Goal: Information Seeking & Learning: Learn about a topic

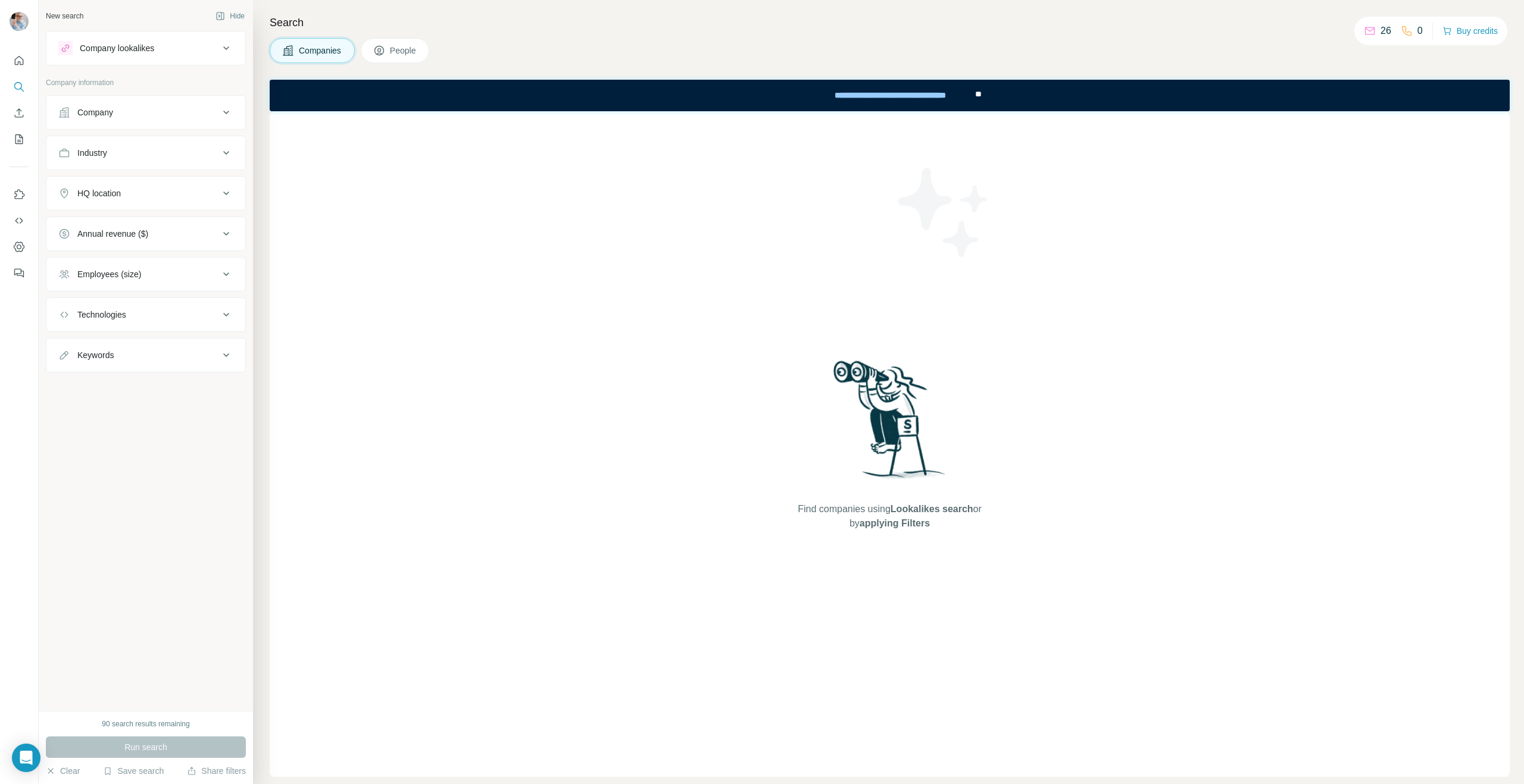
click at [155, 196] on div "HQ location" at bounding box center [138, 193] width 160 height 12
click at [132, 224] on input "text" at bounding box center [146, 223] width 175 height 21
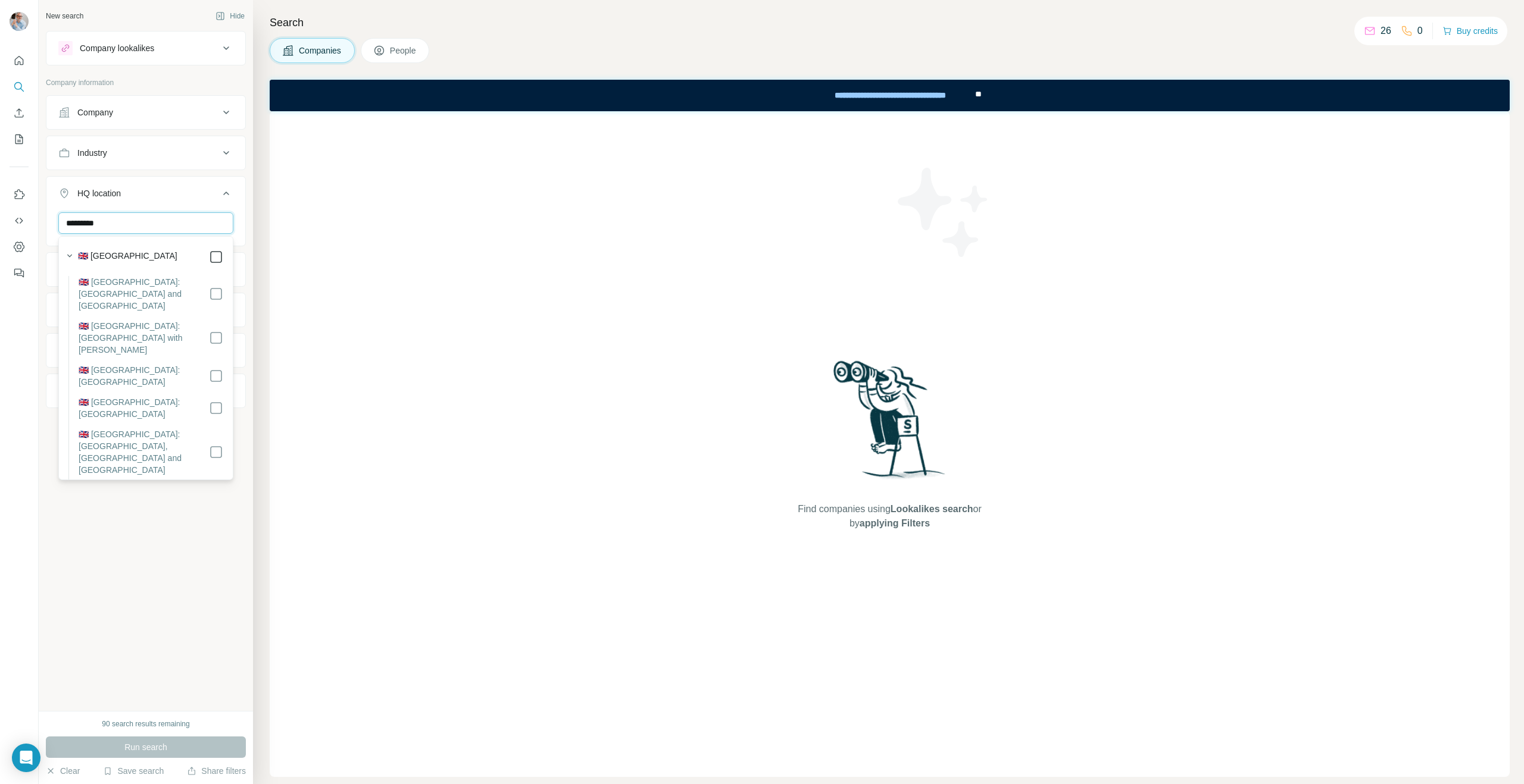
type input "*********"
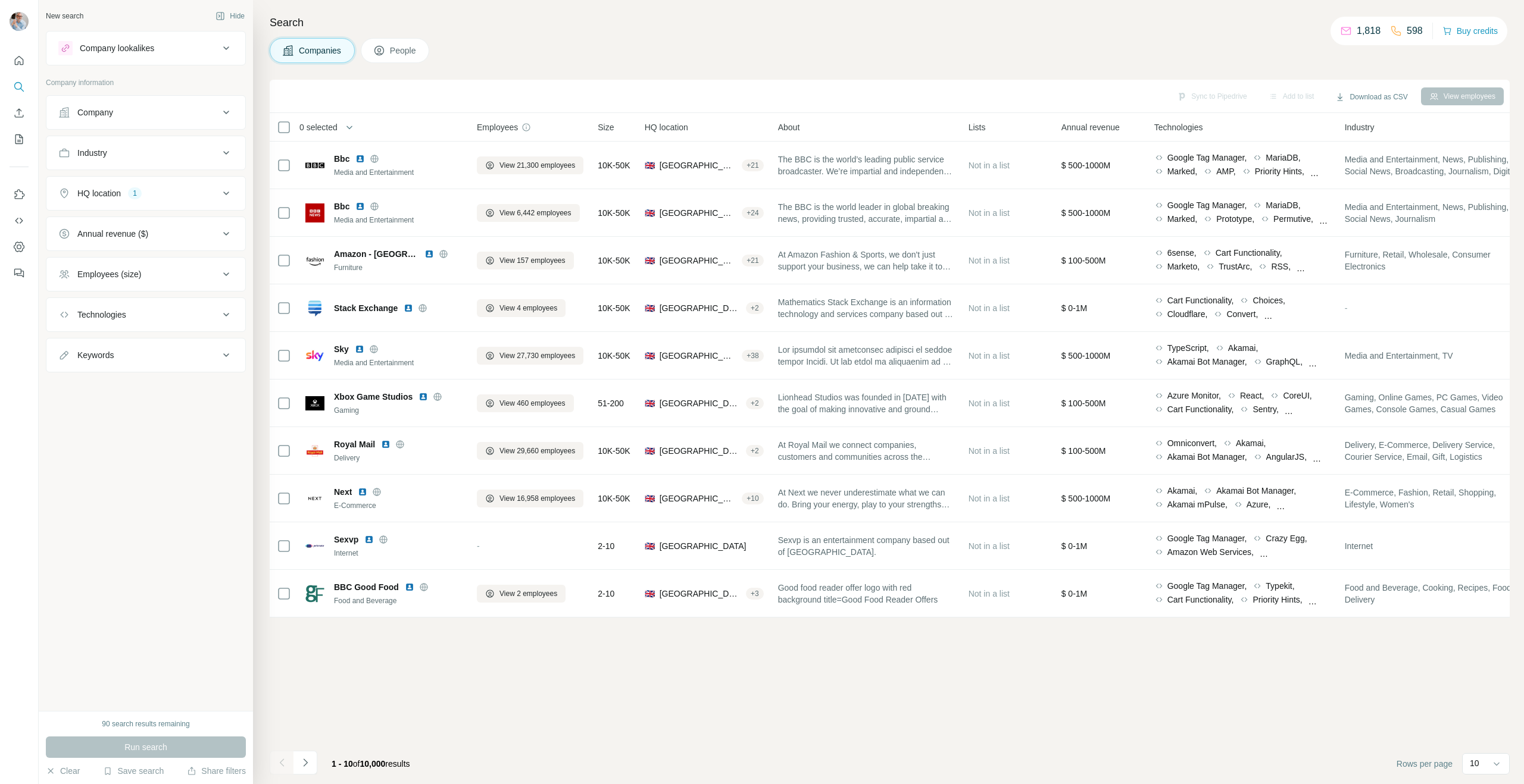
click at [136, 353] on div "Keywords" at bounding box center [138, 355] width 160 height 12
click at [125, 386] on input "text" at bounding box center [134, 385] width 152 height 21
type input "**********"
click at [110, 748] on div "Run search" at bounding box center [146, 747] width 200 height 21
click at [225, 42] on icon at bounding box center [225, 48] width 15 height 15
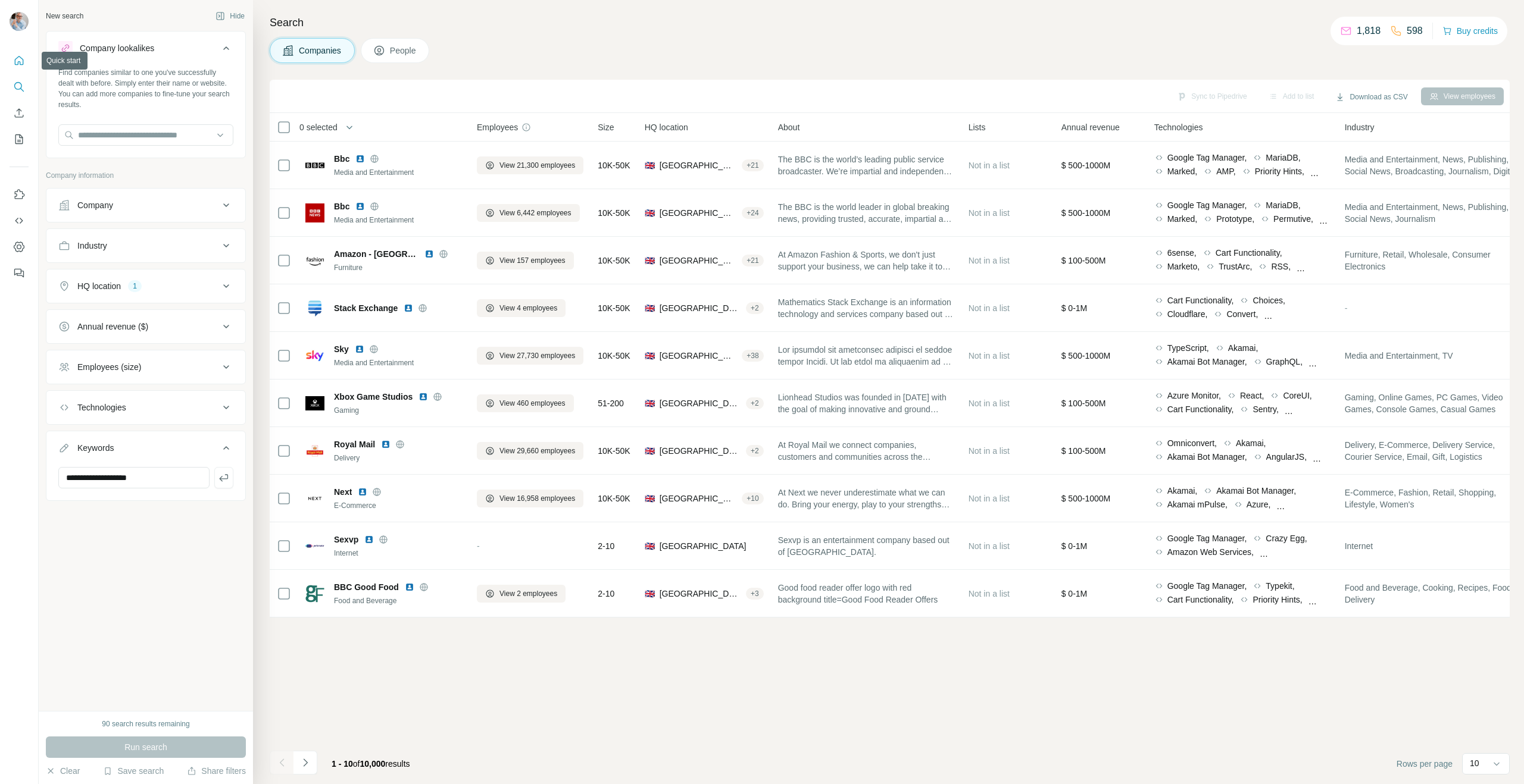
click at [20, 57] on icon "Quick start" at bounding box center [18, 60] width 9 height 9
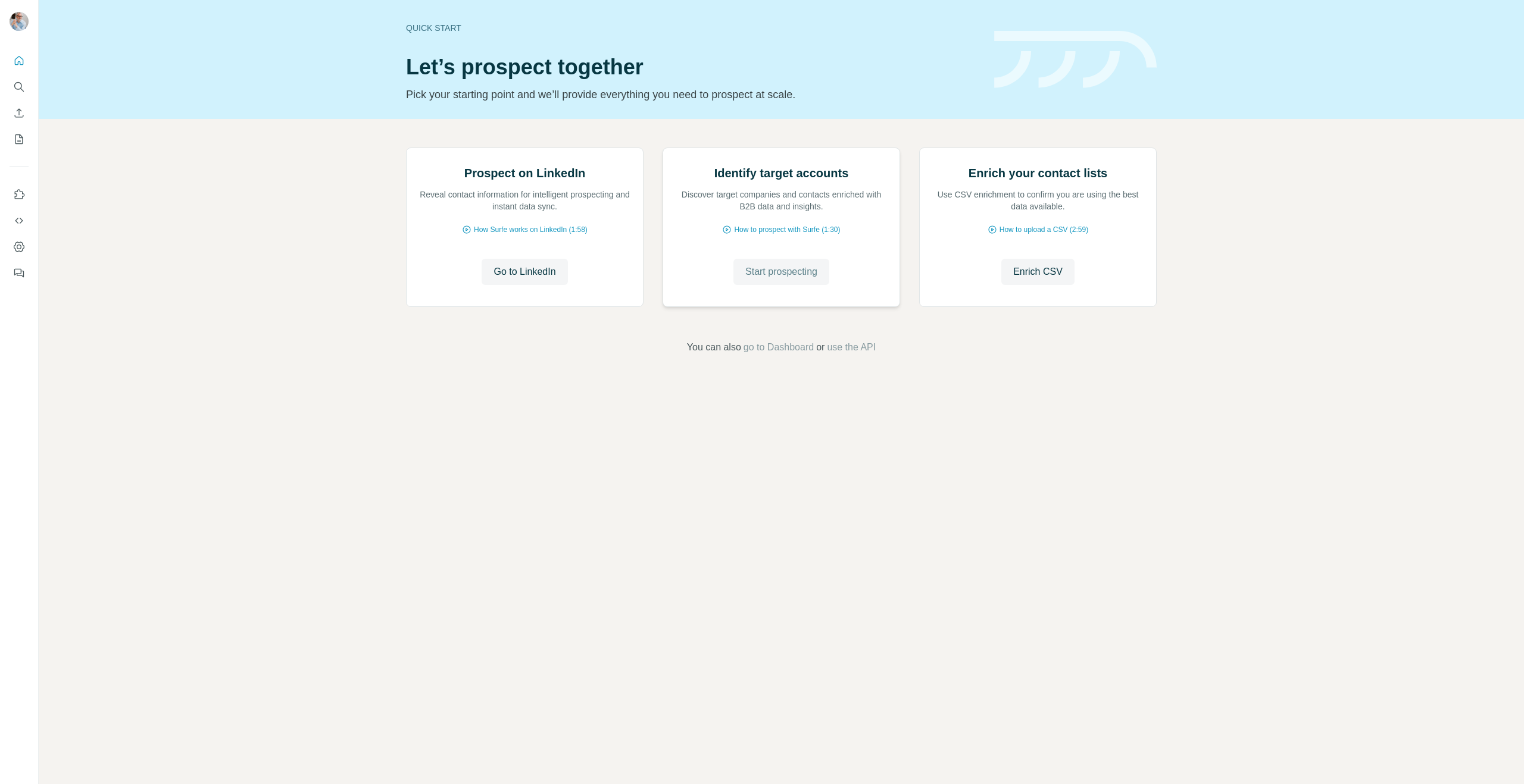
click at [792, 279] on span "Start prospecting" at bounding box center [781, 272] width 72 height 15
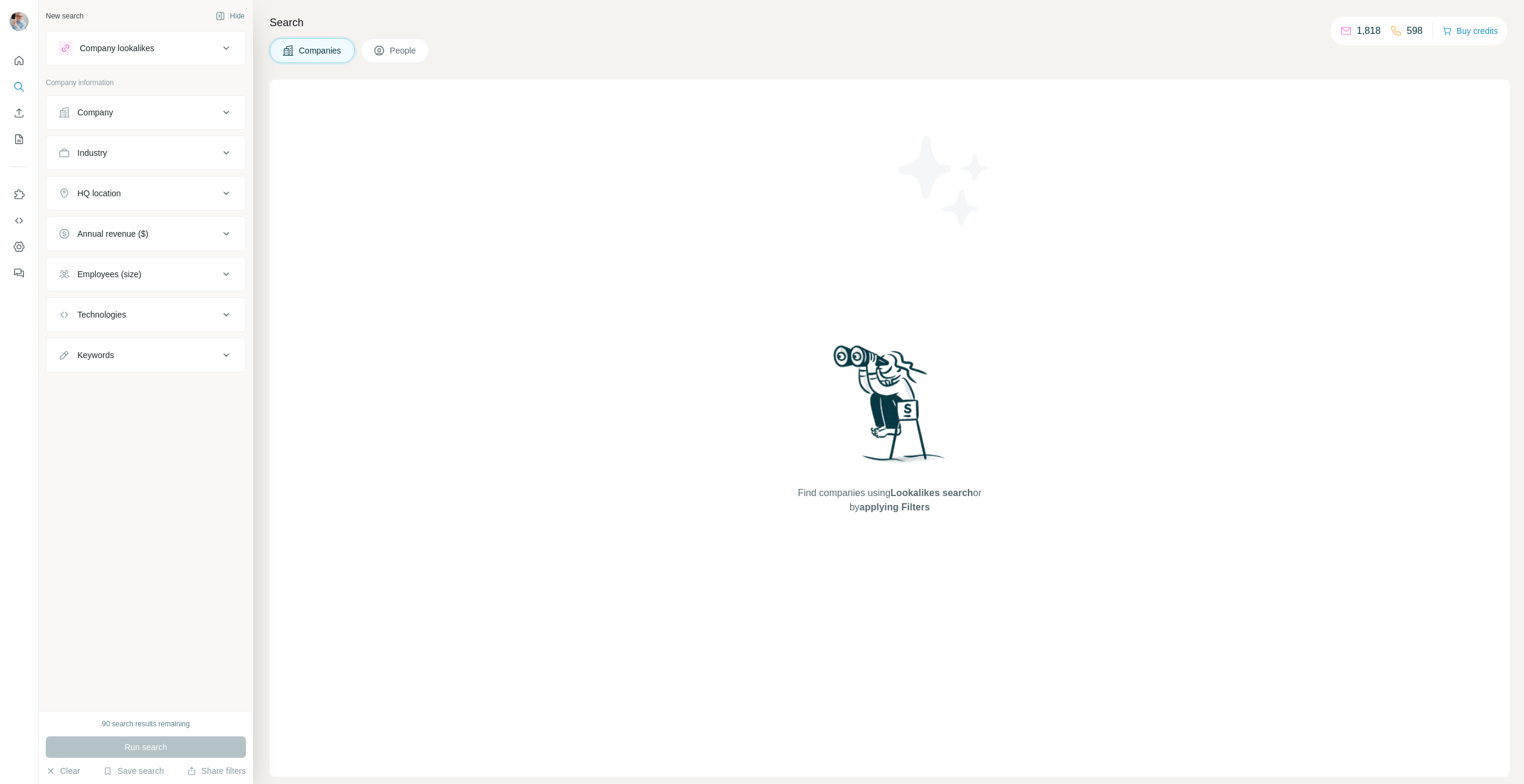
click at [128, 353] on div "Keywords" at bounding box center [138, 355] width 160 height 12
click at [120, 382] on input "text" at bounding box center [134, 385] width 152 height 21
type input "**********"
click at [110, 192] on div "HQ location" at bounding box center [99, 193] width 44 height 12
click at [105, 221] on input "text" at bounding box center [146, 223] width 175 height 21
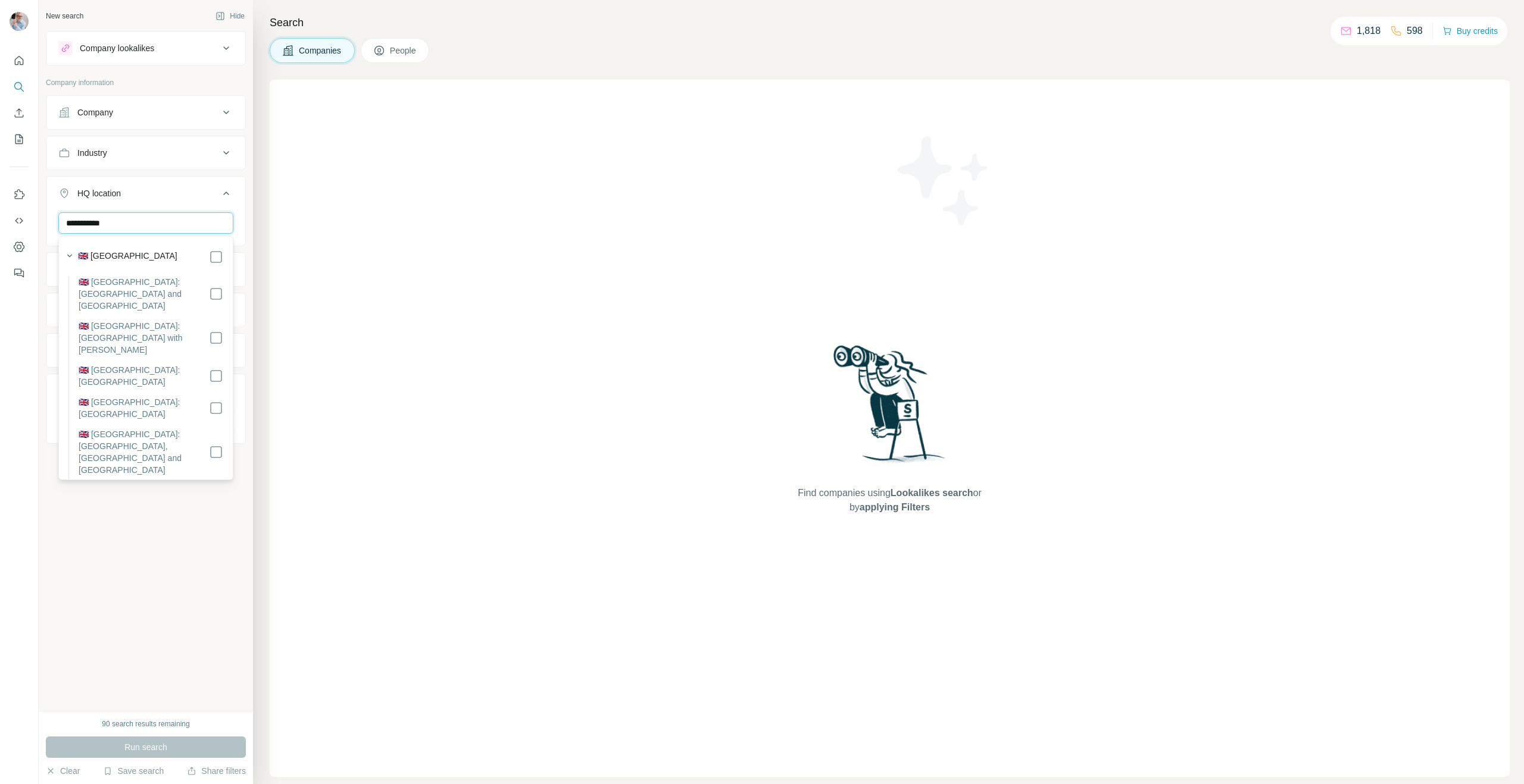
type input "**********"
click at [143, 750] on span "Run search" at bounding box center [146, 747] width 43 height 12
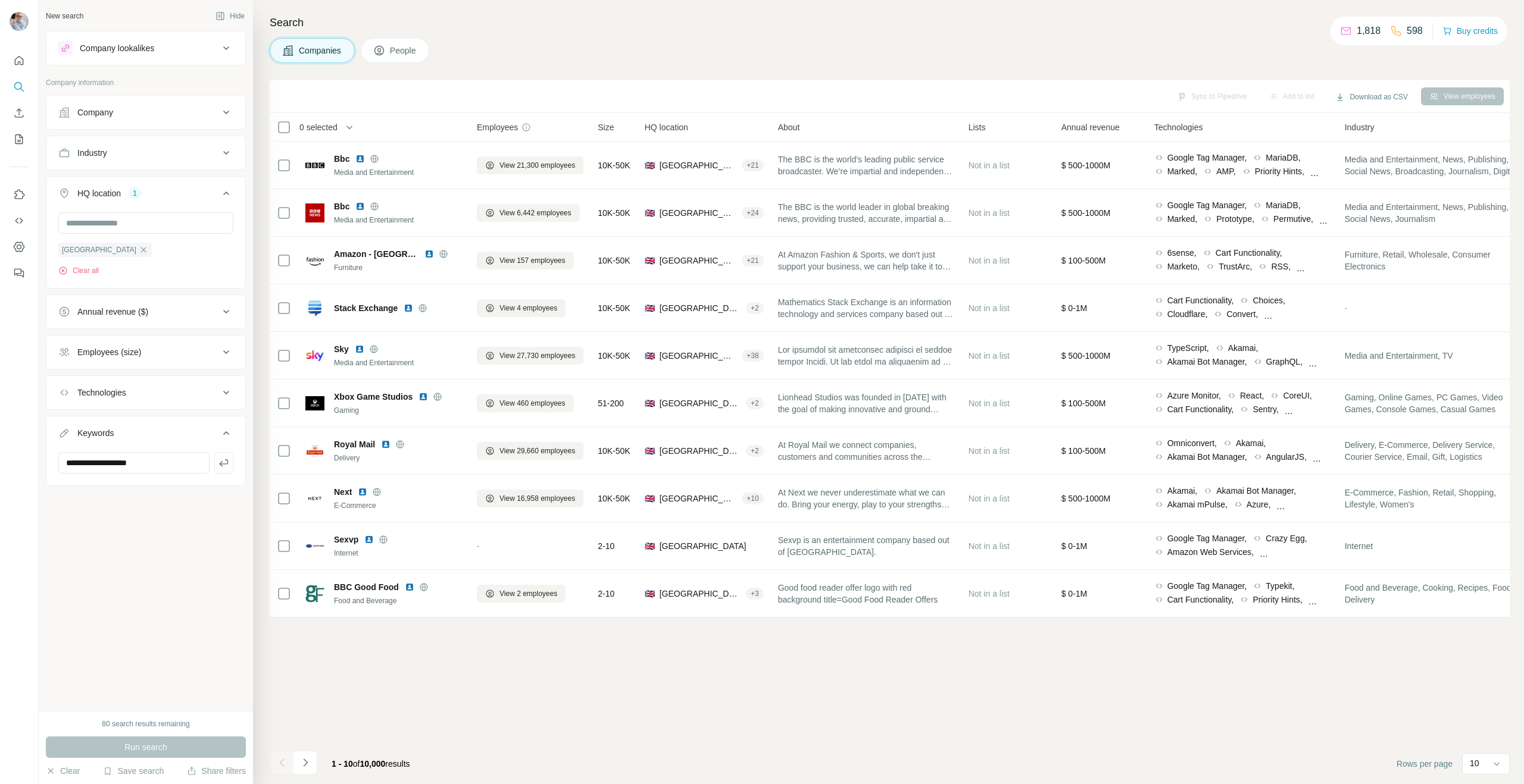
click at [398, 50] on span "People" at bounding box center [403, 51] width 27 height 12
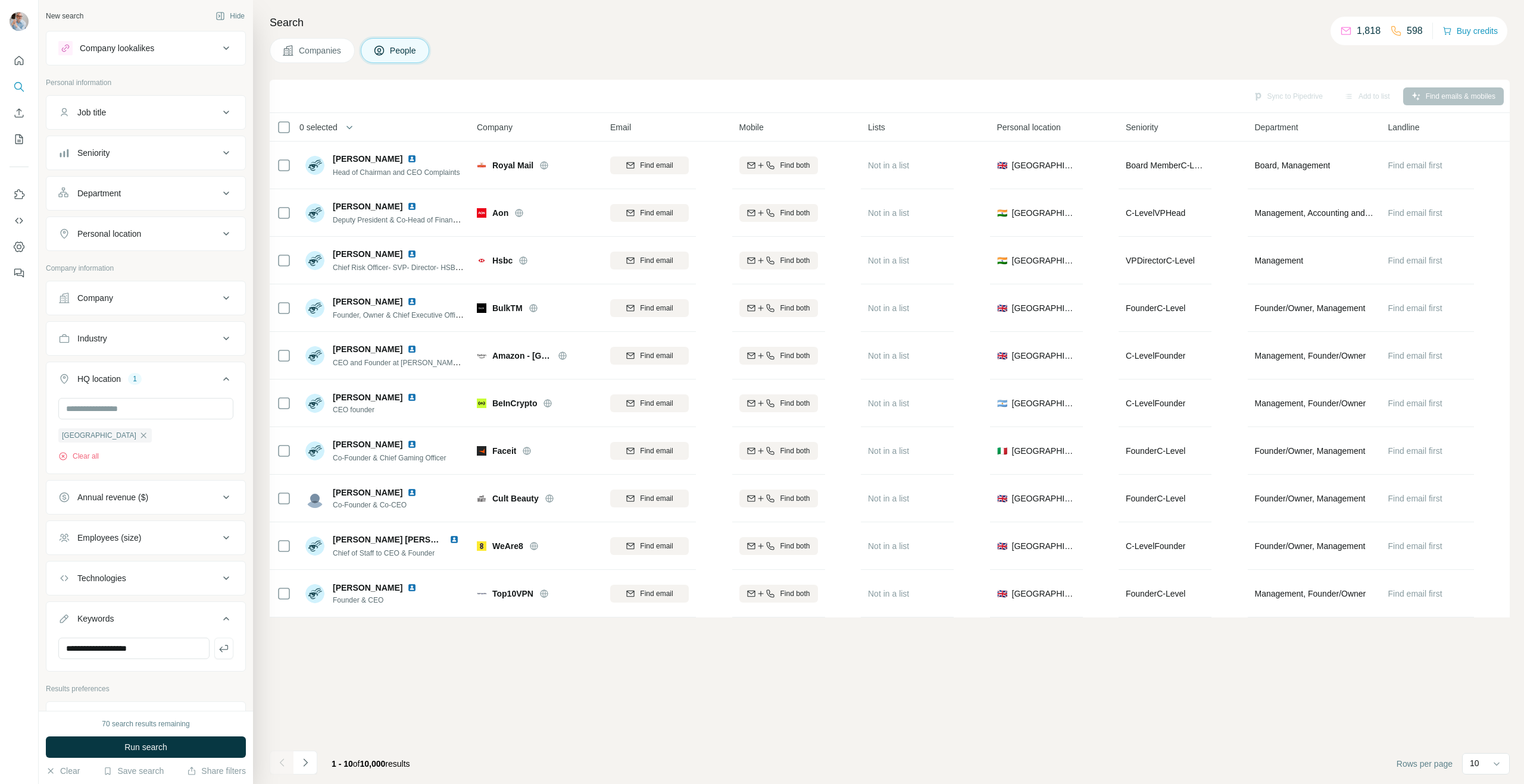
click at [96, 536] on div "Employees (size)" at bounding box center [110, 537] width 64 height 12
click at [90, 674] on span "501-1K" at bounding box center [88, 674] width 31 height 12
click at [118, 747] on button "Run search" at bounding box center [146, 747] width 200 height 21
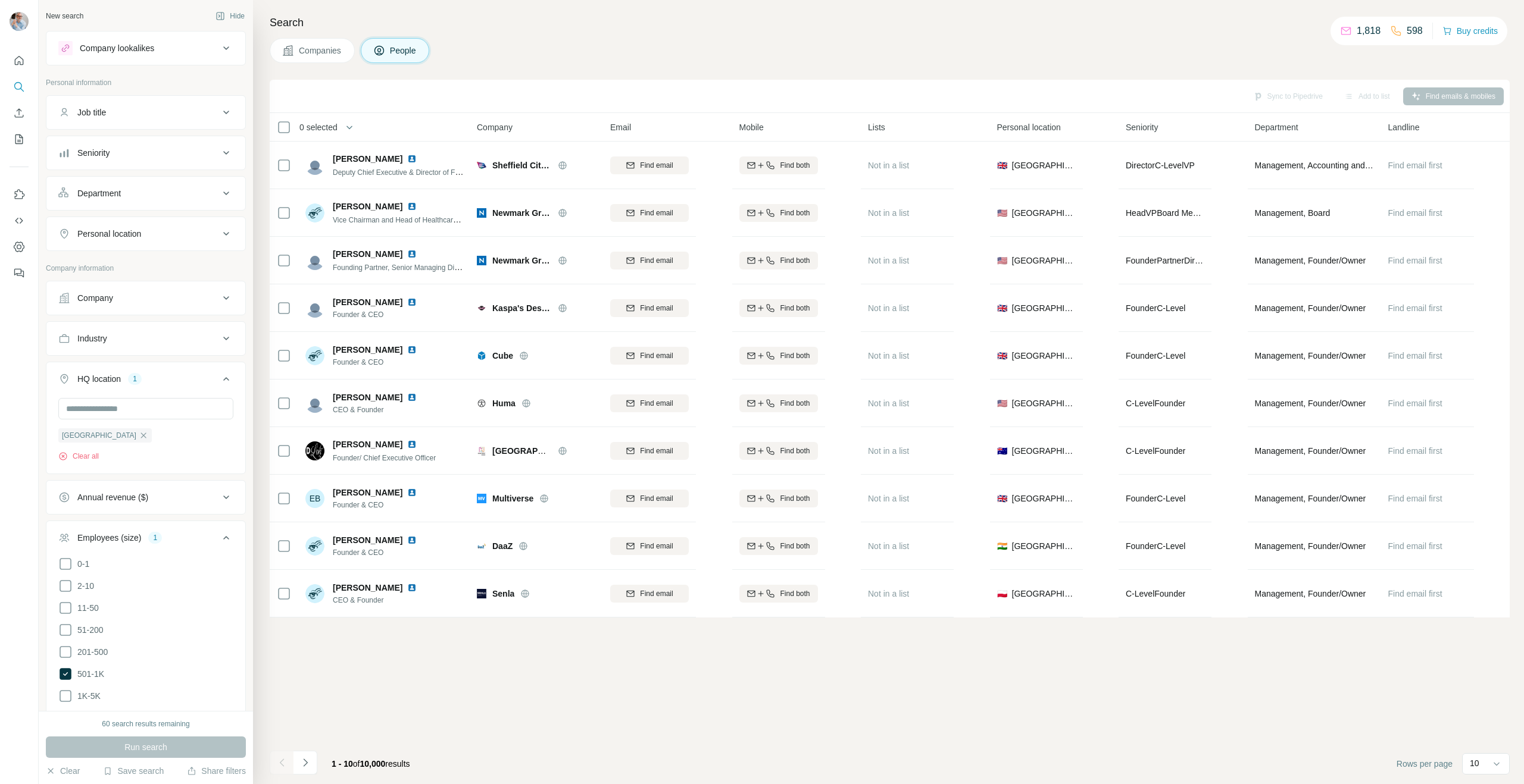
click at [107, 226] on button "Personal location" at bounding box center [146, 233] width 199 height 28
click at [121, 267] on input "text" at bounding box center [146, 263] width 175 height 21
type input "******"
click at [123, 329] on label "🇬🇧 United Kingdom" at bounding box center [118, 330] width 99 height 15
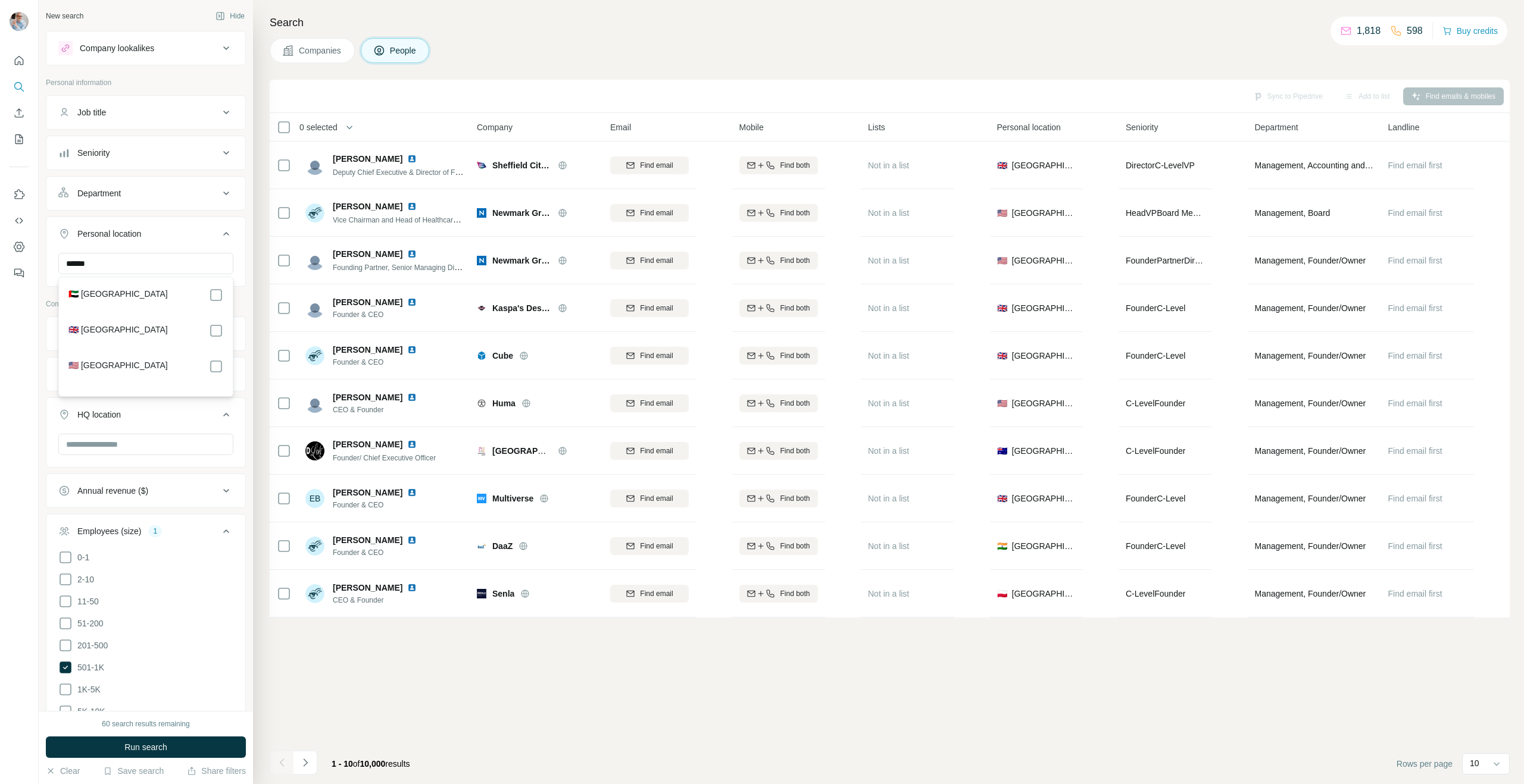
scroll to position [122, 0]
click at [144, 753] on button "Run search" at bounding box center [146, 747] width 200 height 21
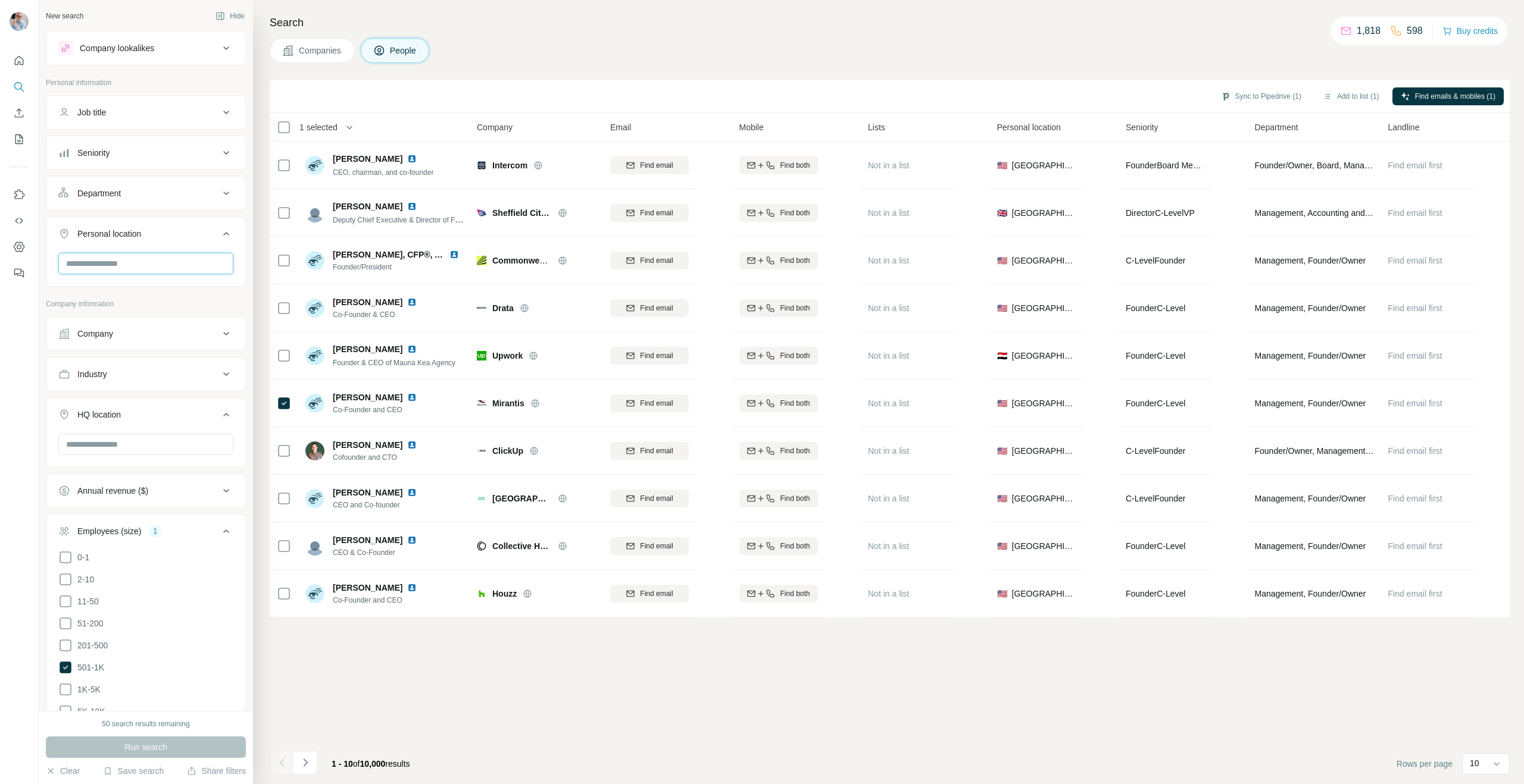
click at [141, 262] on input "text" at bounding box center [146, 263] width 175 height 21
type input "******"
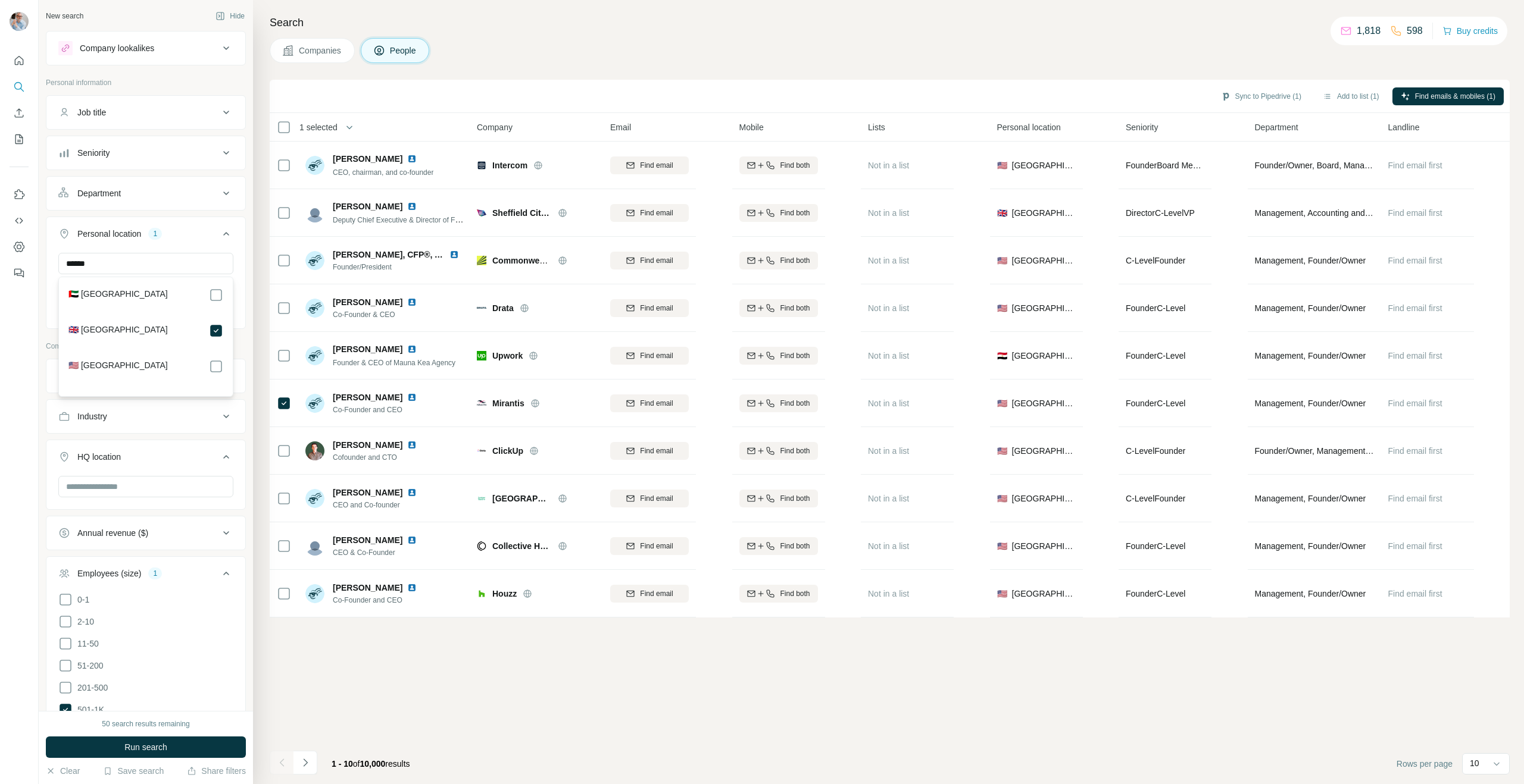
click at [130, 745] on span "Run search" at bounding box center [146, 747] width 43 height 12
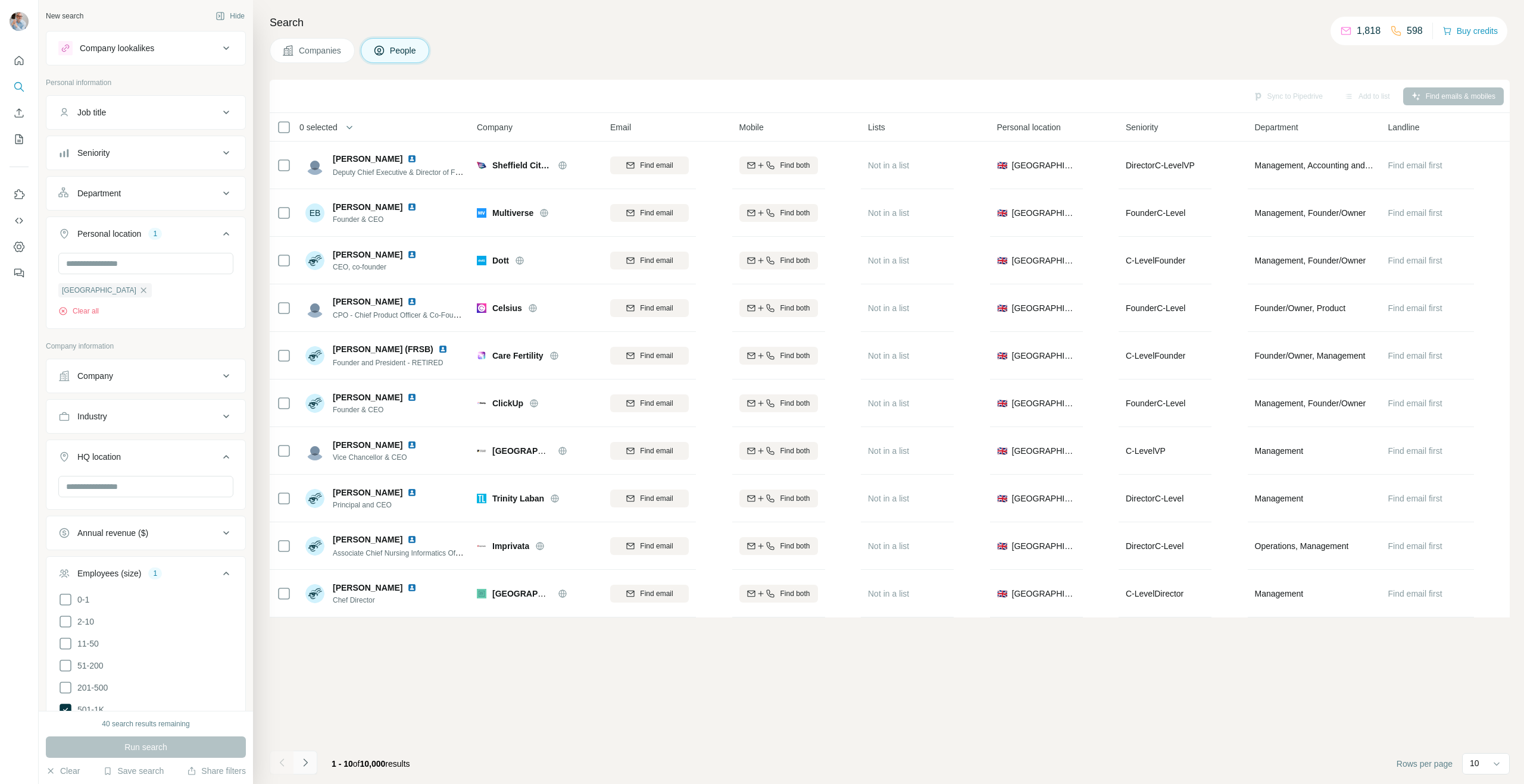
click at [301, 761] on icon "Navigate to next page" at bounding box center [305, 763] width 12 height 12
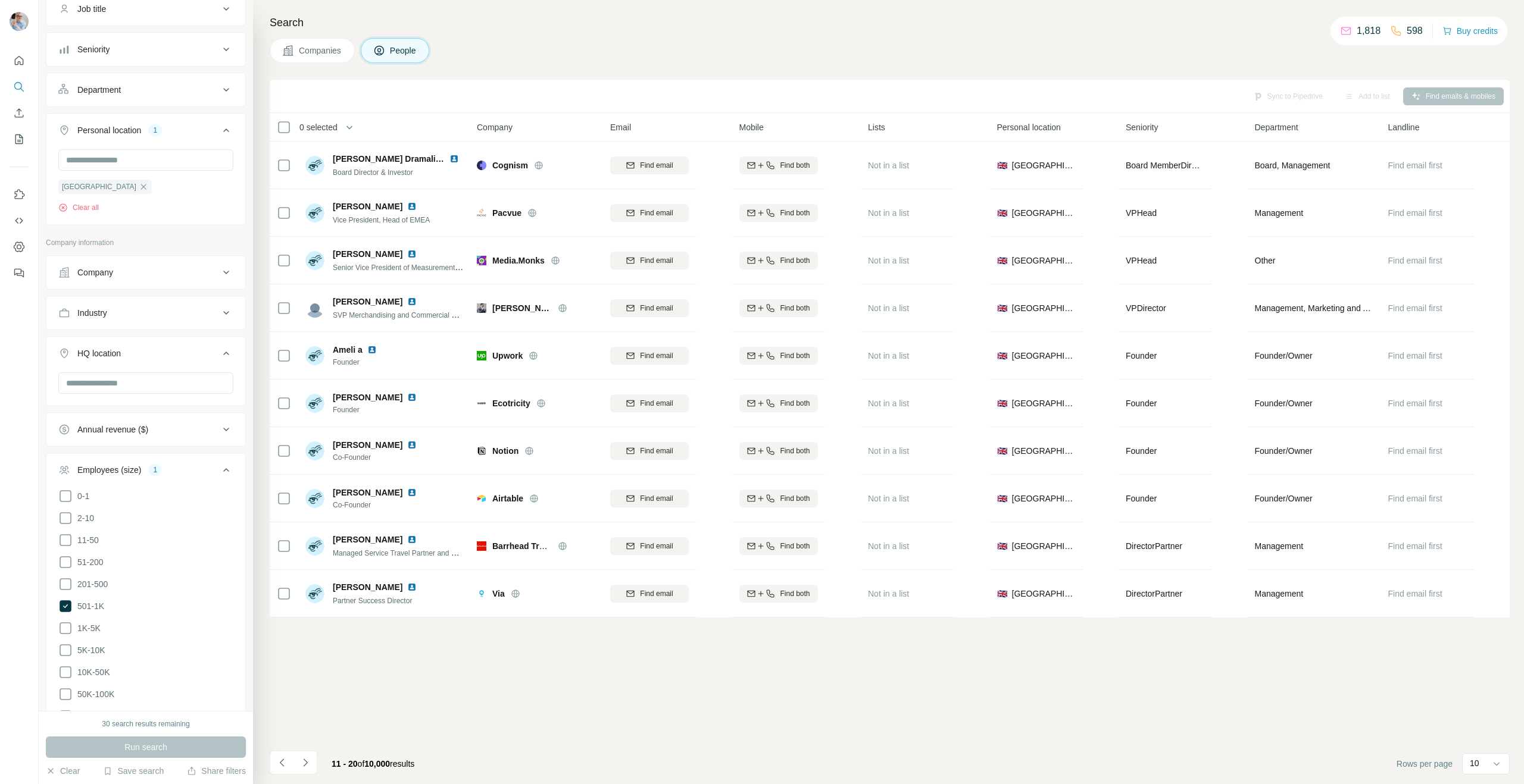
scroll to position [110, 0]
click at [69, 618] on icon at bounding box center [65, 622] width 15 height 15
click at [62, 597] on icon at bounding box center [65, 600] width 12 height 12
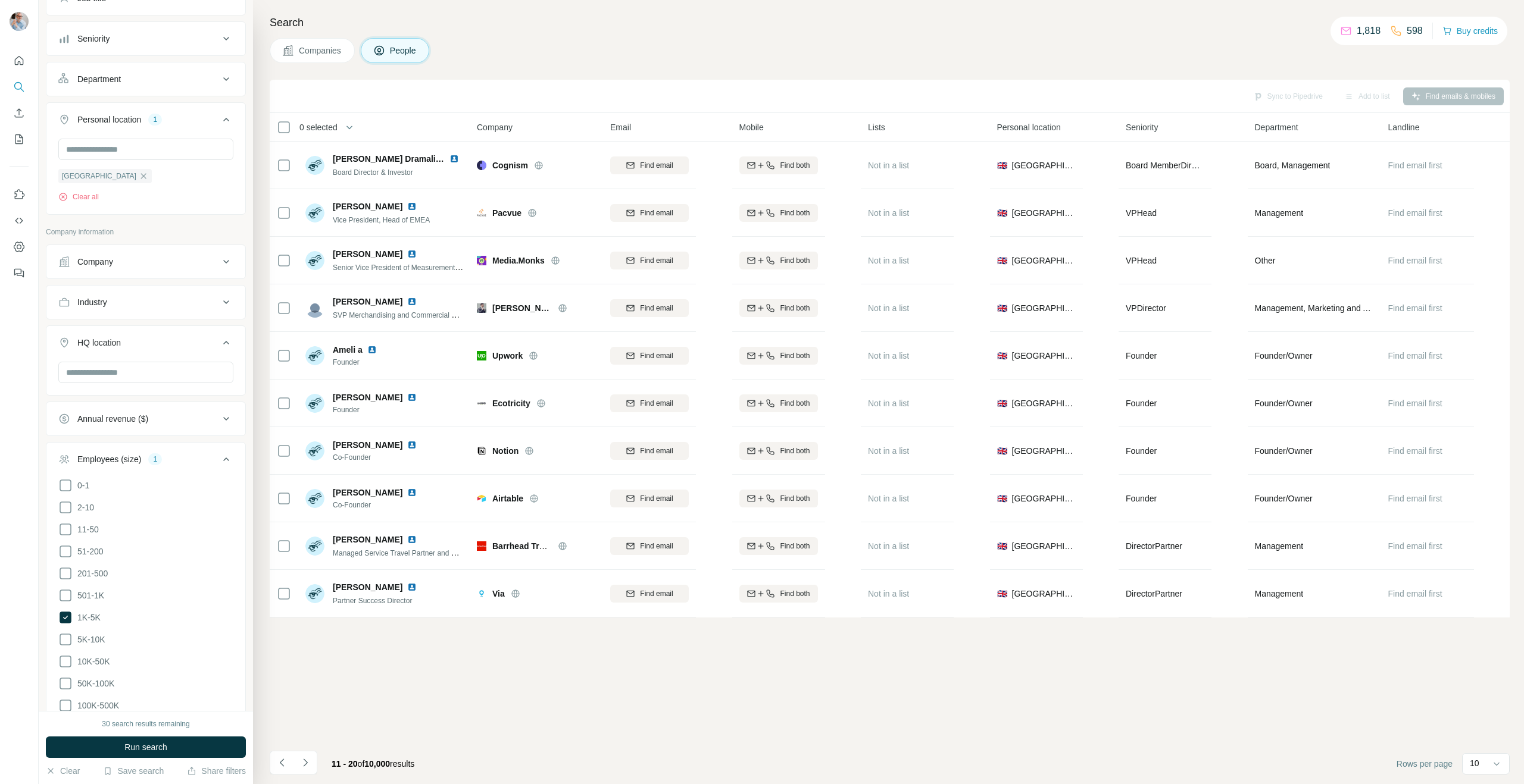
click at [66, 637] on icon at bounding box center [65, 639] width 15 height 15
click at [67, 656] on icon at bounding box center [65, 657] width 15 height 15
click at [68, 673] on icon at bounding box center [65, 678] width 15 height 15
click at [120, 745] on button "Run search" at bounding box center [146, 747] width 200 height 21
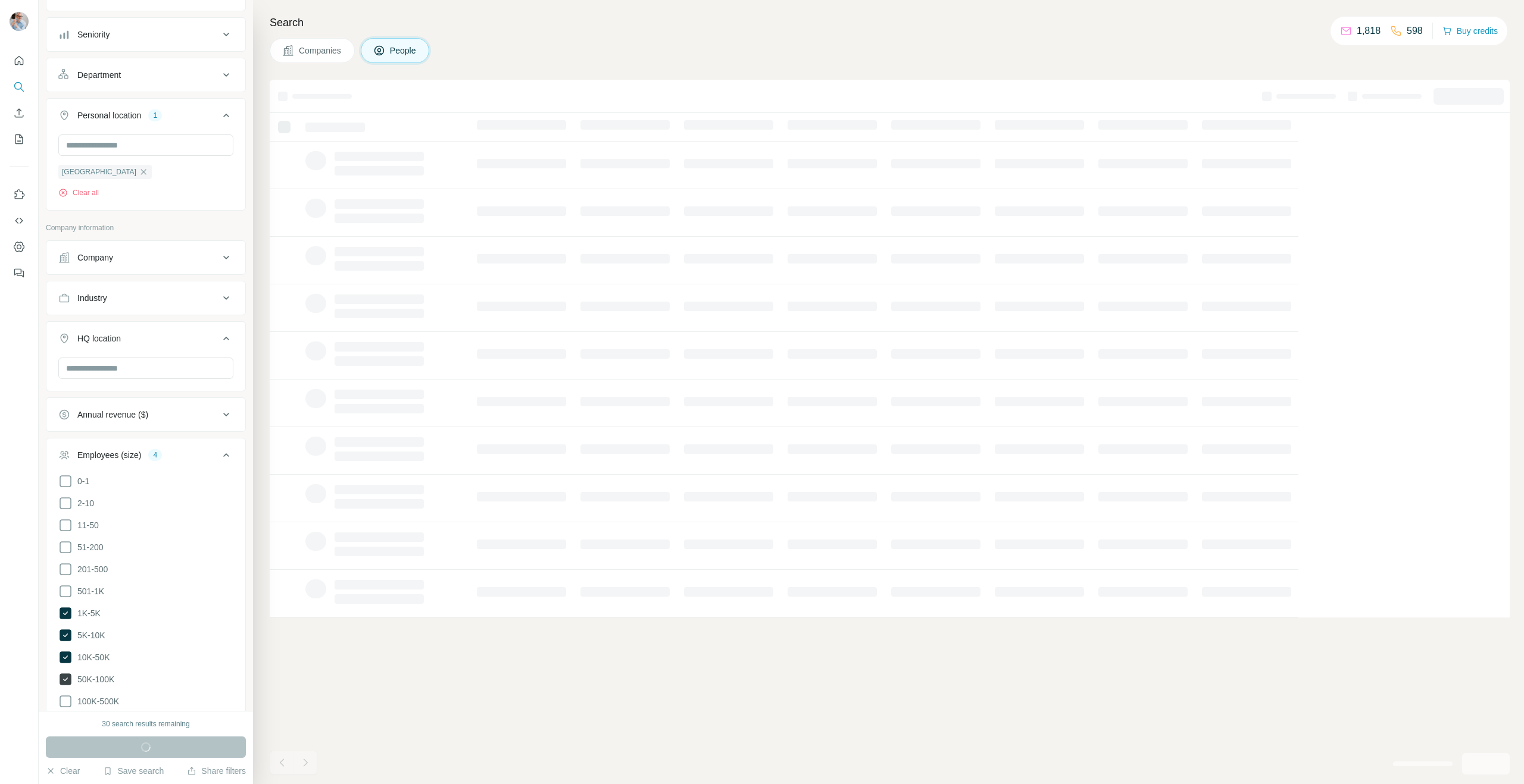
click at [61, 676] on icon at bounding box center [65, 679] width 12 height 12
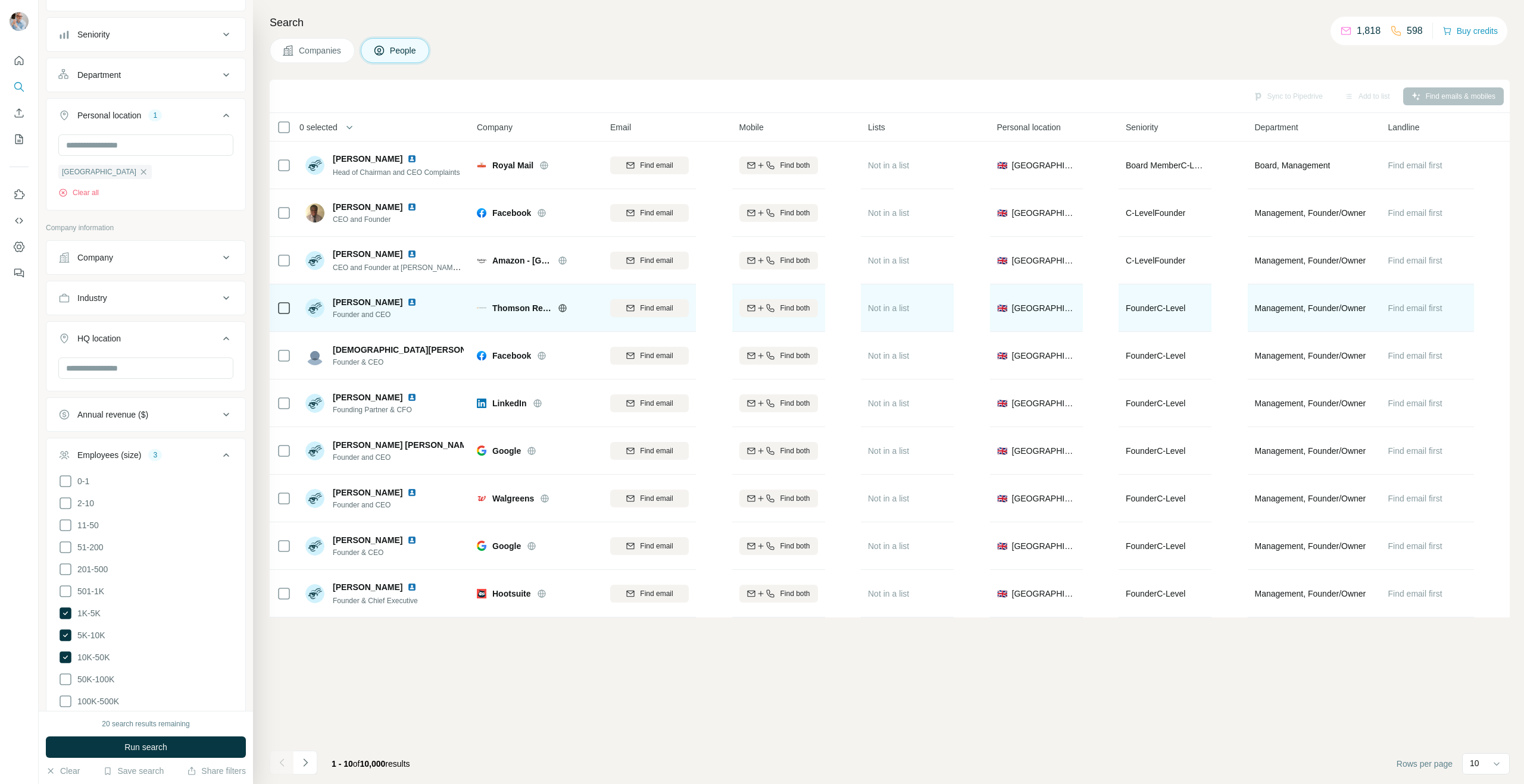
drag, startPoint x: 314, startPoint y: 308, endPoint x: 335, endPoint y: 309, distance: 21.0
click at [314, 308] on img at bounding box center [315, 308] width 19 height 19
click at [515, 310] on span "Thomson Reuters" at bounding box center [521, 308] width 59 height 12
click at [564, 308] on icon at bounding box center [562, 308] width 8 height 1
drag, startPoint x: 1407, startPoint y: 308, endPoint x: 1297, endPoint y: 316, distance: 110.3
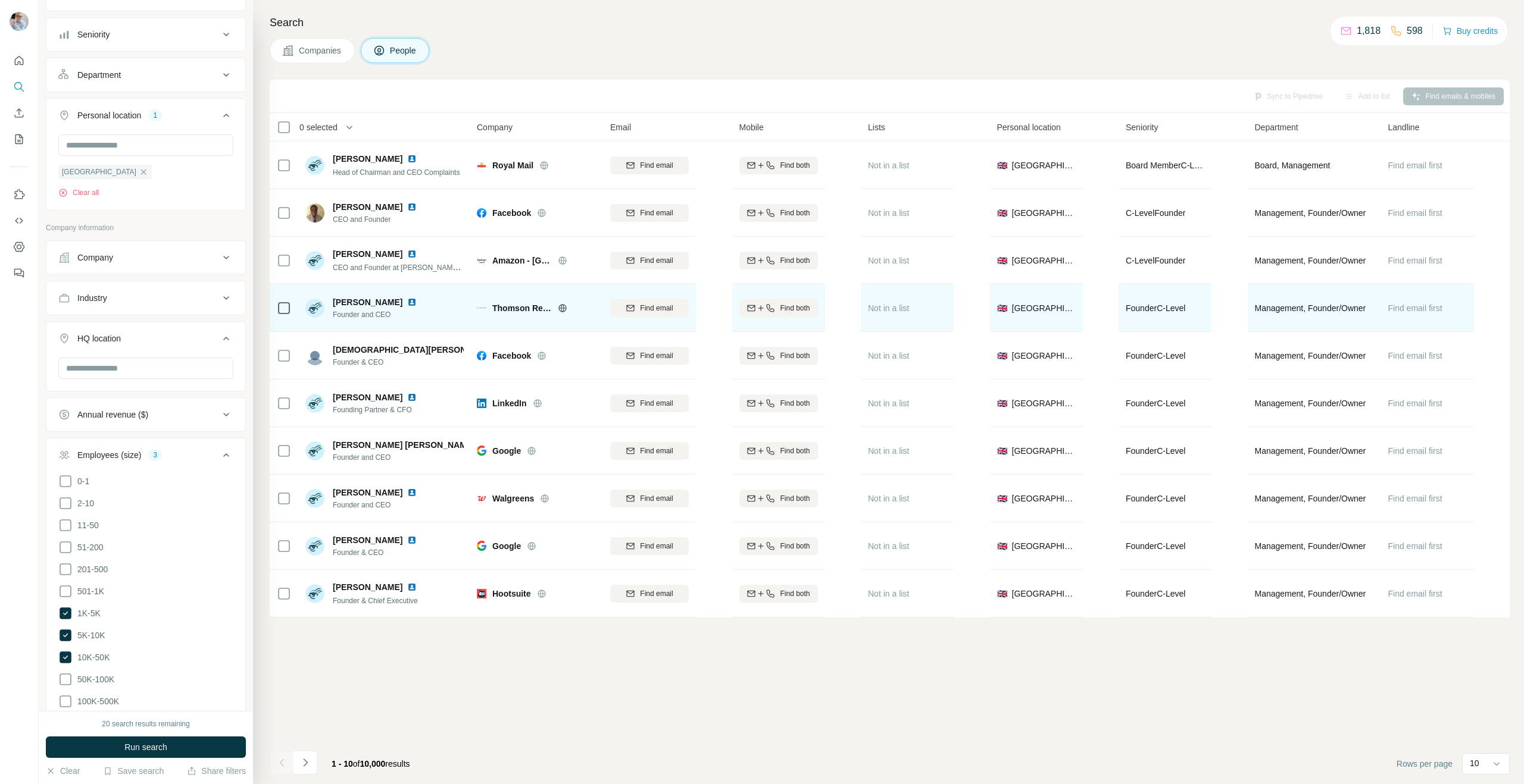
click at [1407, 308] on span "Find email first" at bounding box center [1415, 308] width 54 height 10
click at [652, 308] on span "Find email" at bounding box center [656, 308] width 33 height 11
click at [311, 307] on img at bounding box center [315, 308] width 19 height 19
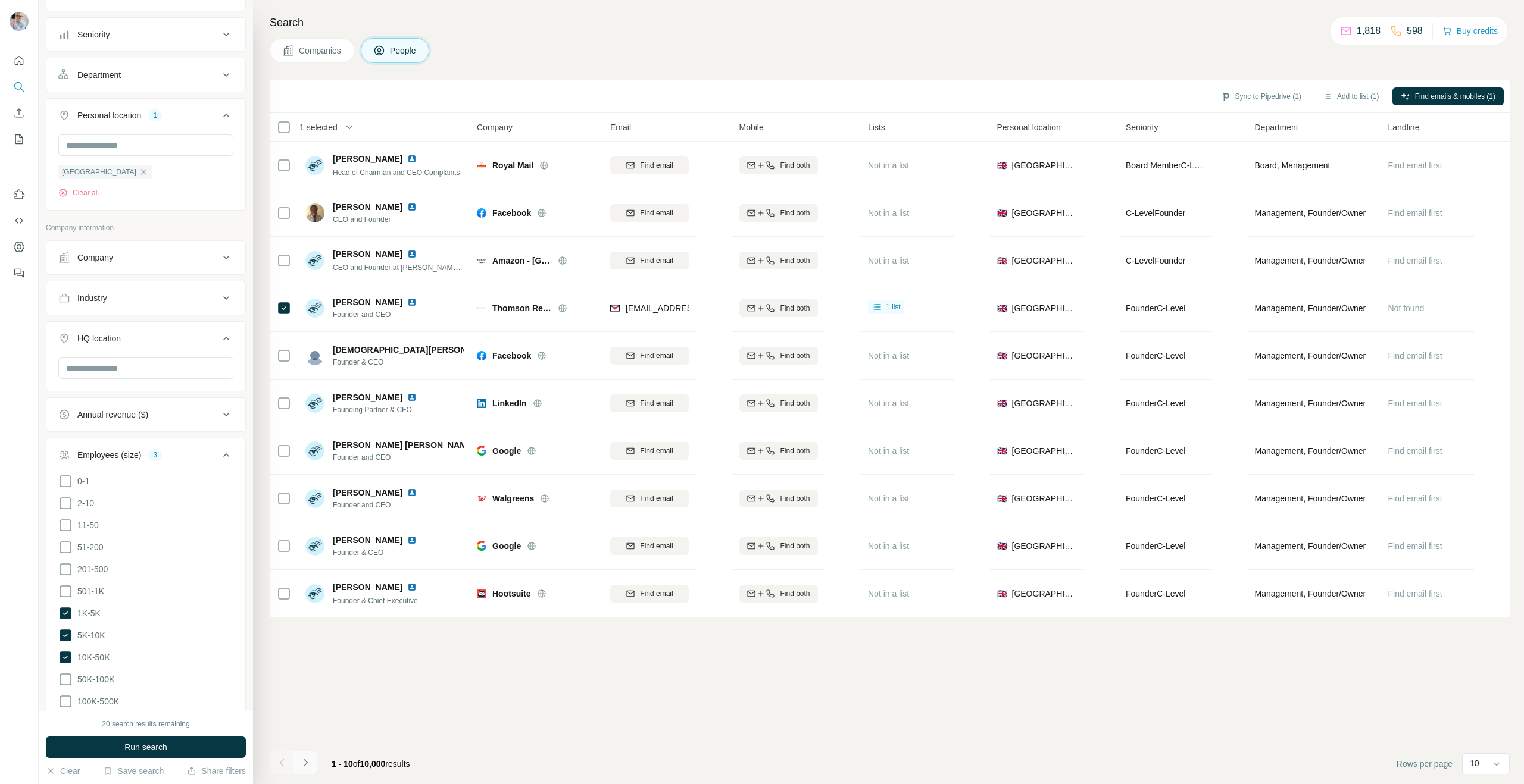
click at [305, 764] on icon "Navigate to next page" at bounding box center [305, 763] width 12 height 12
click at [305, 760] on icon "Navigate to next page" at bounding box center [305, 763] width 12 height 12
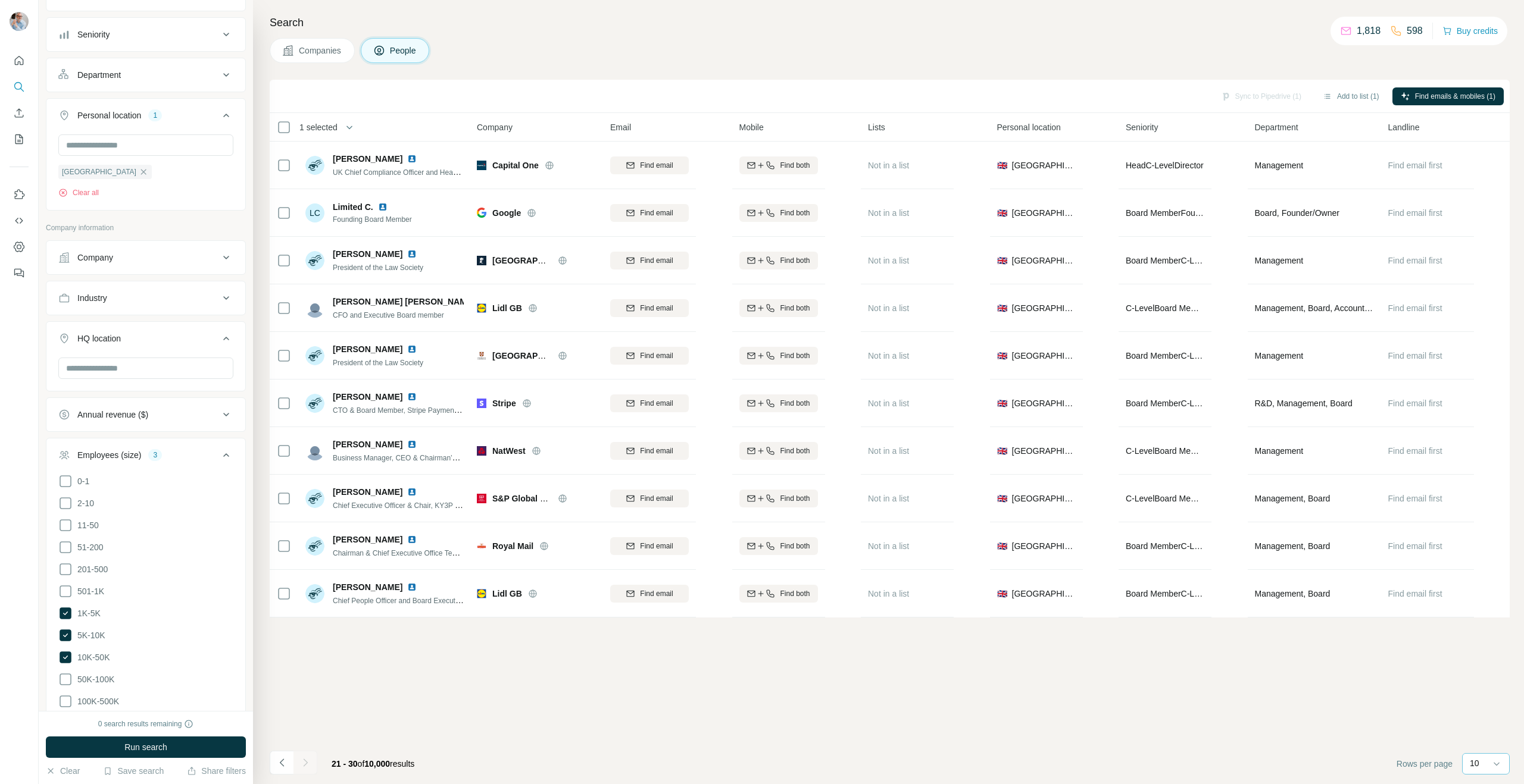
click at [1472, 764] on p "10" at bounding box center [1474, 764] width 10 height 12
drag, startPoint x: 1472, startPoint y: 673, endPoint x: 1227, endPoint y: 673, distance: 245.0
click at [1472, 673] on p "60" at bounding box center [1477, 673] width 10 height 12
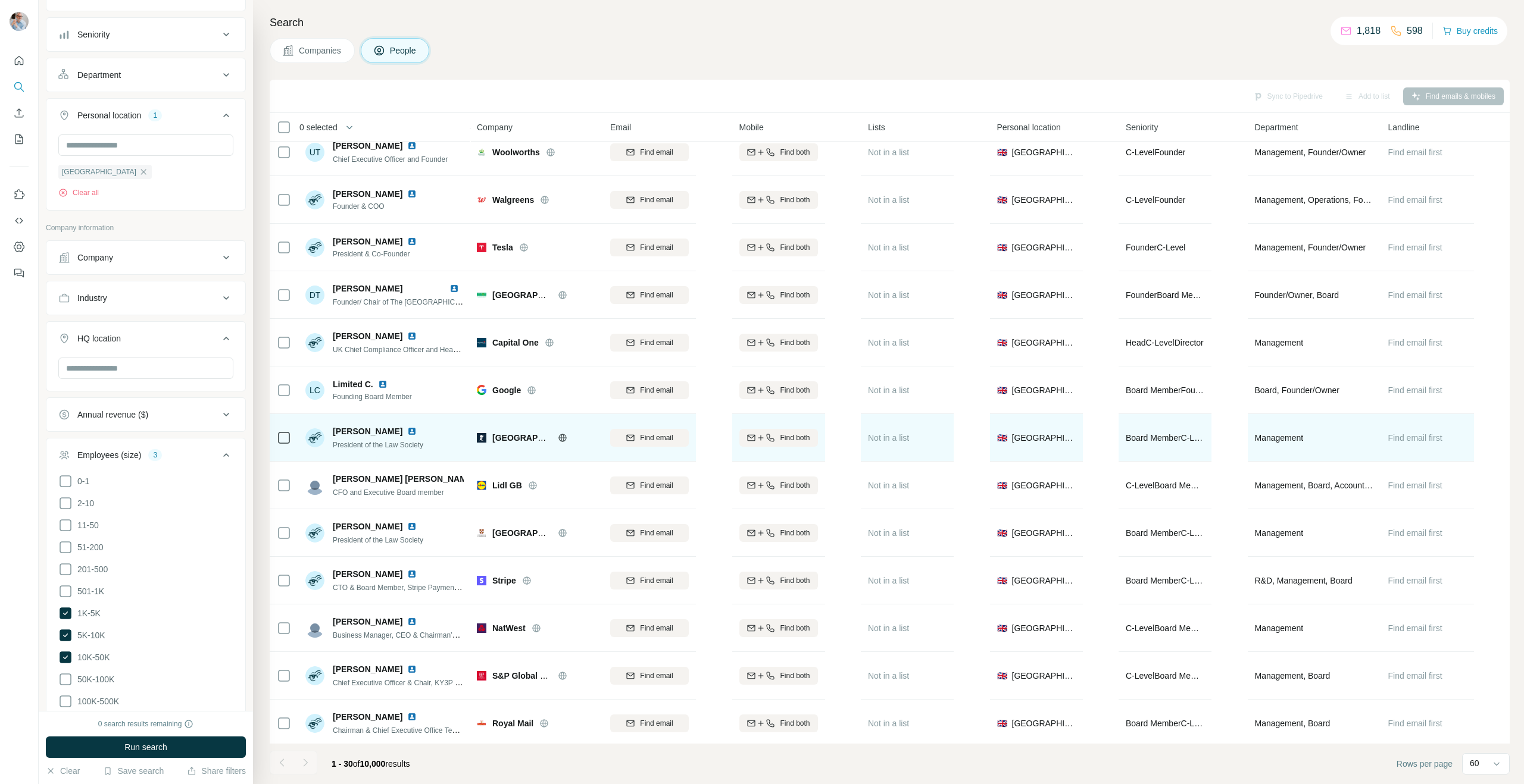
scroll to position [826, 0]
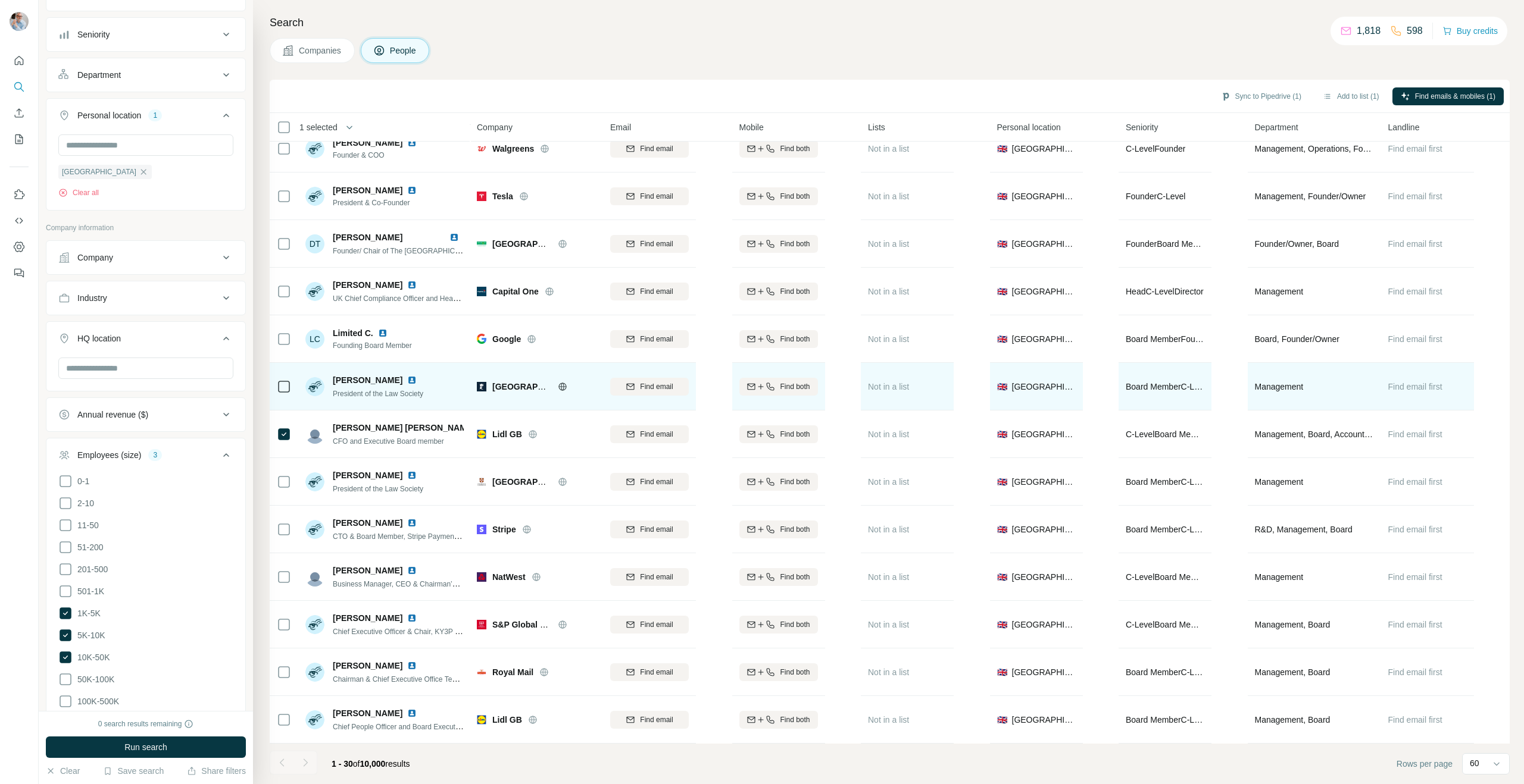
click at [313, 388] on img at bounding box center [315, 387] width 19 height 19
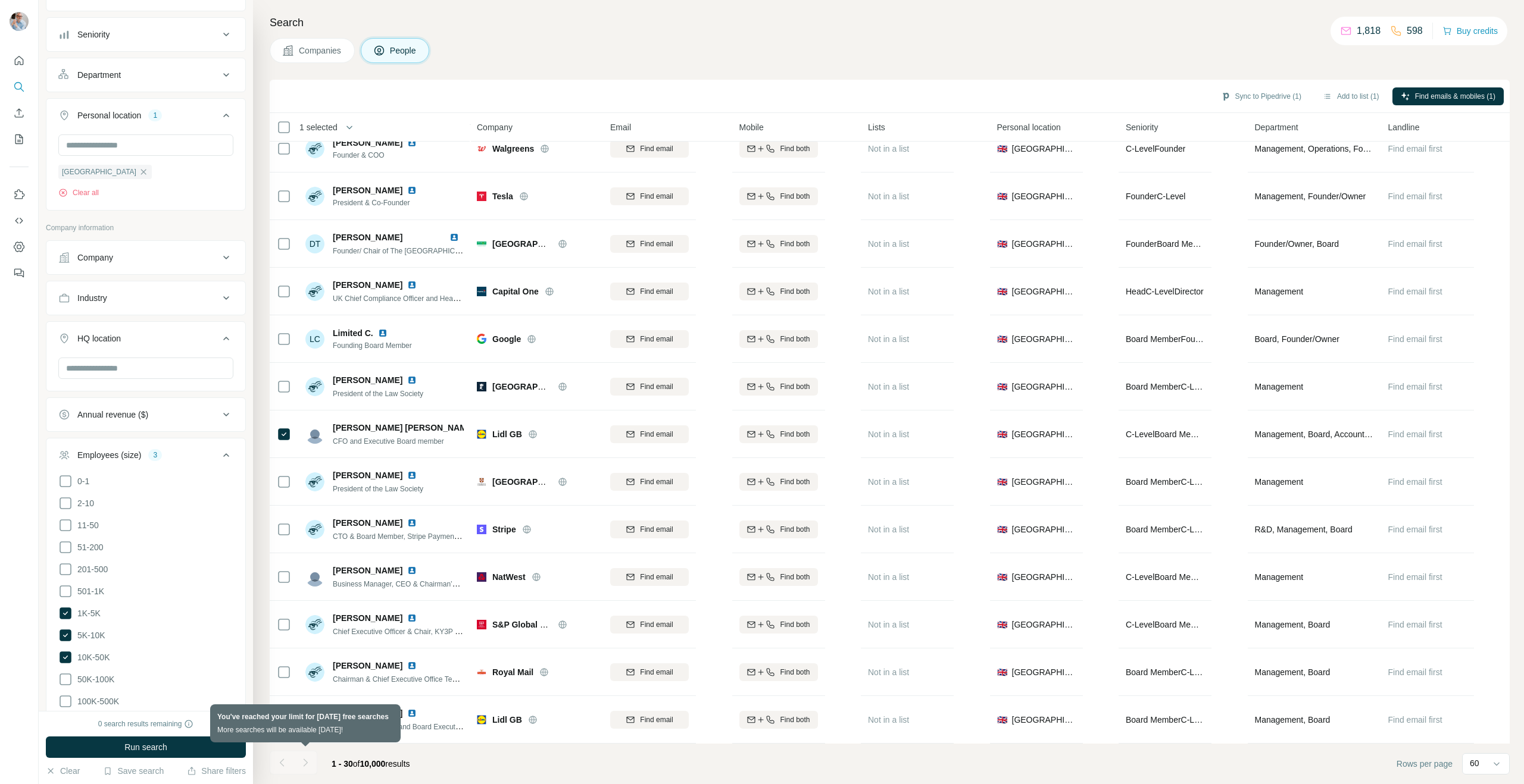
click at [307, 763] on div at bounding box center [305, 763] width 23 height 23
click at [305, 761] on div at bounding box center [305, 763] width 23 height 23
click at [1334, 92] on button "Add to list (2)" at bounding box center [1350, 96] width 73 height 17
click at [1323, 94] on icon "button" at bounding box center [1328, 96] width 10 height 10
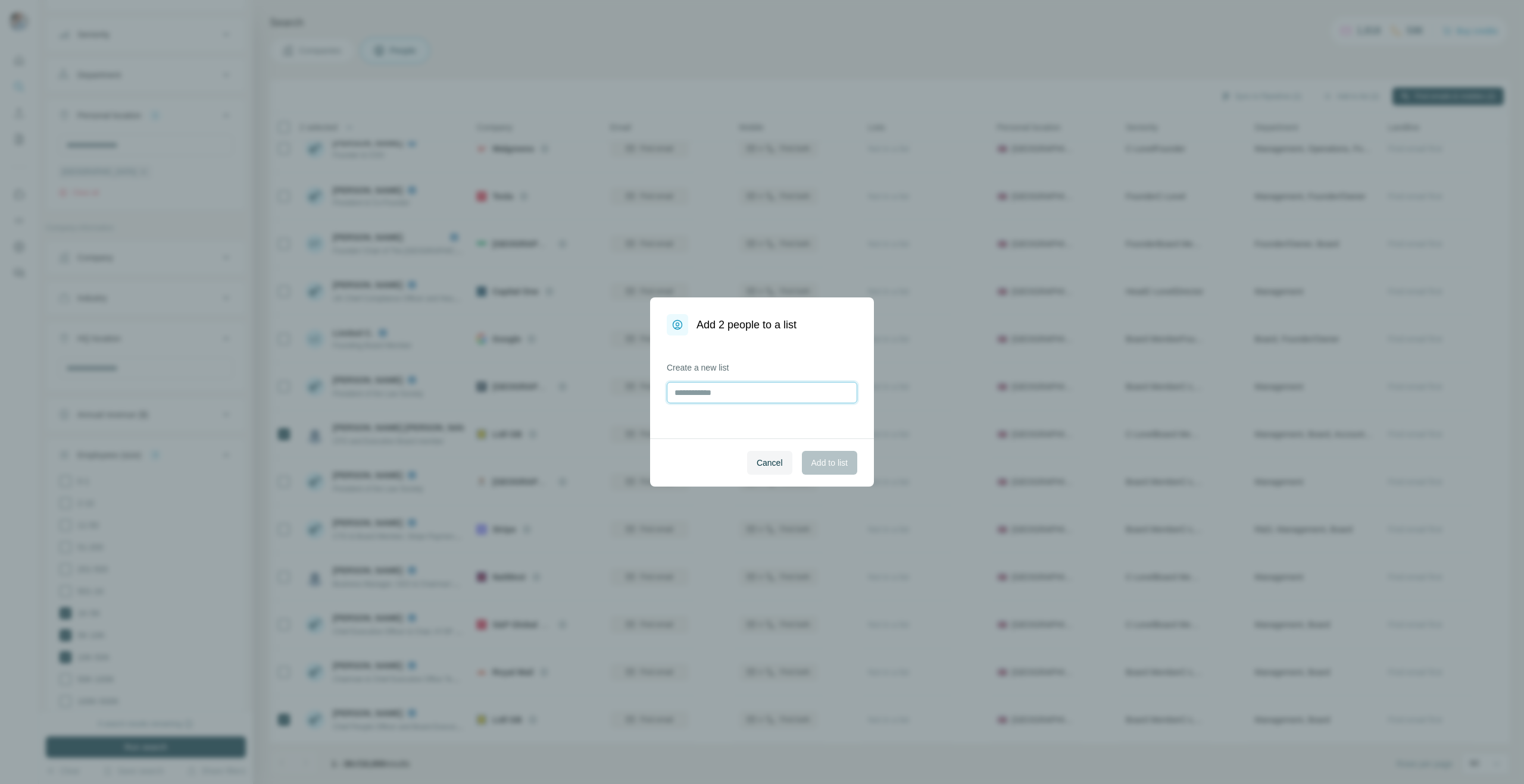
click at [753, 391] on input "text" at bounding box center [762, 392] width 190 height 21
type input "**********"
click at [827, 462] on span "Add to list" at bounding box center [829, 462] width 36 height 12
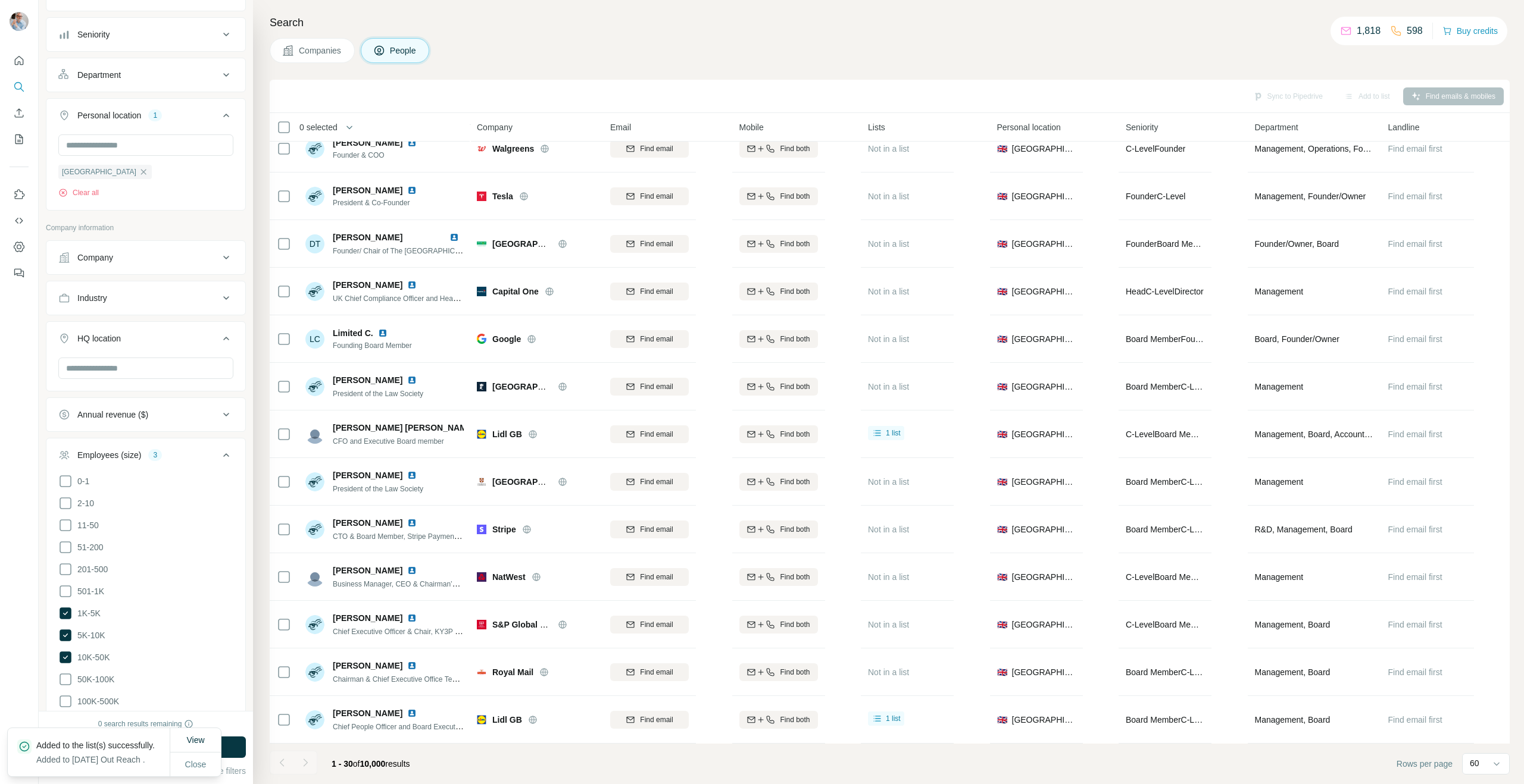
click at [1081, 29] on h4 "Search" at bounding box center [889, 22] width 1240 height 17
click at [19, 193] on icon "Use Surfe on LinkedIn" at bounding box center [18, 194] width 12 height 12
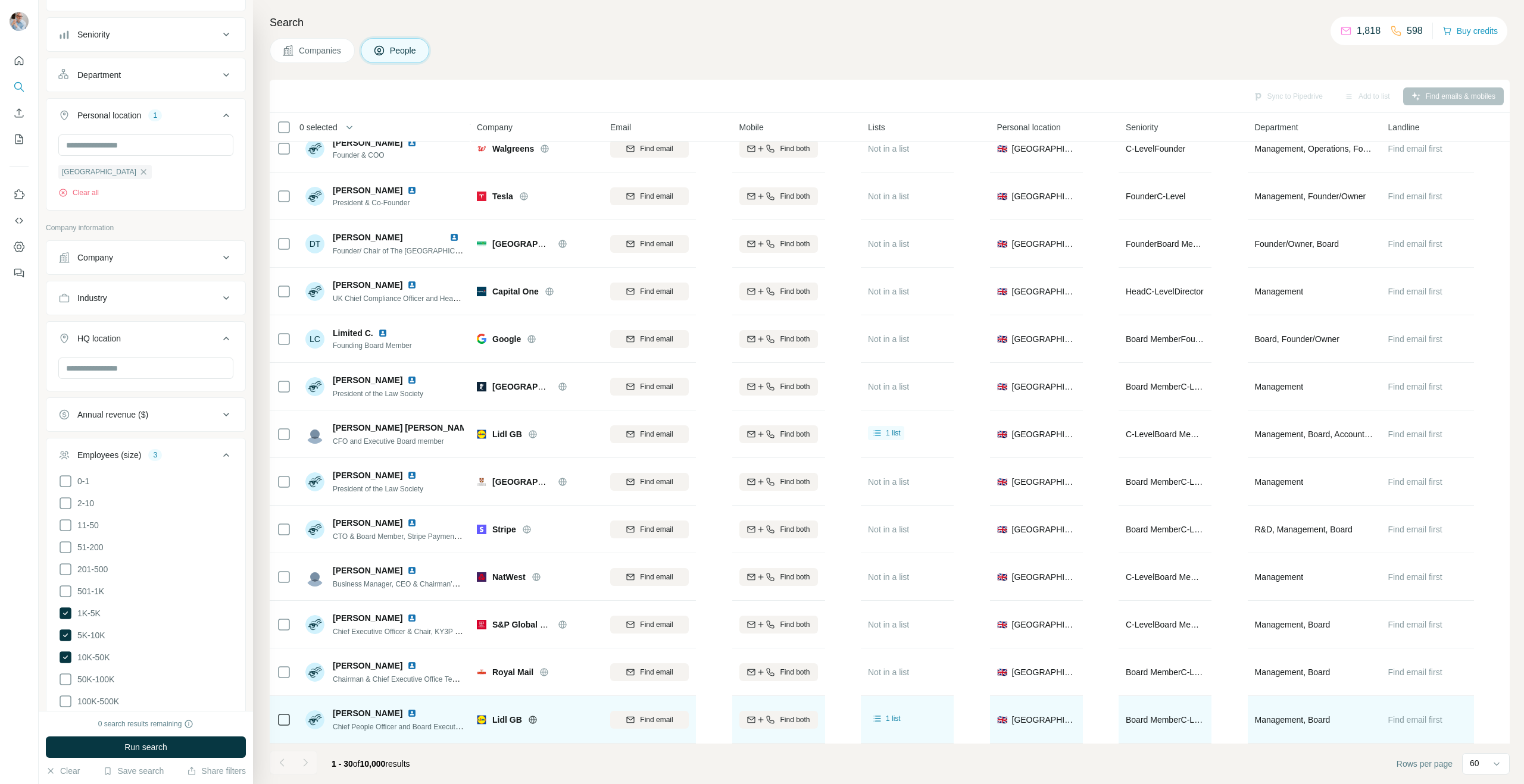
click at [415, 712] on img at bounding box center [412, 713] width 10 height 10
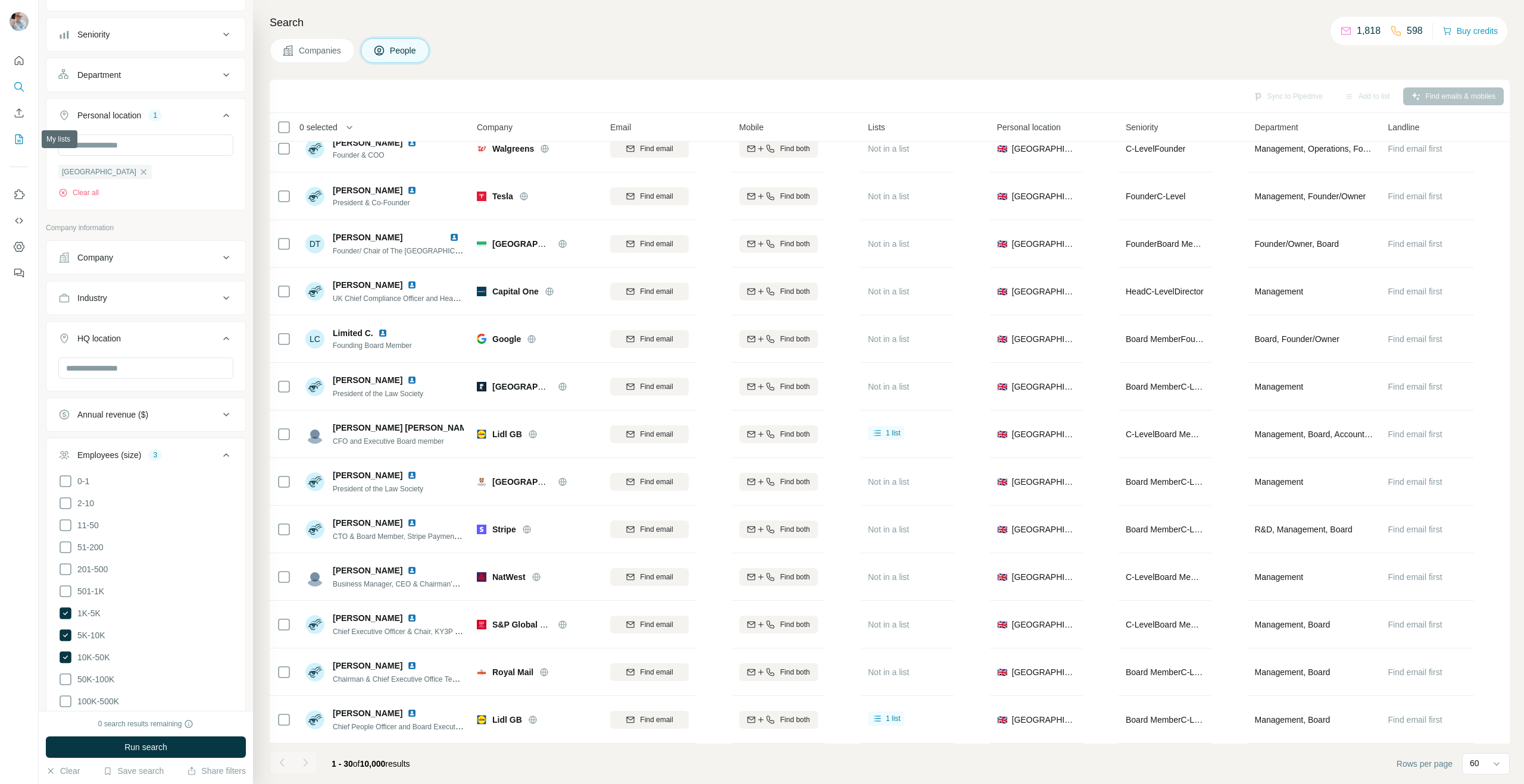
click at [17, 138] on icon "My lists" at bounding box center [18, 139] width 12 height 12
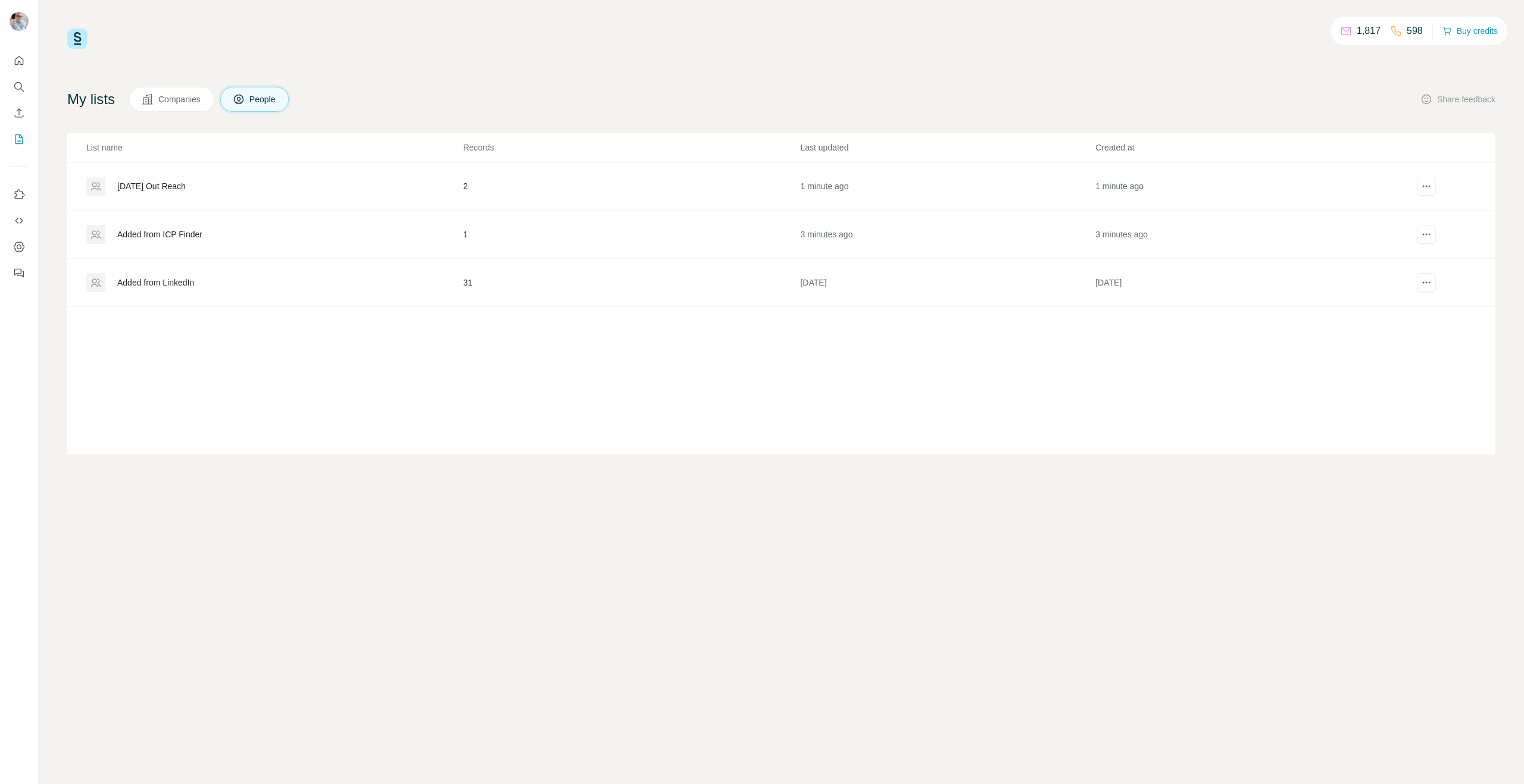
click at [186, 185] on div "September 2025 Out Reach" at bounding box center [152, 187] width 68 height 12
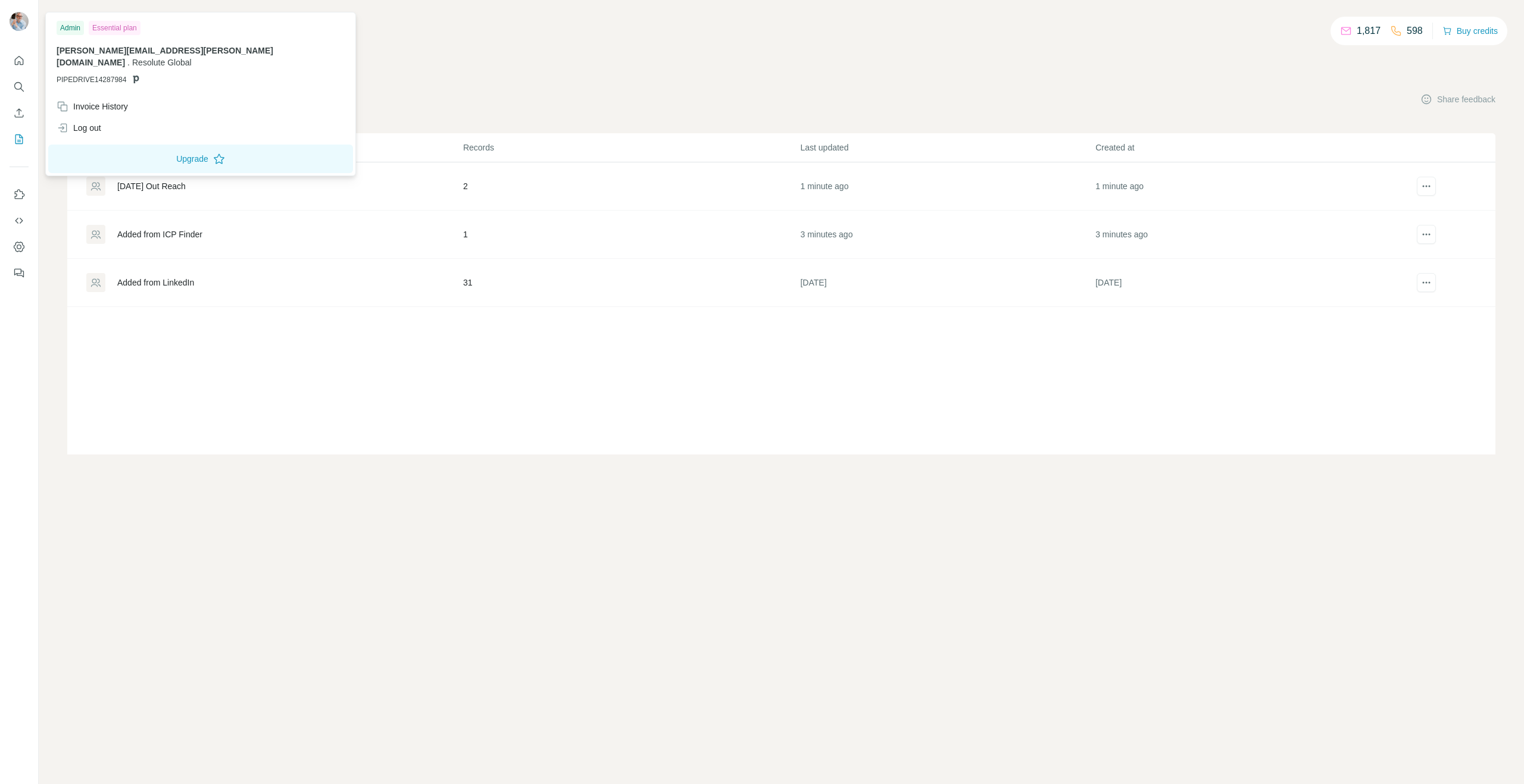
click at [499, 68] on div "1,817 598 Buy credits My lists Companies People Share feedback List name Record…" at bounding box center [780, 241] width 1428 height 426
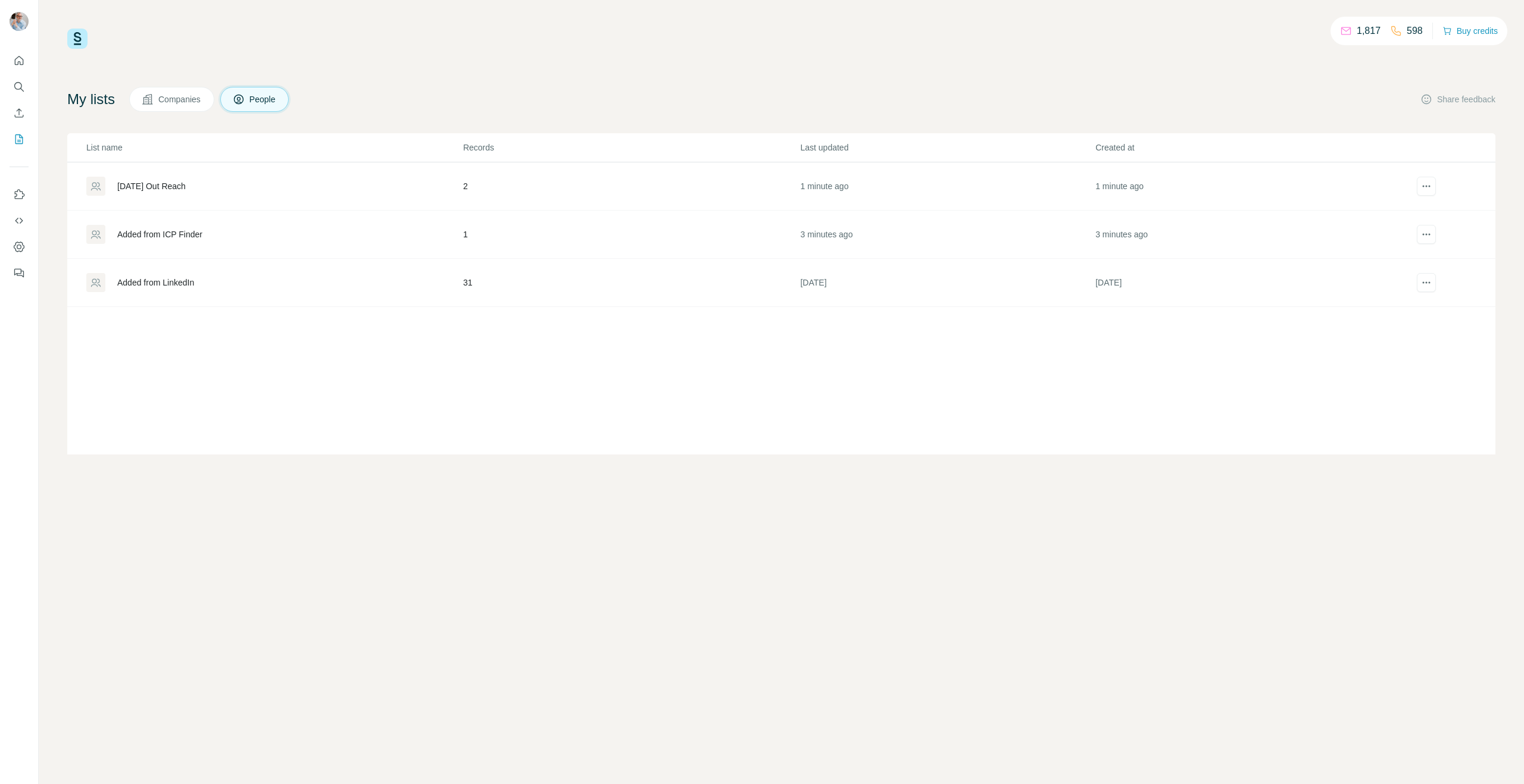
click at [245, 96] on icon at bounding box center [238, 99] width 12 height 12
click at [176, 96] on span "Companies" at bounding box center [180, 99] width 44 height 12
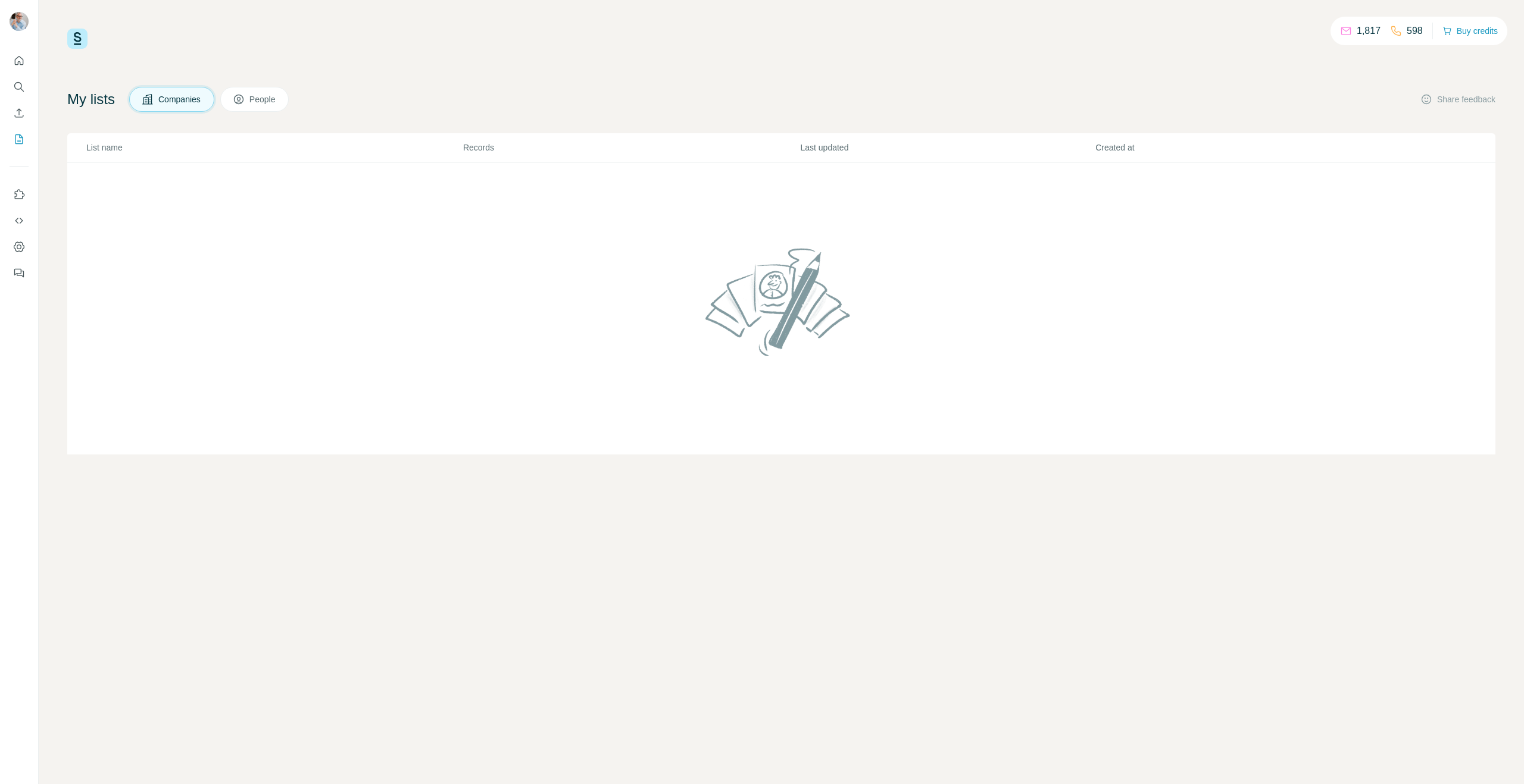
click at [264, 96] on span "People" at bounding box center [263, 99] width 27 height 12
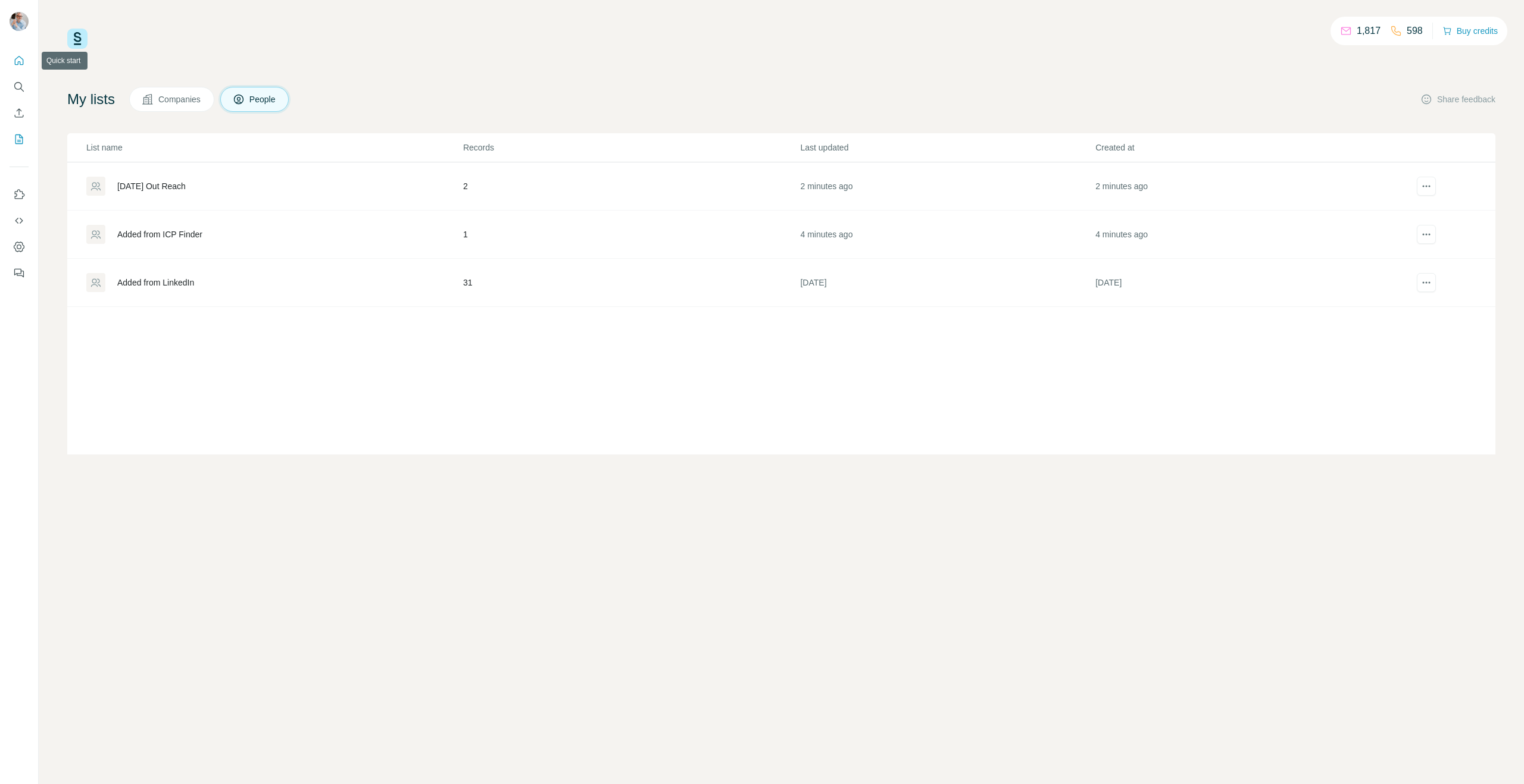
click at [16, 59] on icon "Quick start" at bounding box center [18, 60] width 9 height 9
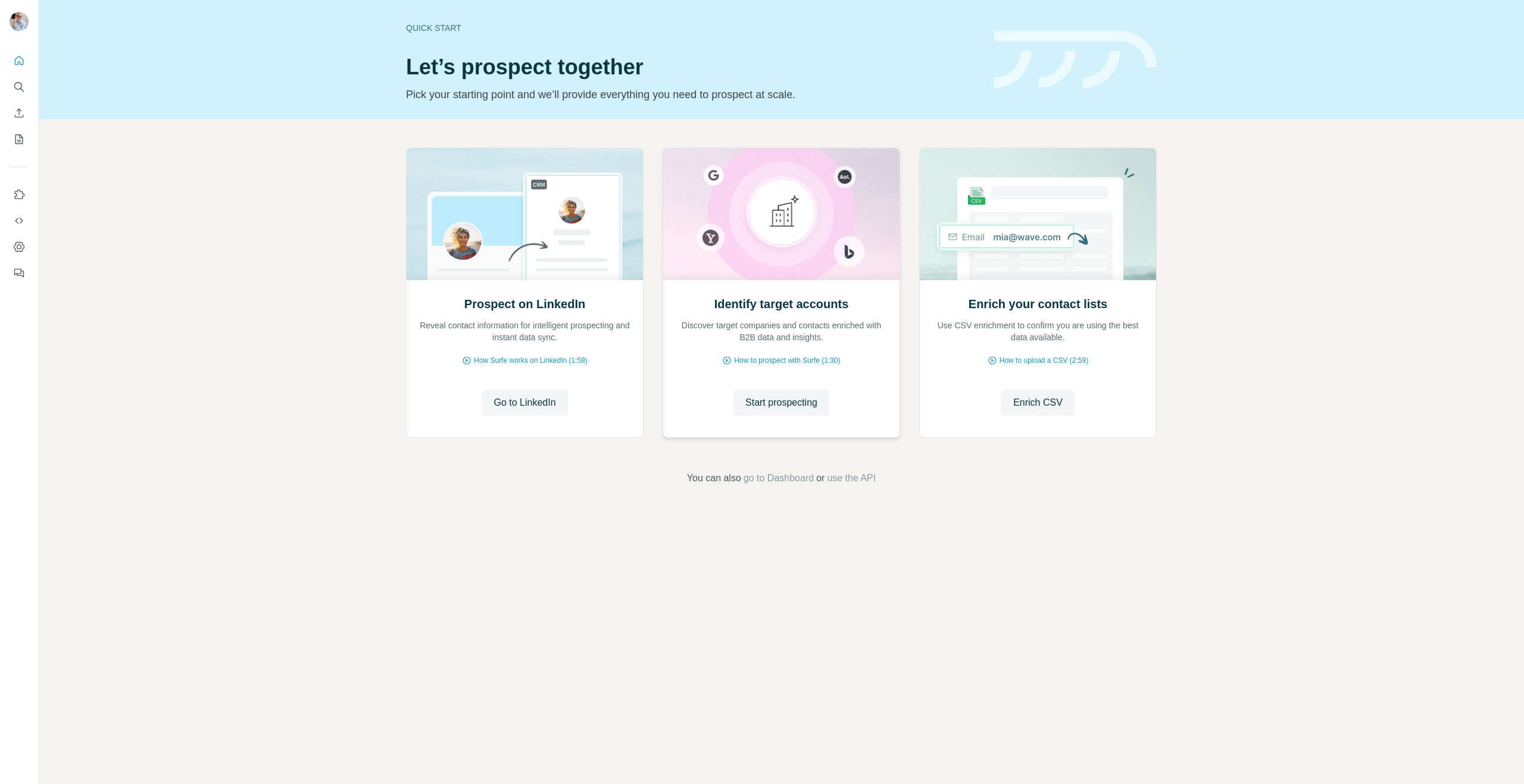
click at [774, 343] on div "Identify target accounts Discover target companies and contacts enriched with B…" at bounding box center [780, 358] width 236 height 158
click at [774, 360] on span "How to prospect with Surfe (1:30)" at bounding box center [786, 360] width 106 height 11
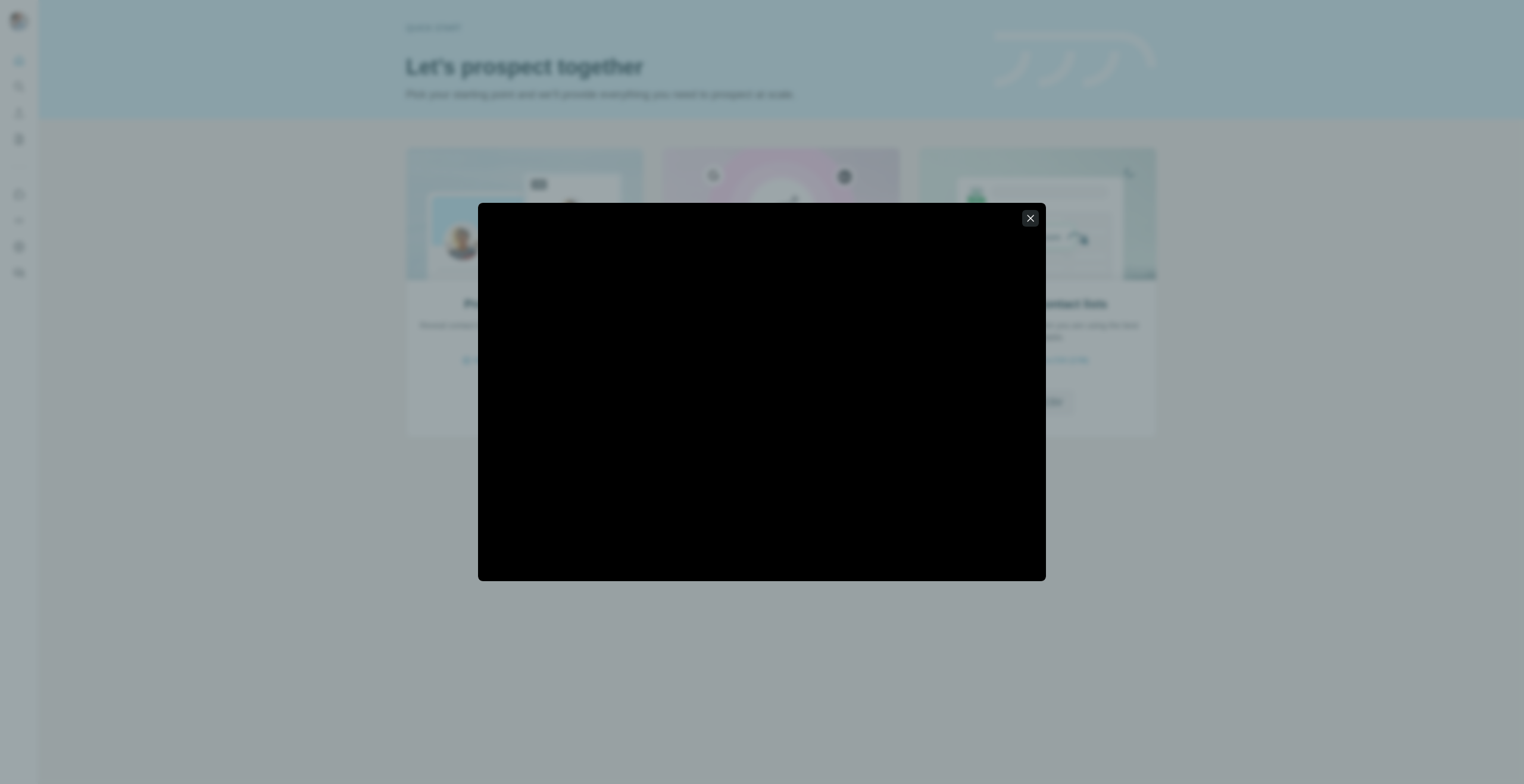
click at [1029, 216] on icon "button" at bounding box center [1030, 219] width 12 height 12
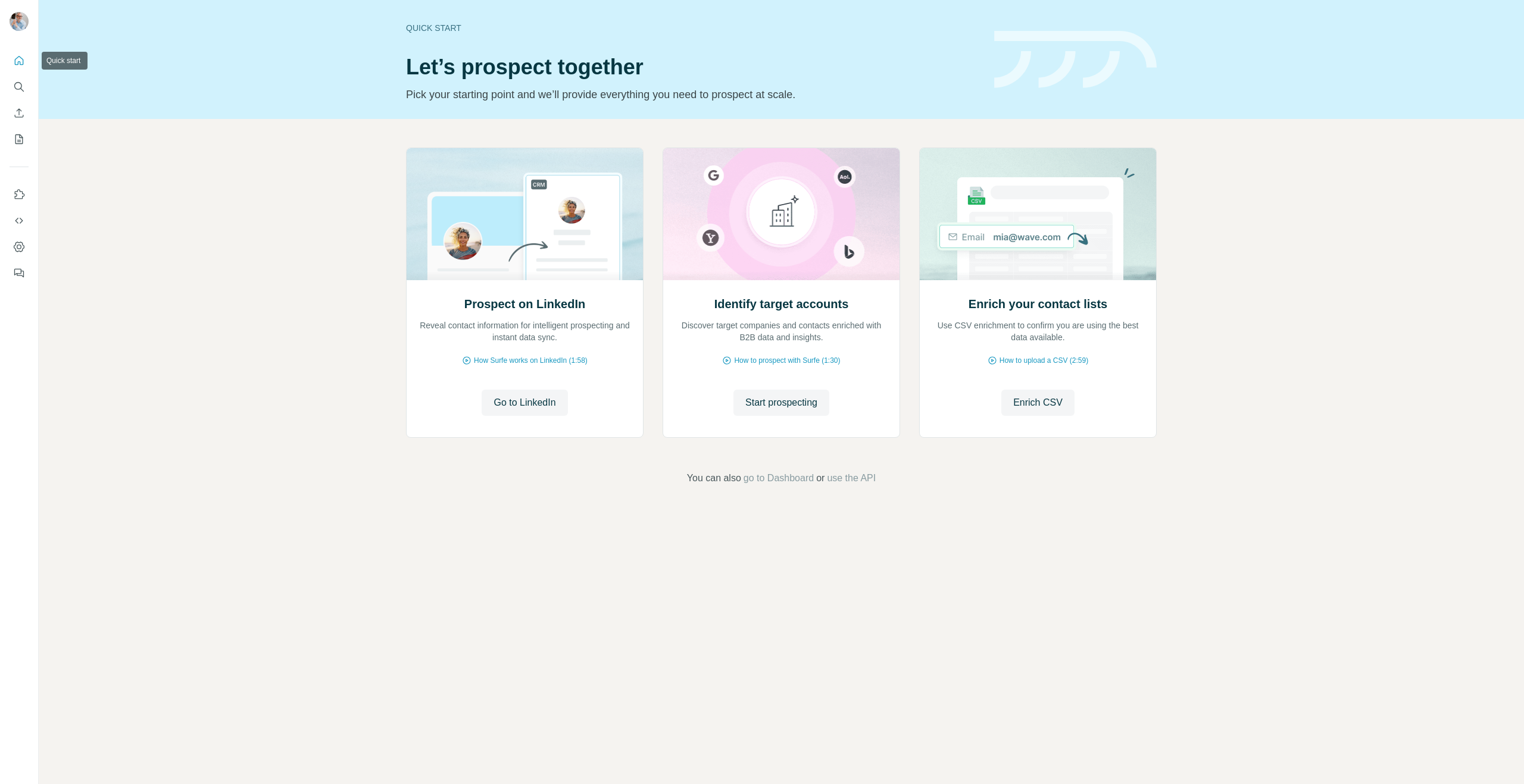
click at [17, 54] on button "Quick start" at bounding box center [19, 60] width 19 height 21
click at [16, 85] on icon "Search" at bounding box center [18, 86] width 12 height 12
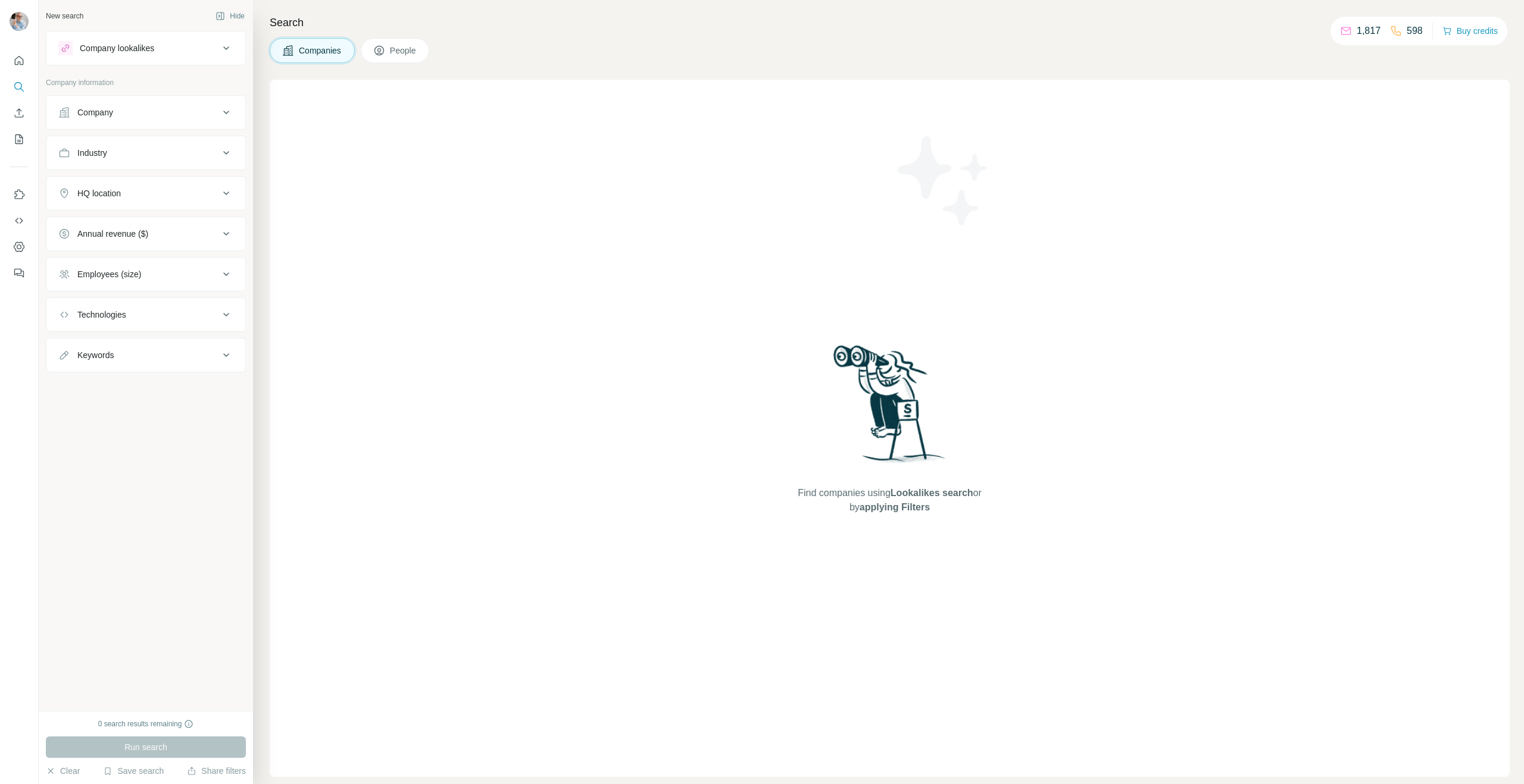
click at [152, 47] on div "Company lookalikes" at bounding box center [117, 48] width 75 height 12
click at [221, 136] on input "text" at bounding box center [146, 135] width 175 height 21
click at [192, 47] on div "Company lookalikes" at bounding box center [138, 48] width 160 height 15
click at [125, 112] on div "Company" at bounding box center [138, 113] width 160 height 12
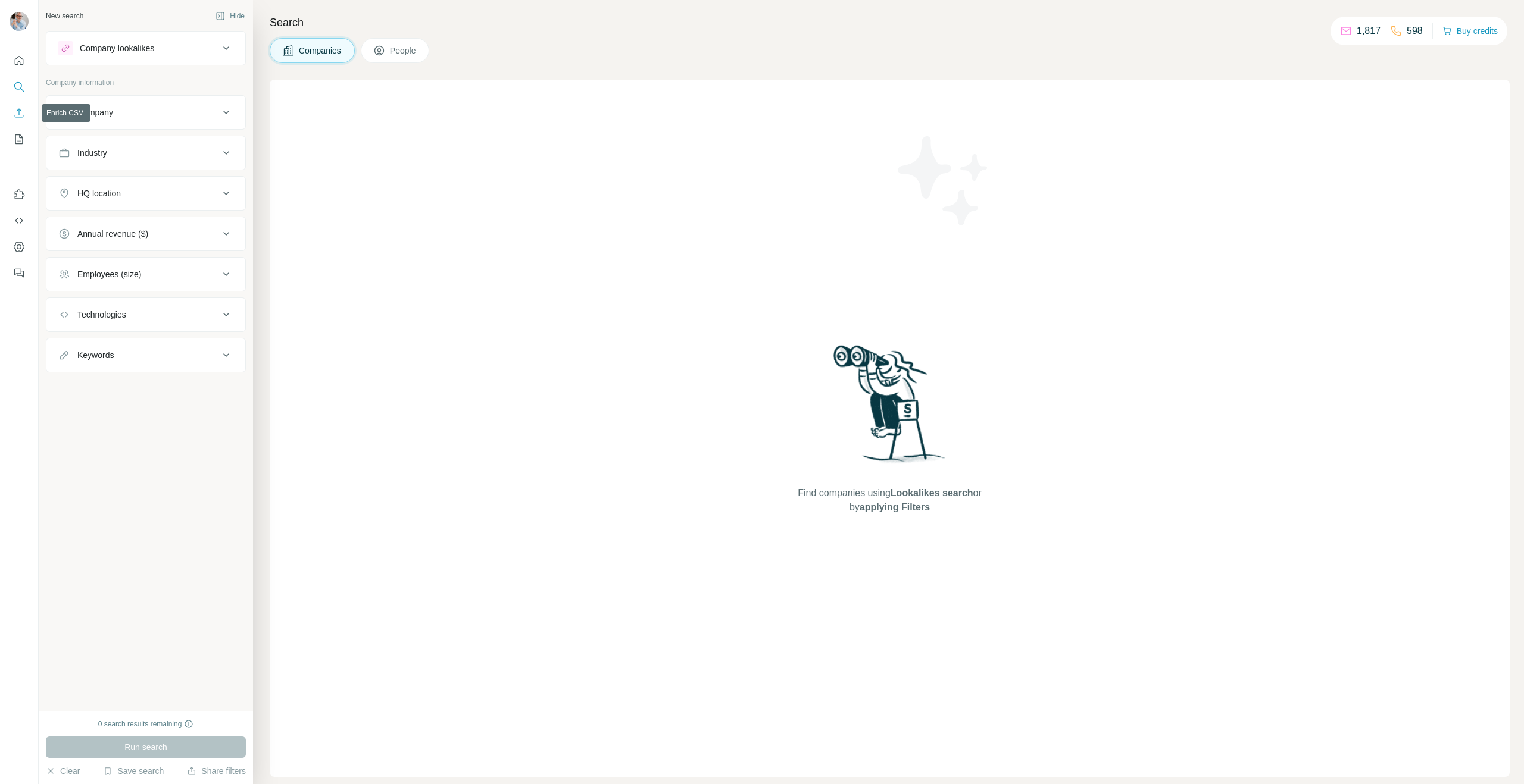
click at [17, 112] on icon "Enrich CSV" at bounding box center [18, 113] width 12 height 12
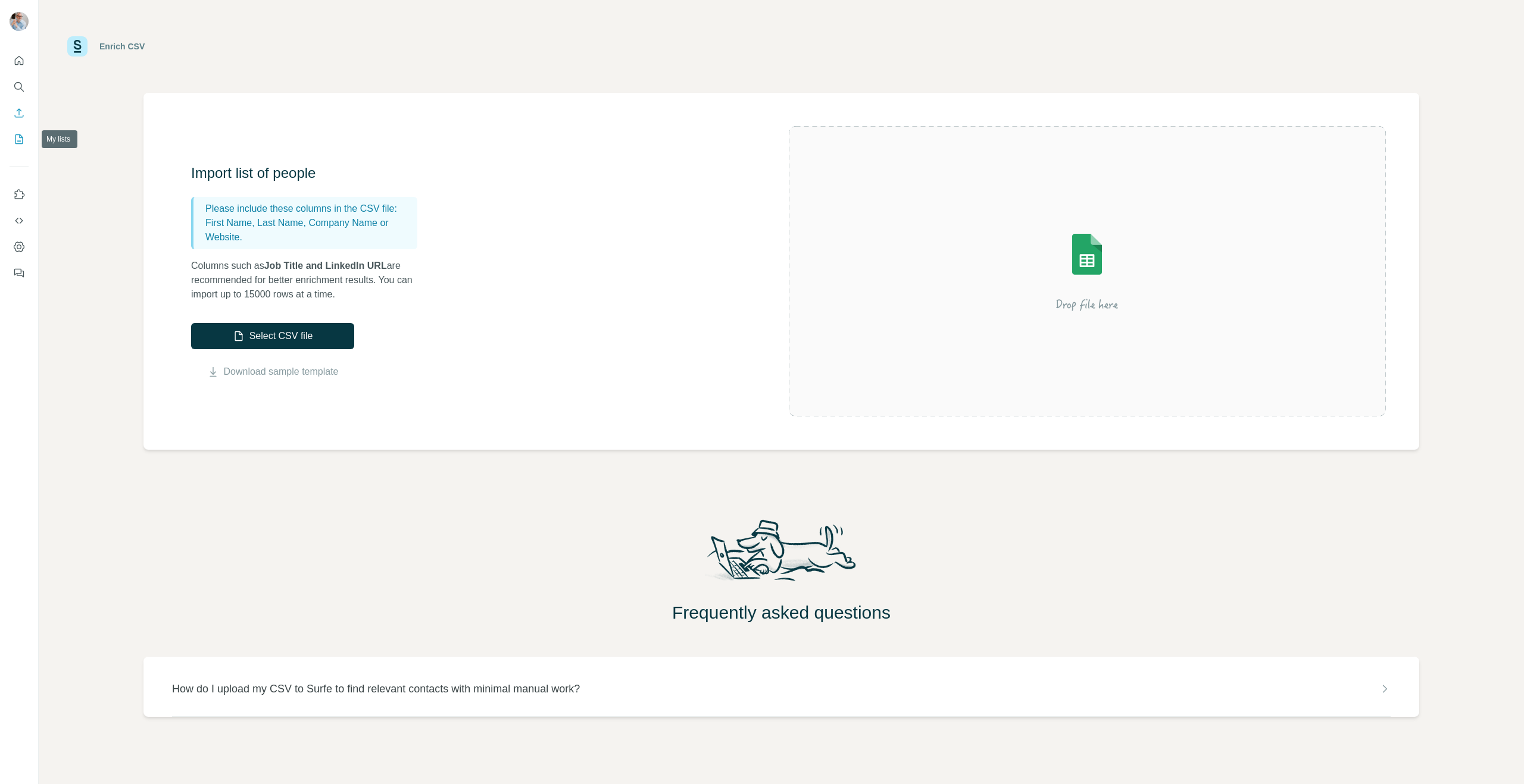
click at [20, 146] on button "My lists" at bounding box center [19, 139] width 19 height 21
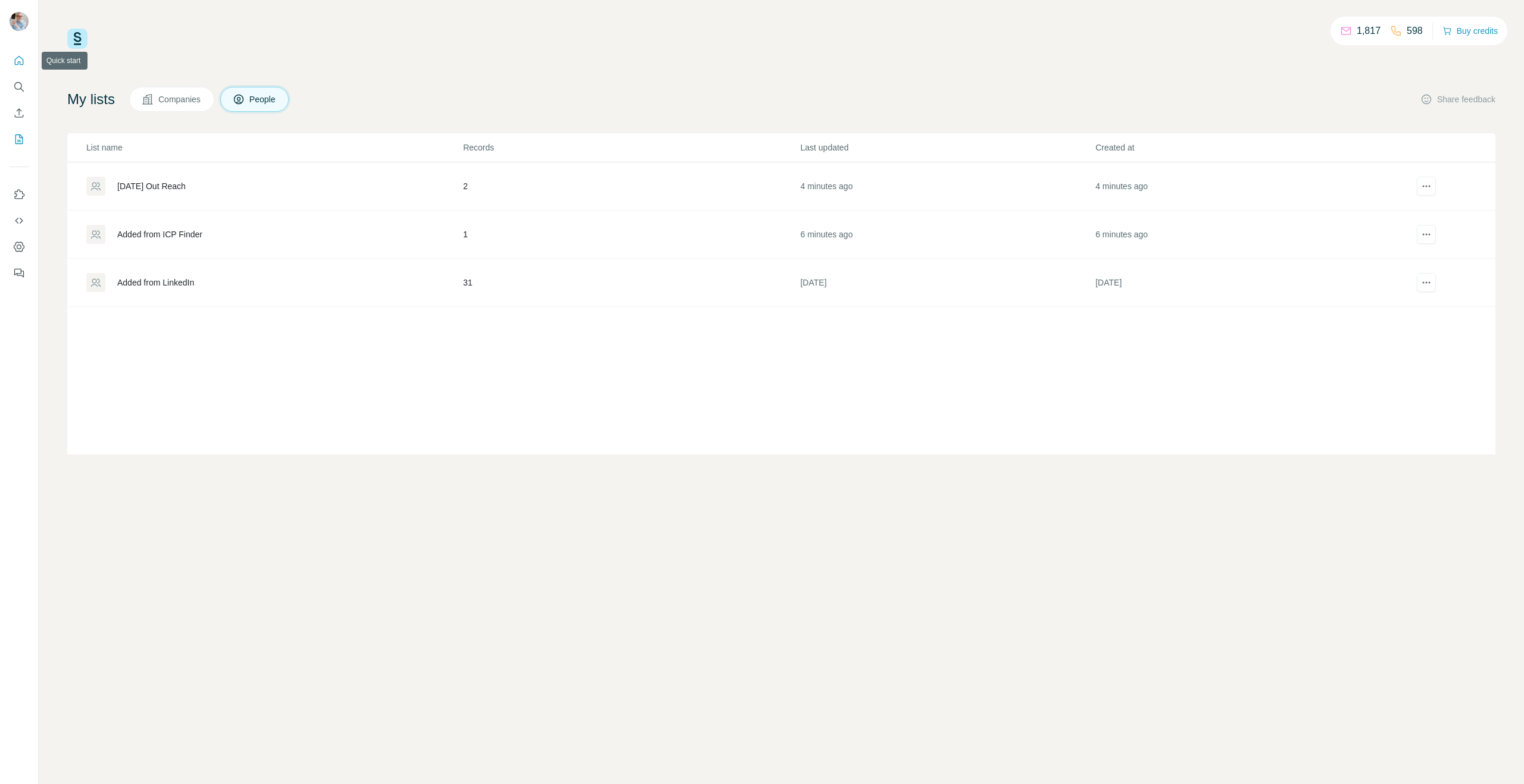
click at [19, 59] on icon "Quick start" at bounding box center [18, 60] width 12 height 12
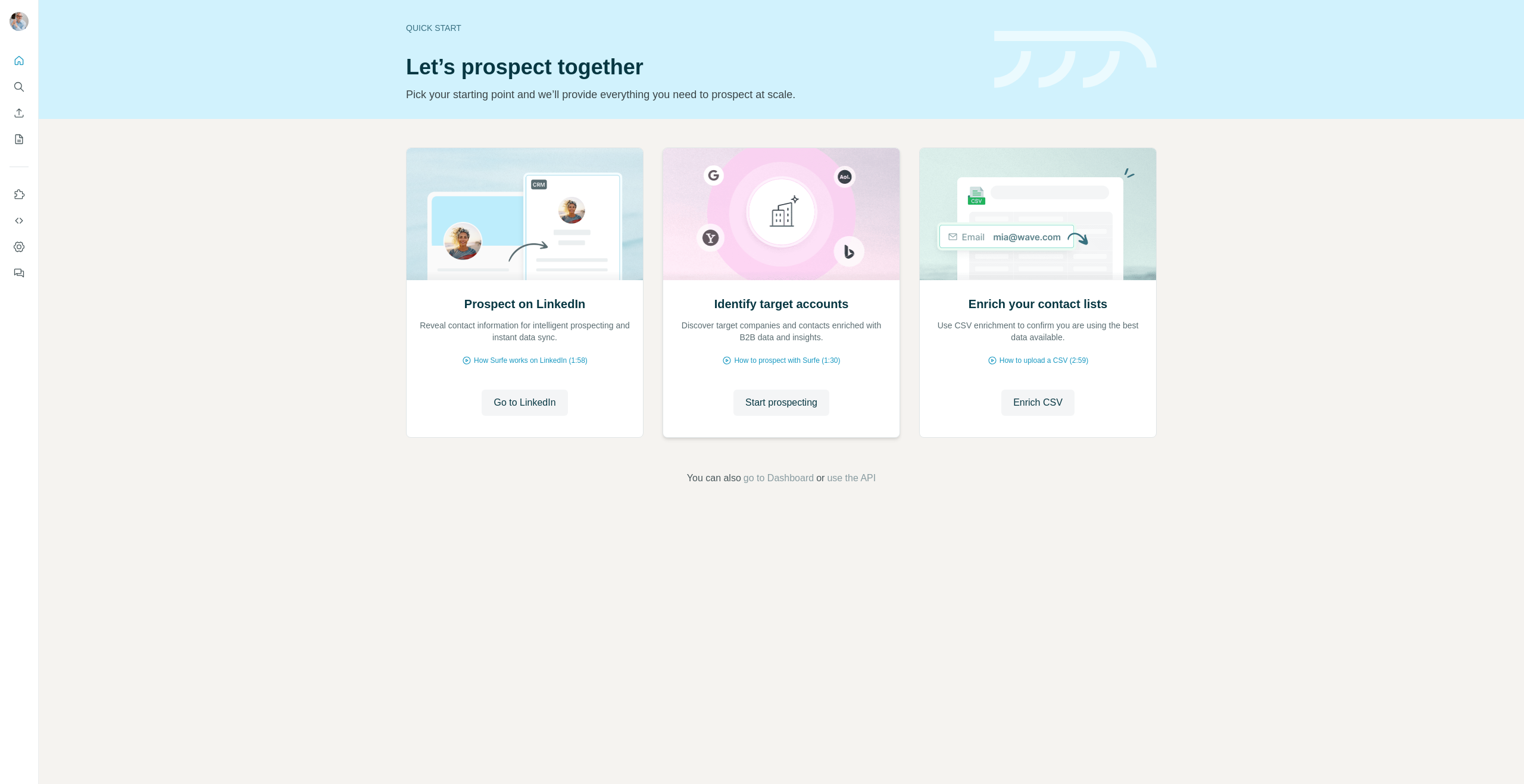
click at [784, 367] on div "Identify target accounts Discover target companies and contacts enriched with B…" at bounding box center [780, 358] width 236 height 158
click at [774, 401] on span "Start prospecting" at bounding box center [781, 402] width 72 height 15
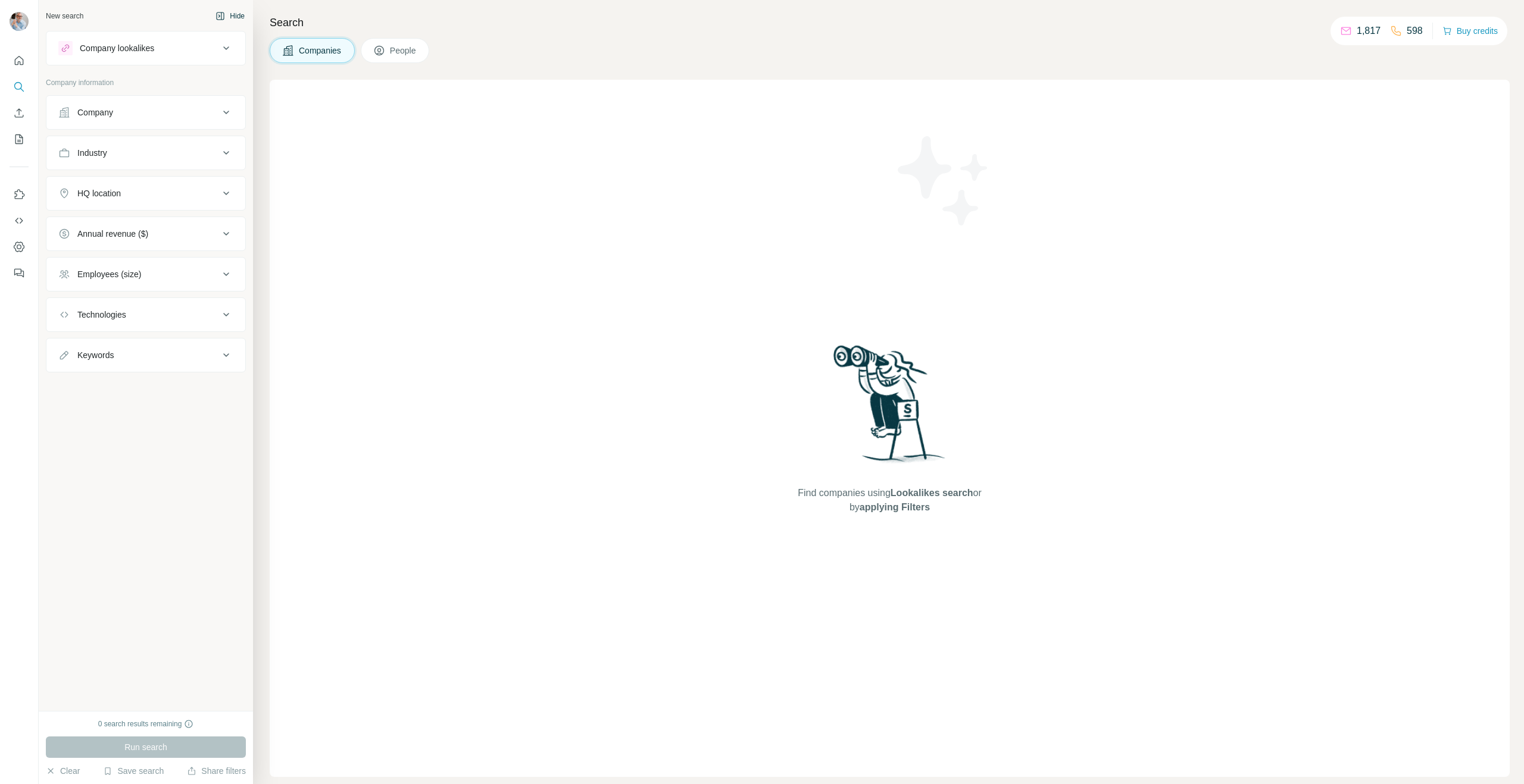
click at [224, 13] on icon "button" at bounding box center [221, 17] width 10 height 10
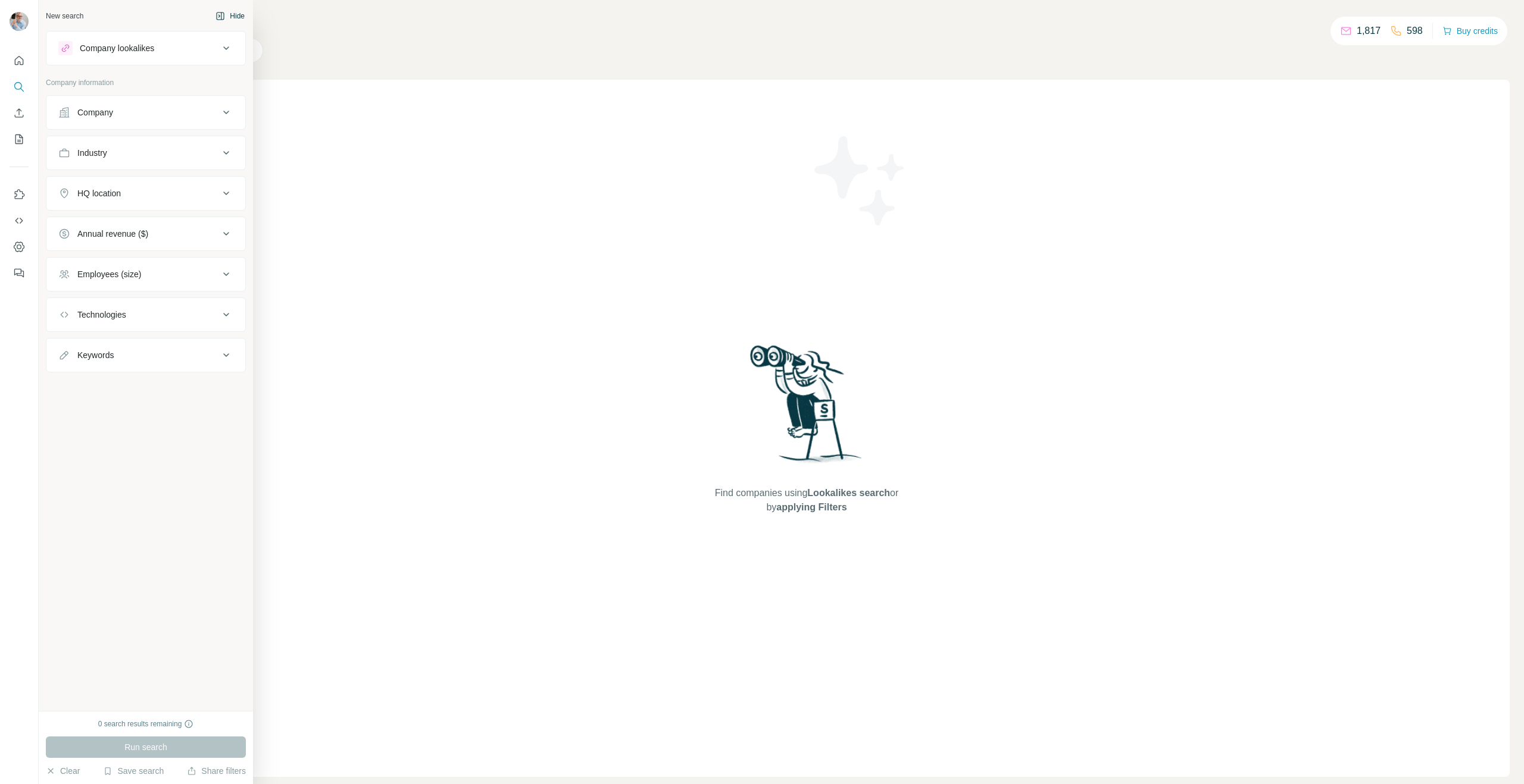
click at [50, 15] on div "New search" at bounding box center [64, 16] width 38 height 11
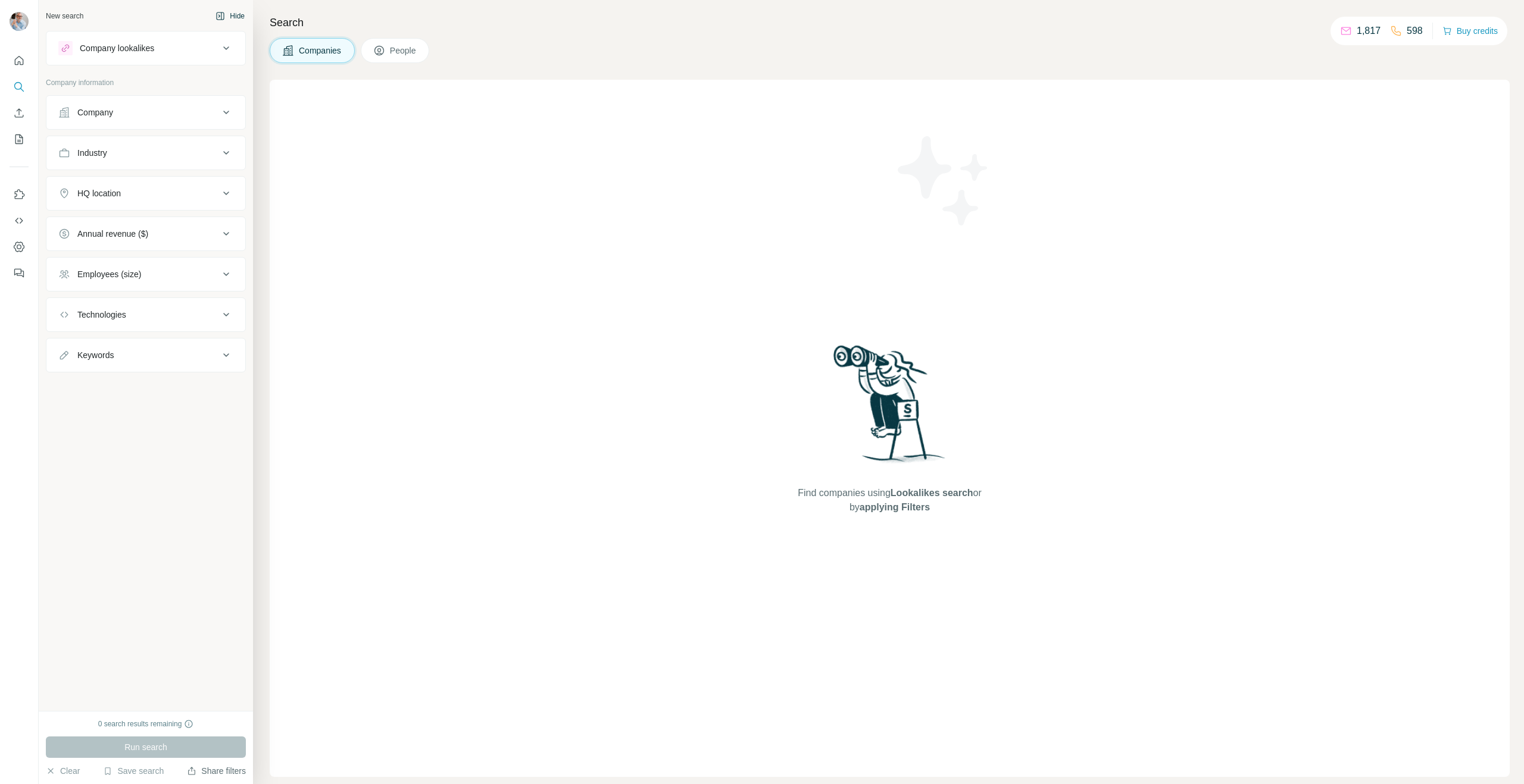
click at [203, 772] on button "Share filters" at bounding box center [216, 771] width 59 height 12
click at [218, 13] on icon "button" at bounding box center [221, 17] width 10 height 10
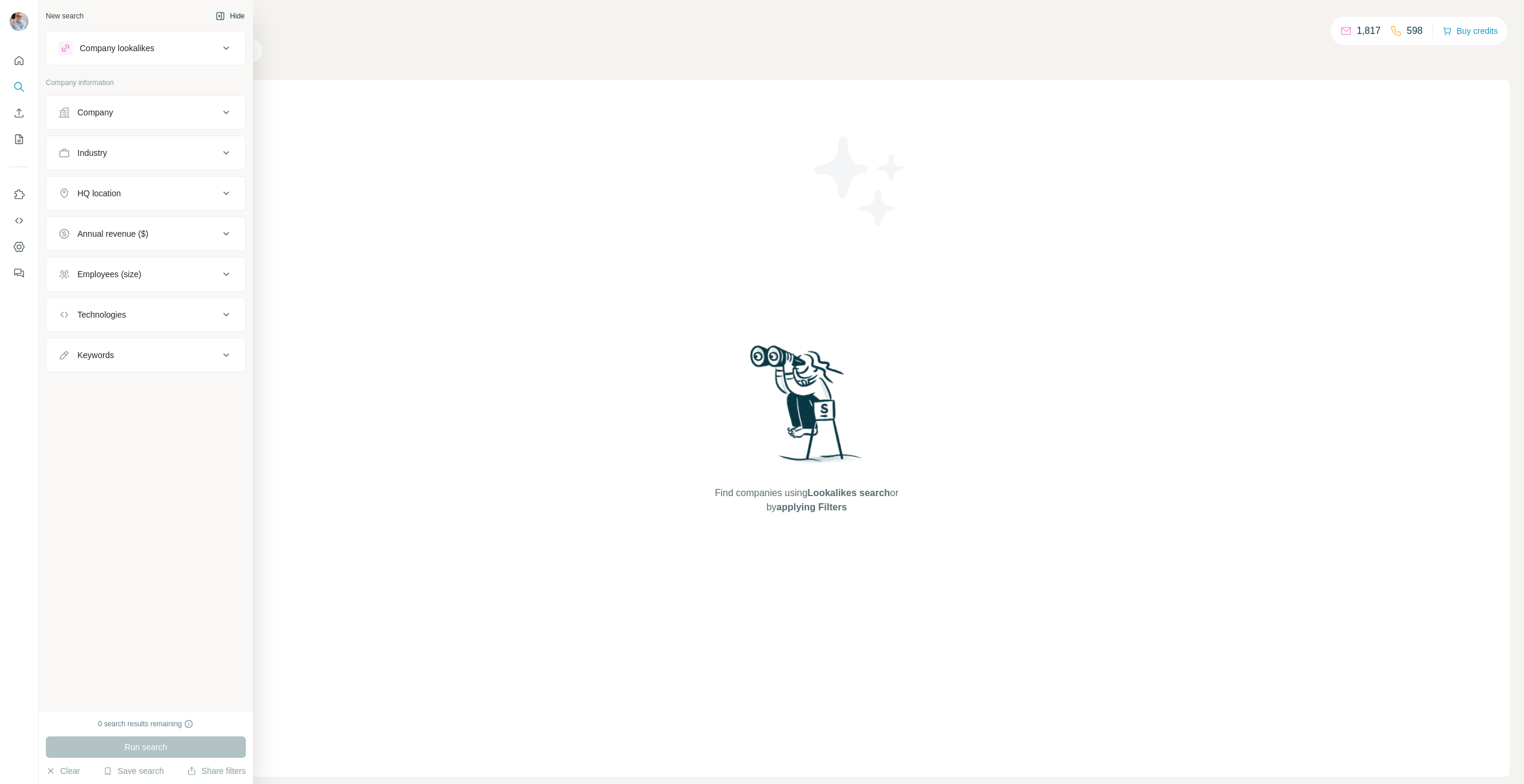
click at [134, 114] on div "Company" at bounding box center [138, 113] width 160 height 12
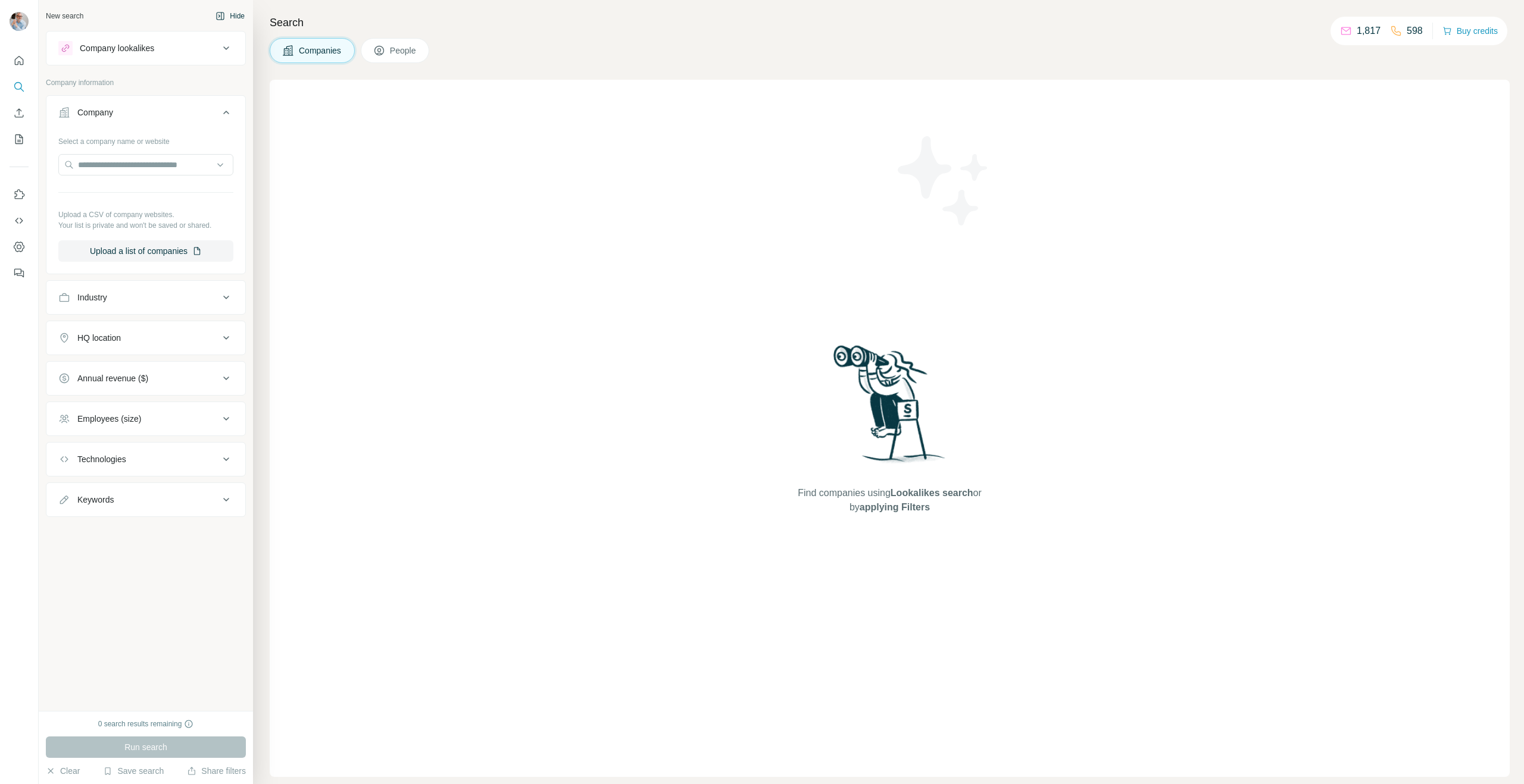
click at [141, 85] on p "Company information" at bounding box center [146, 83] width 200 height 11
click at [113, 294] on div "Industry" at bounding box center [138, 297] width 160 height 12
click at [126, 459] on div "Technologies" at bounding box center [102, 460] width 49 height 12
click at [141, 616] on div "New search Hide Company lookalikes Company information Company Select a company…" at bounding box center [146, 356] width 214 height 711
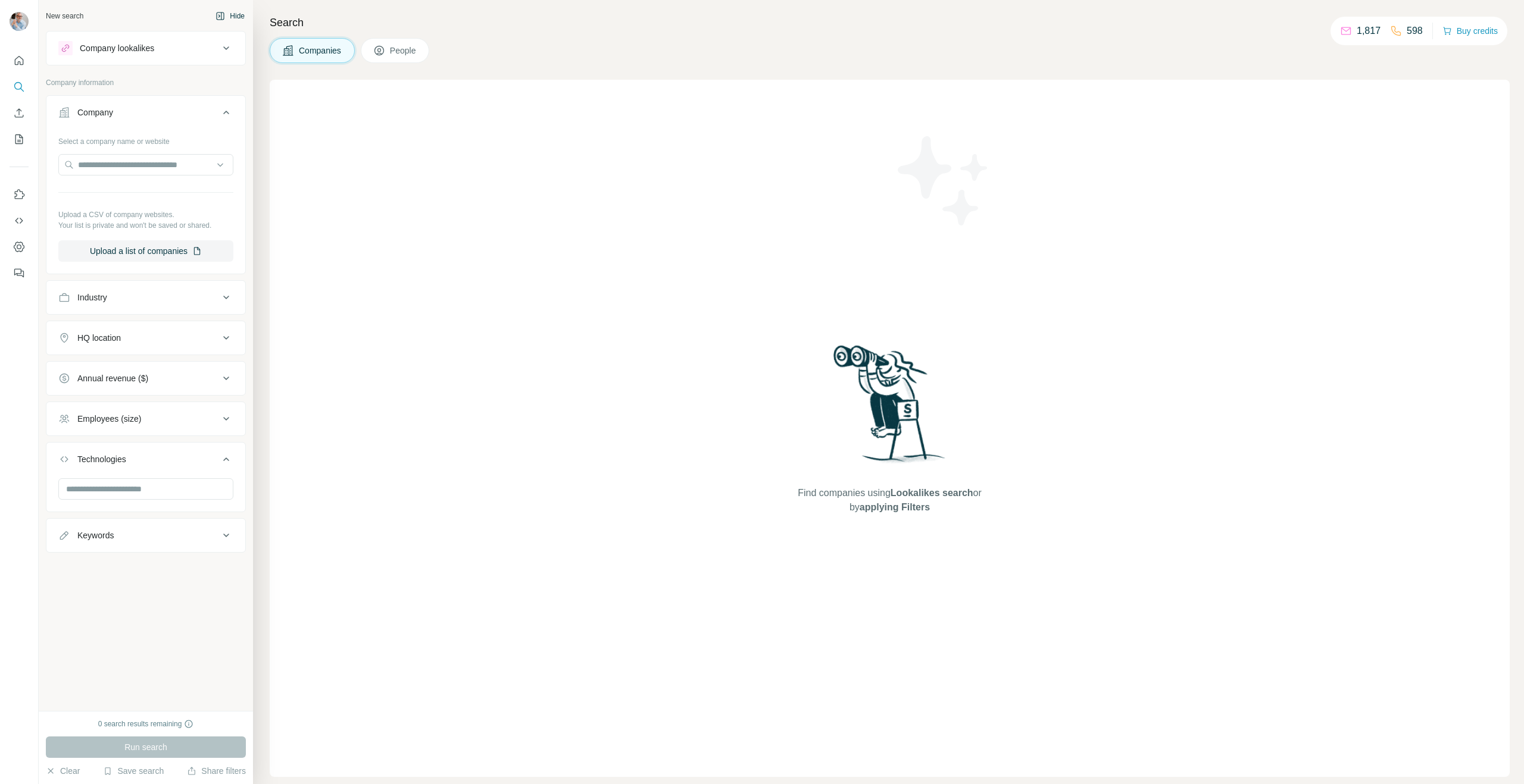
click at [229, 454] on icon at bounding box center [225, 459] width 15 height 15
click at [398, 48] on span "People" at bounding box center [403, 51] width 27 height 12
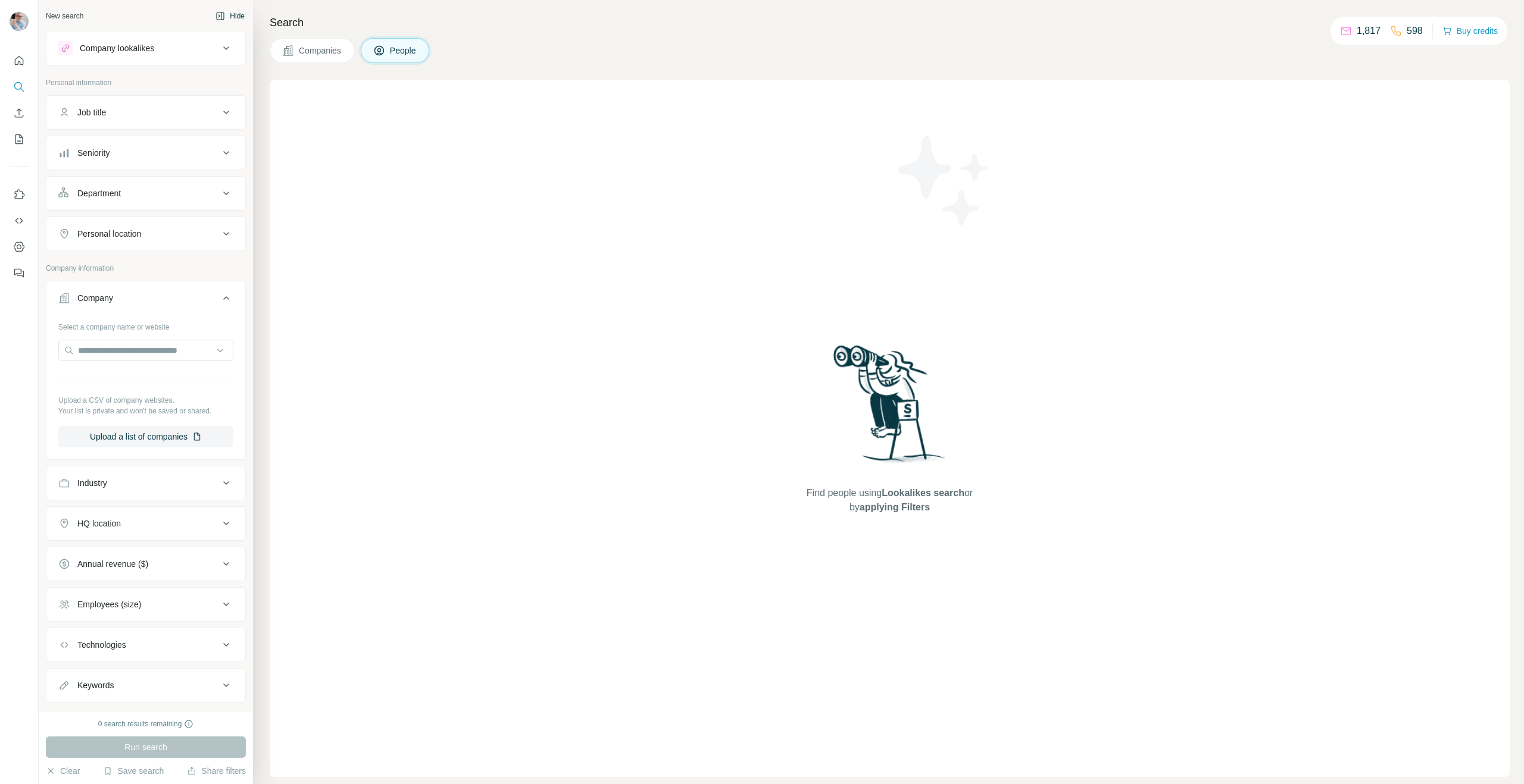
click at [116, 108] on div "Job title" at bounding box center [138, 113] width 160 height 12
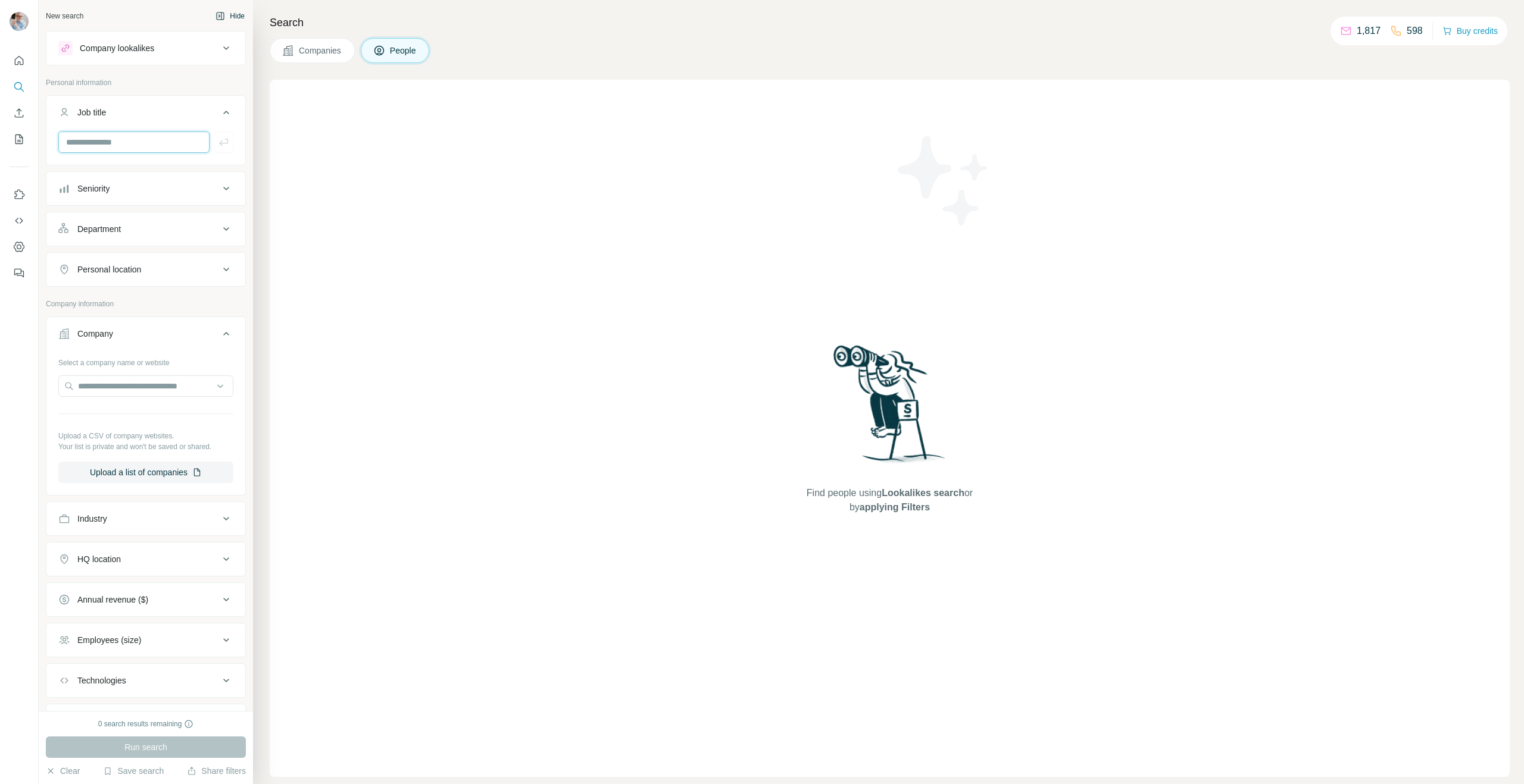
click at [120, 142] on input "text" at bounding box center [134, 142] width 152 height 21
type input "**********"
click at [110, 188] on div "Seniority" at bounding box center [93, 188] width 32 height 12
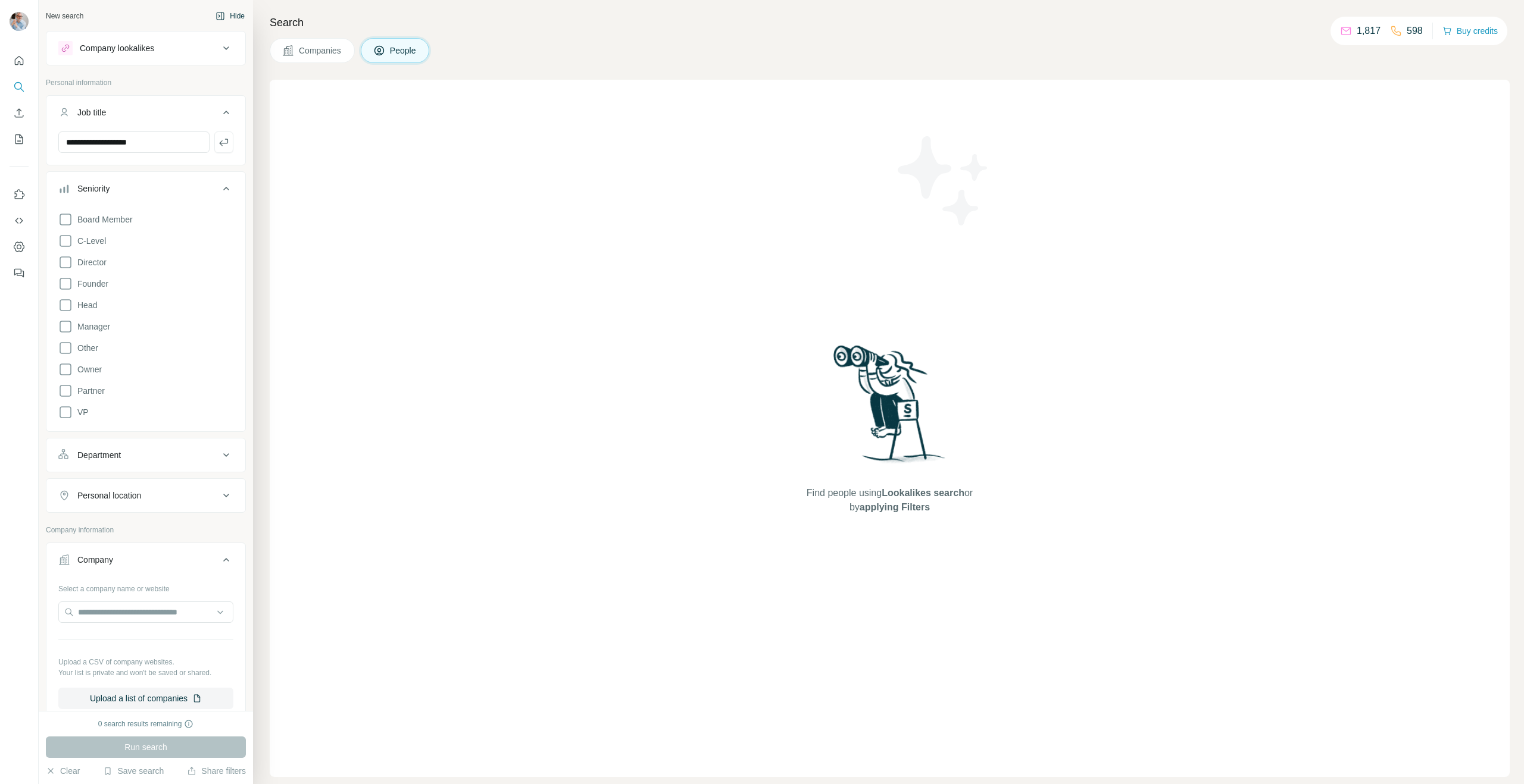
click at [157, 85] on p "Personal information" at bounding box center [146, 83] width 200 height 11
drag, startPoint x: 85, startPoint y: 304, endPoint x: 85, endPoint y: 292, distance: 12.0
click at [85, 304] on span "Head" at bounding box center [85, 305] width 24 height 12
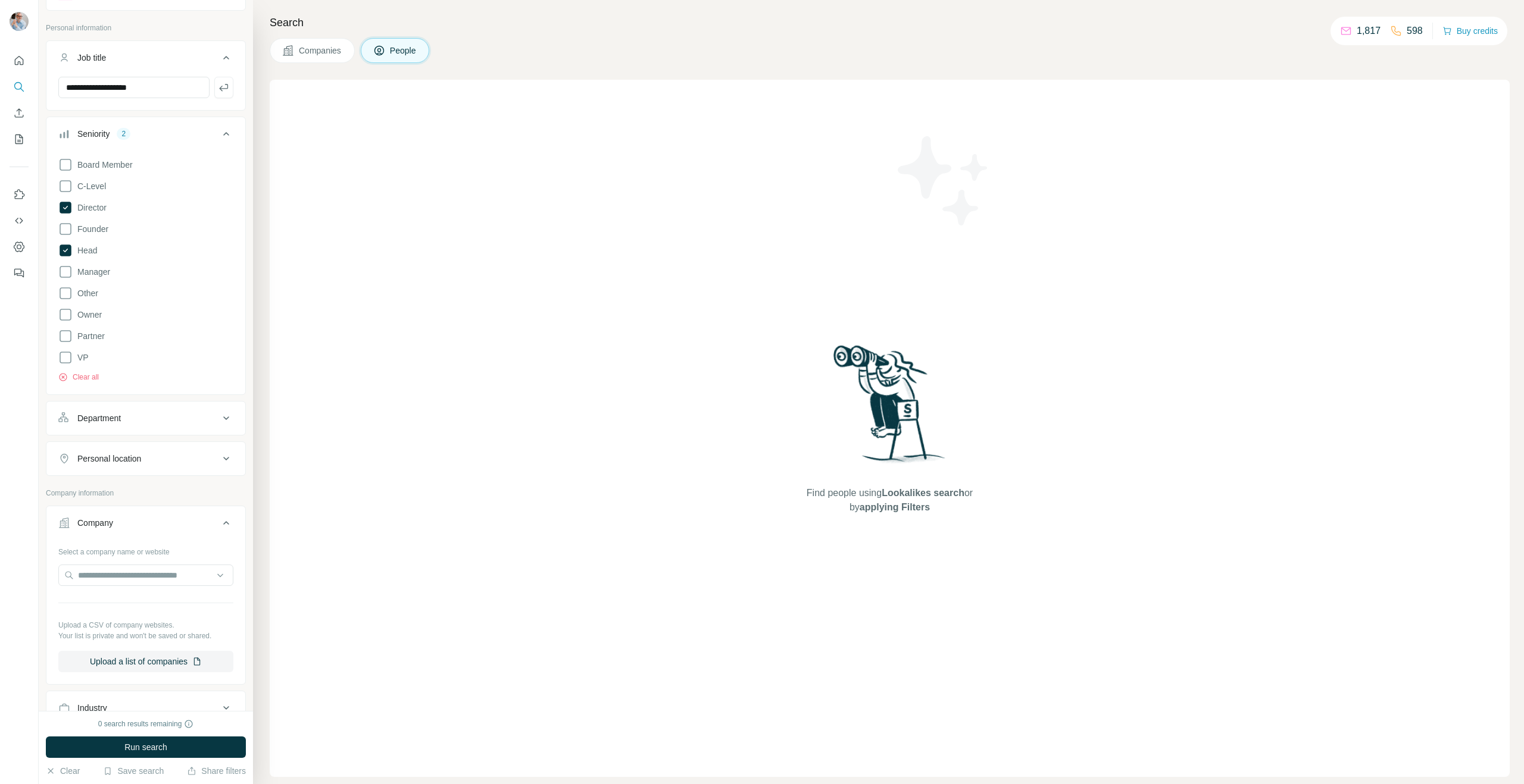
scroll to position [78, 0]
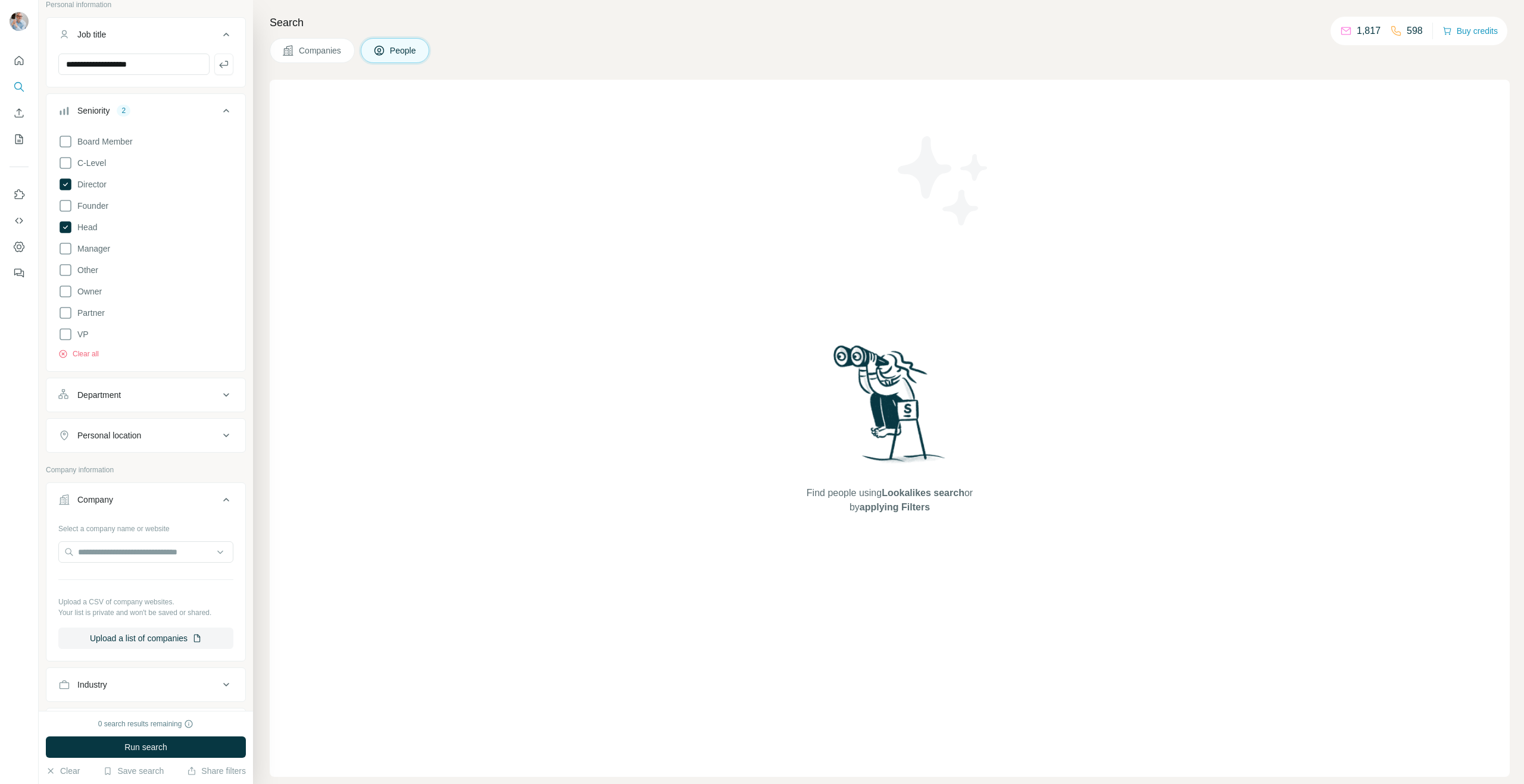
click at [108, 435] on div "Personal location" at bounding box center [110, 435] width 64 height 12
click at [110, 464] on input "text" at bounding box center [146, 465] width 175 height 21
type input "******"
click at [131, 534] on label "🇬🇧 United Kingdom" at bounding box center [118, 532] width 99 height 15
click at [222, 608] on div "Select a company name or website" at bounding box center [146, 604] width 175 height 16
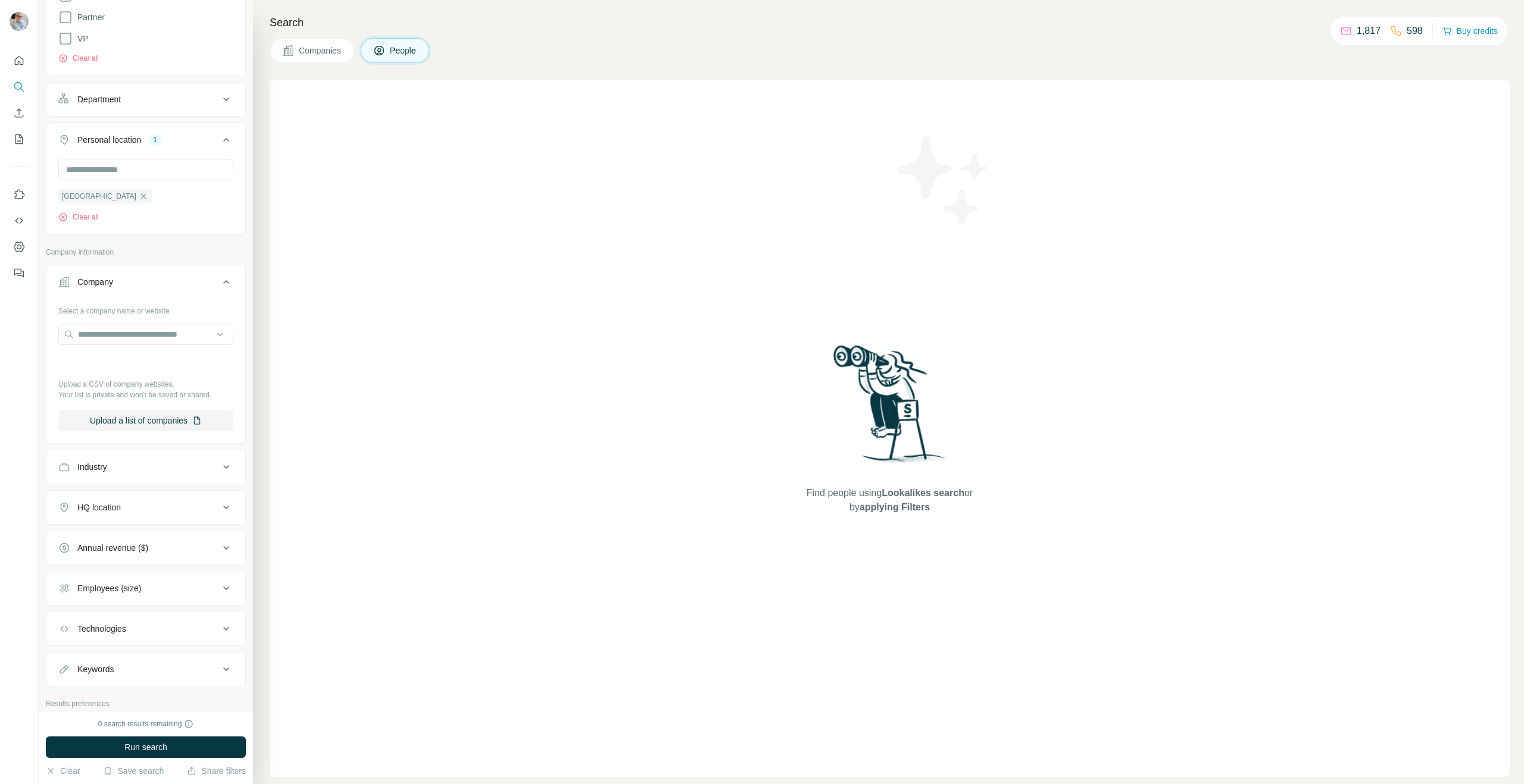
scroll to position [375, 0]
click at [131, 586] on div "Employees (size)" at bounding box center [110, 587] width 64 height 12
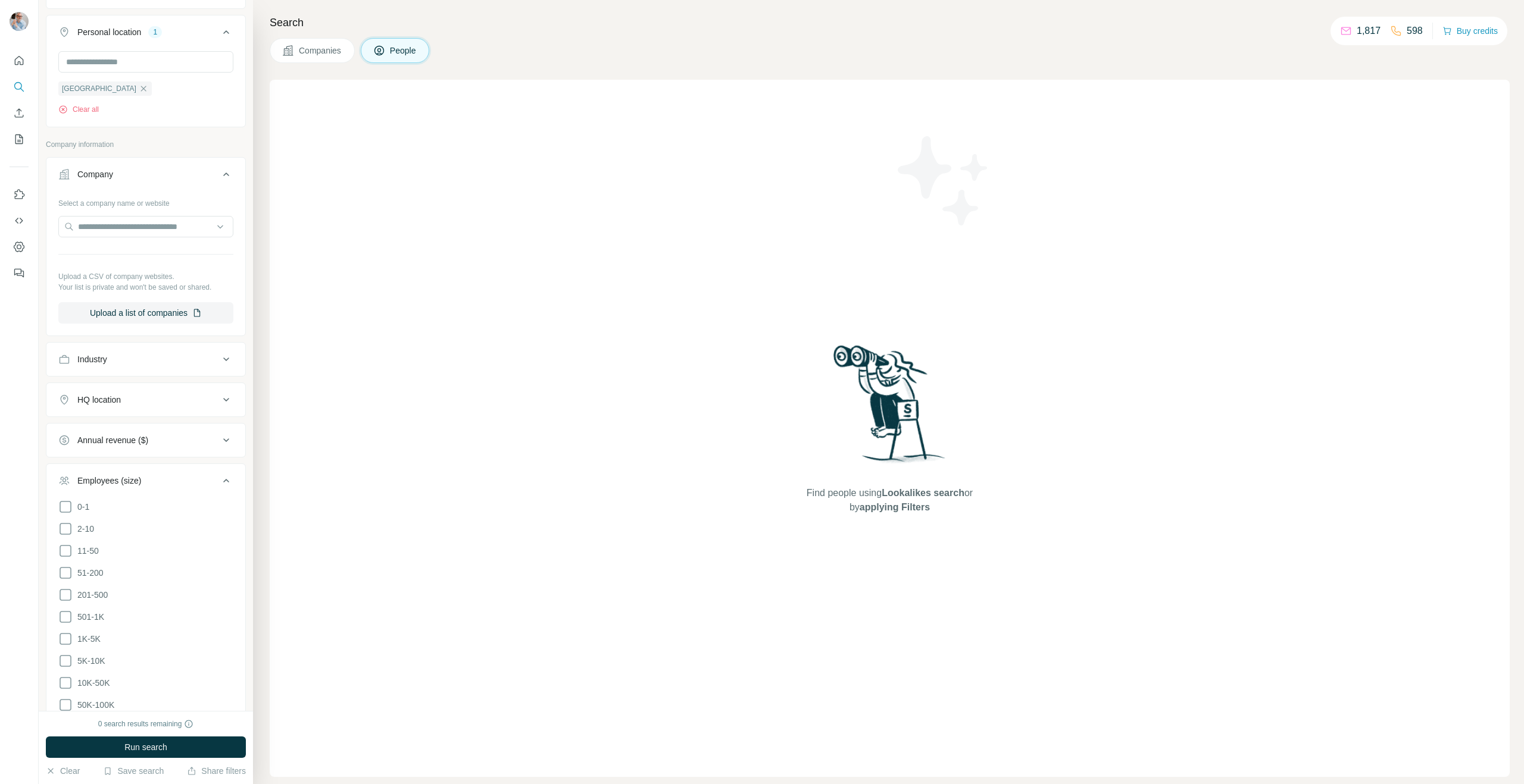
scroll to position [498, 0]
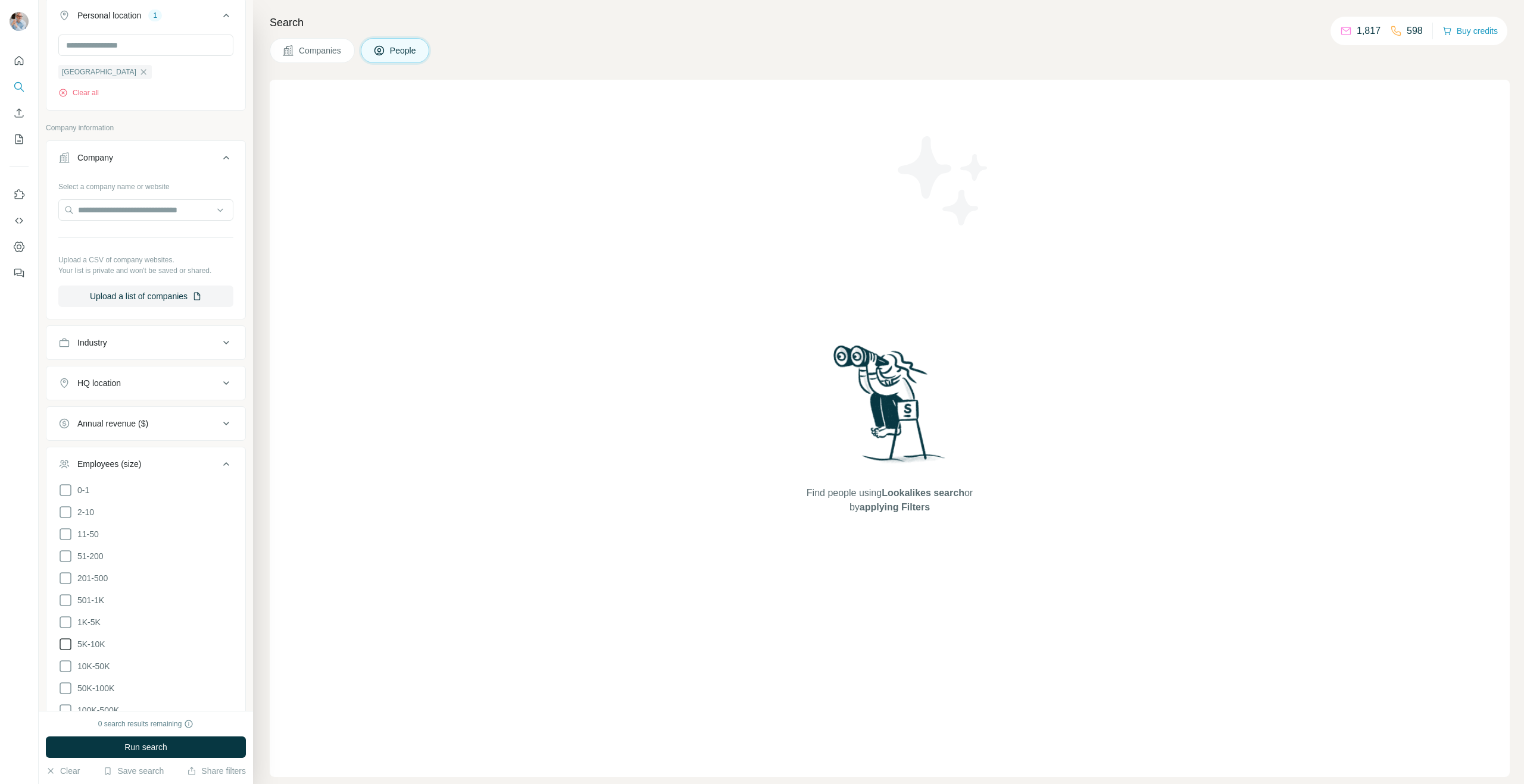
click at [70, 644] on icon at bounding box center [65, 644] width 12 height 12
click at [69, 663] on icon at bounding box center [65, 666] width 15 height 15
drag, startPoint x: 67, startPoint y: 622, endPoint x: 70, endPoint y: 635, distance: 13.3
click at [67, 623] on icon at bounding box center [65, 622] width 15 height 15
click at [117, 747] on button "Run search" at bounding box center [146, 747] width 200 height 21
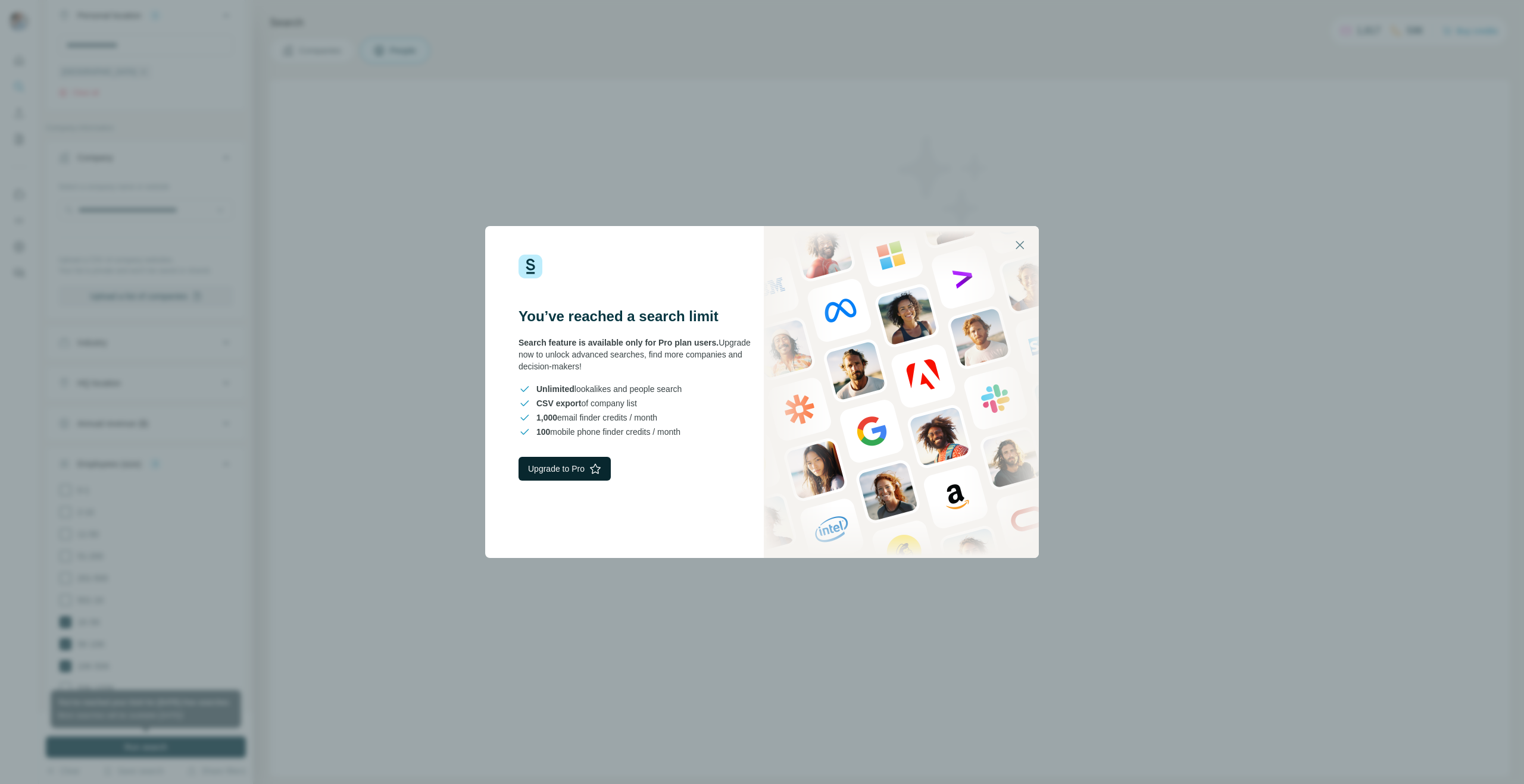
click at [563, 463] on button "Upgrade to Pro" at bounding box center [564, 468] width 92 height 23
drag, startPoint x: 1019, startPoint y: 242, endPoint x: 694, endPoint y: 57, distance: 374.0
click at [1015, 239] on icon "button" at bounding box center [1020, 245] width 15 height 15
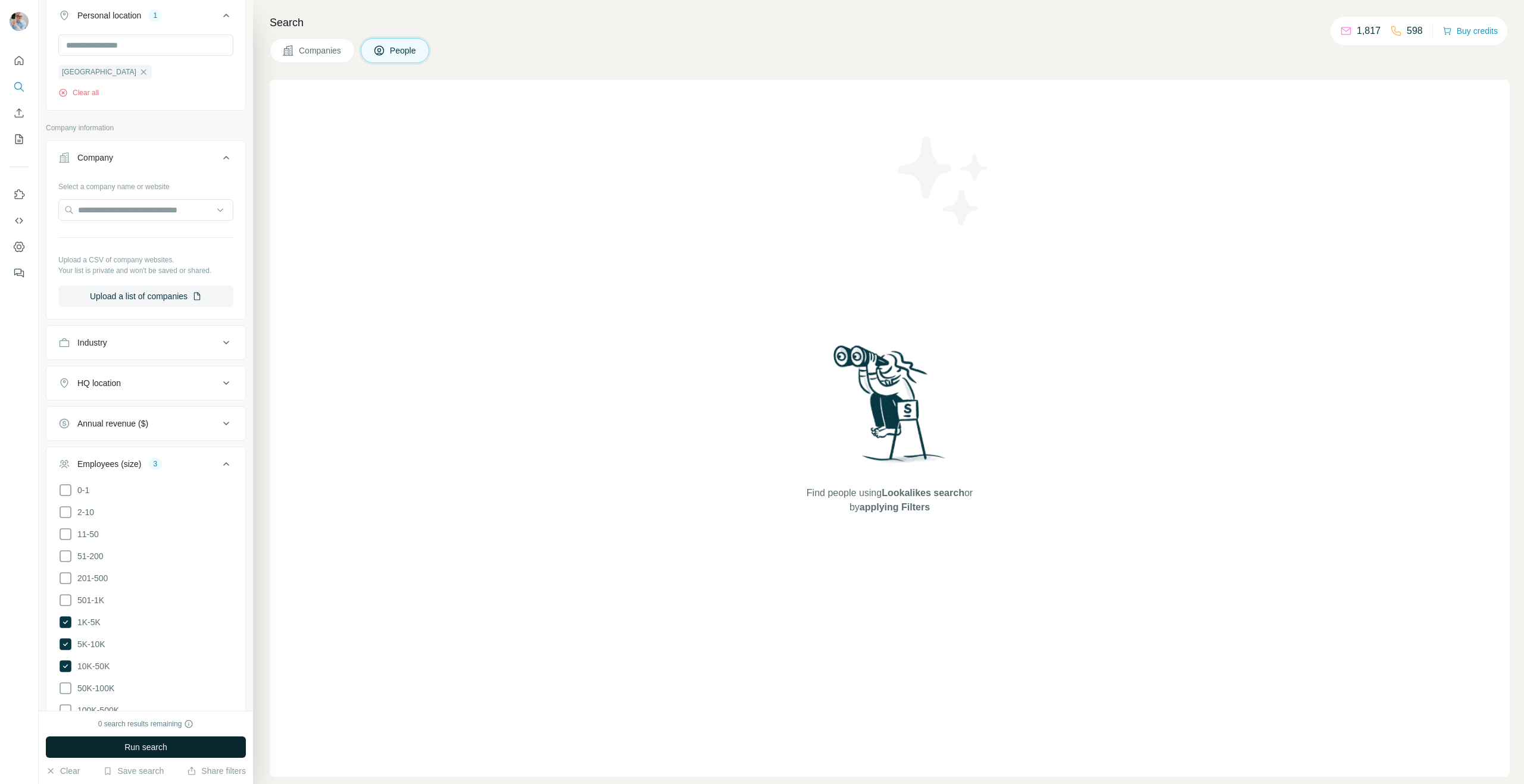
click at [133, 745] on span "Run search" at bounding box center [146, 747] width 43 height 12
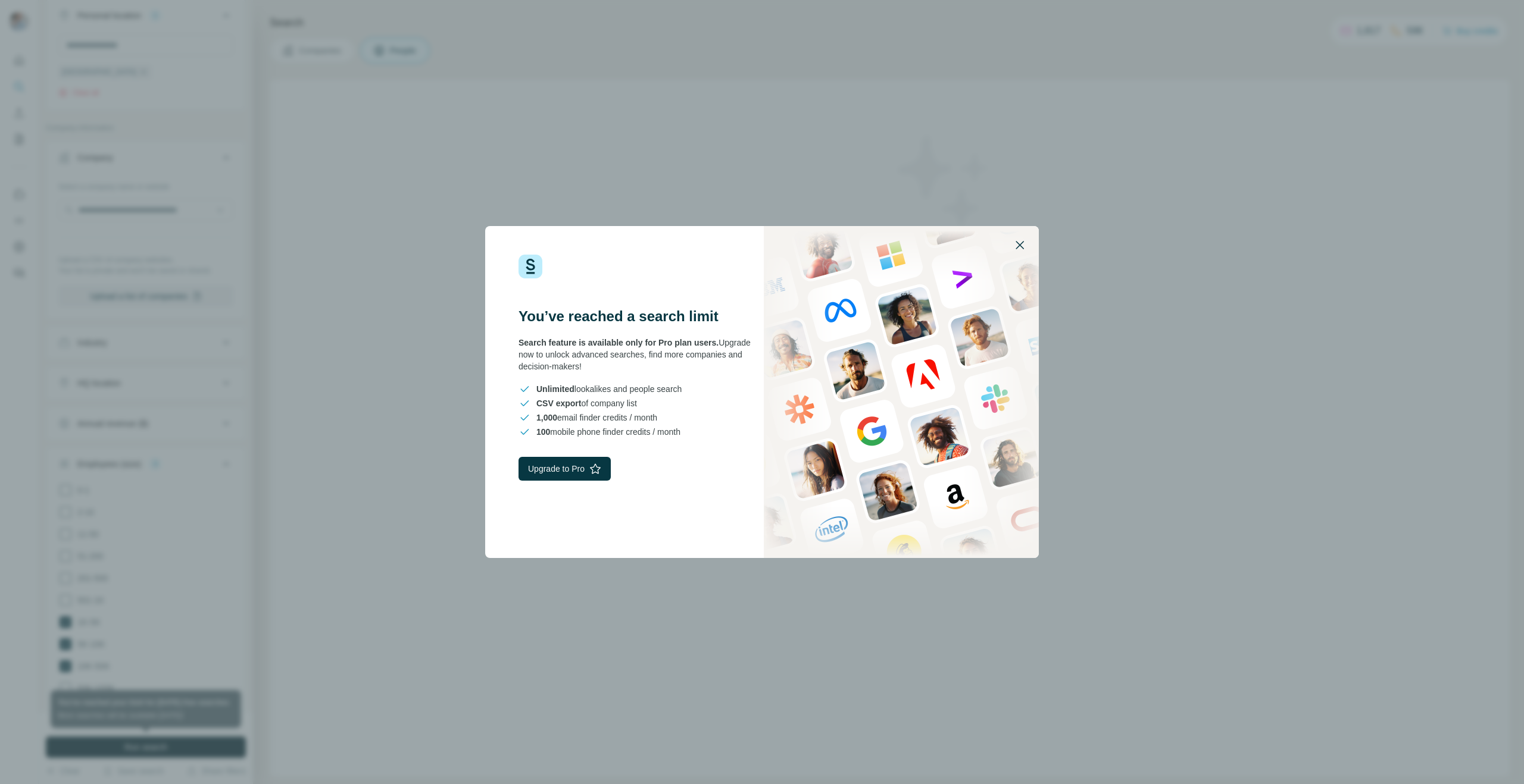
click at [1020, 247] on icon "button" at bounding box center [1020, 245] width 15 height 15
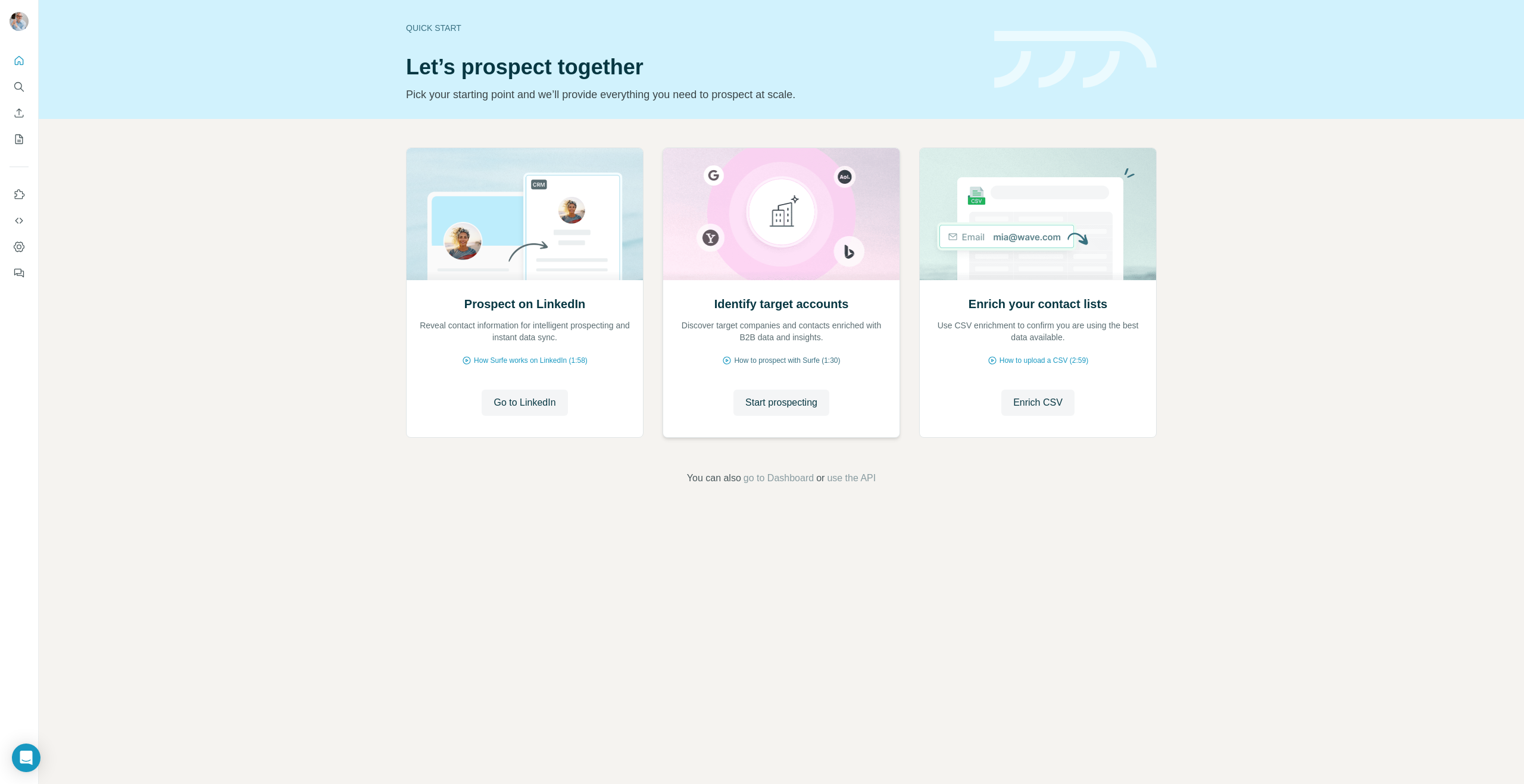
click at [755, 357] on span "How to prospect with Surfe (1:30)" at bounding box center [786, 360] width 106 height 11
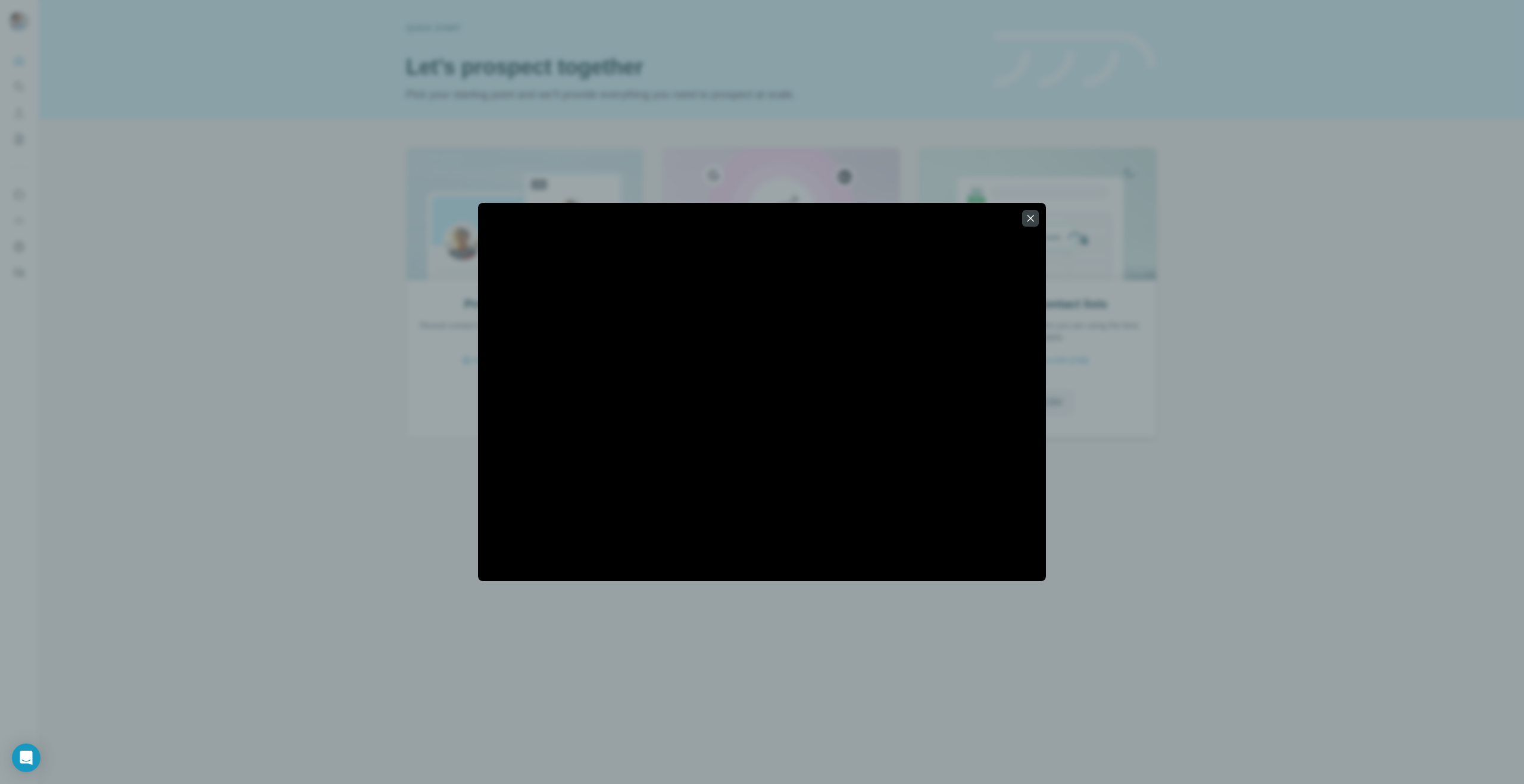
click at [1032, 220] on icon "button" at bounding box center [1030, 219] width 12 height 12
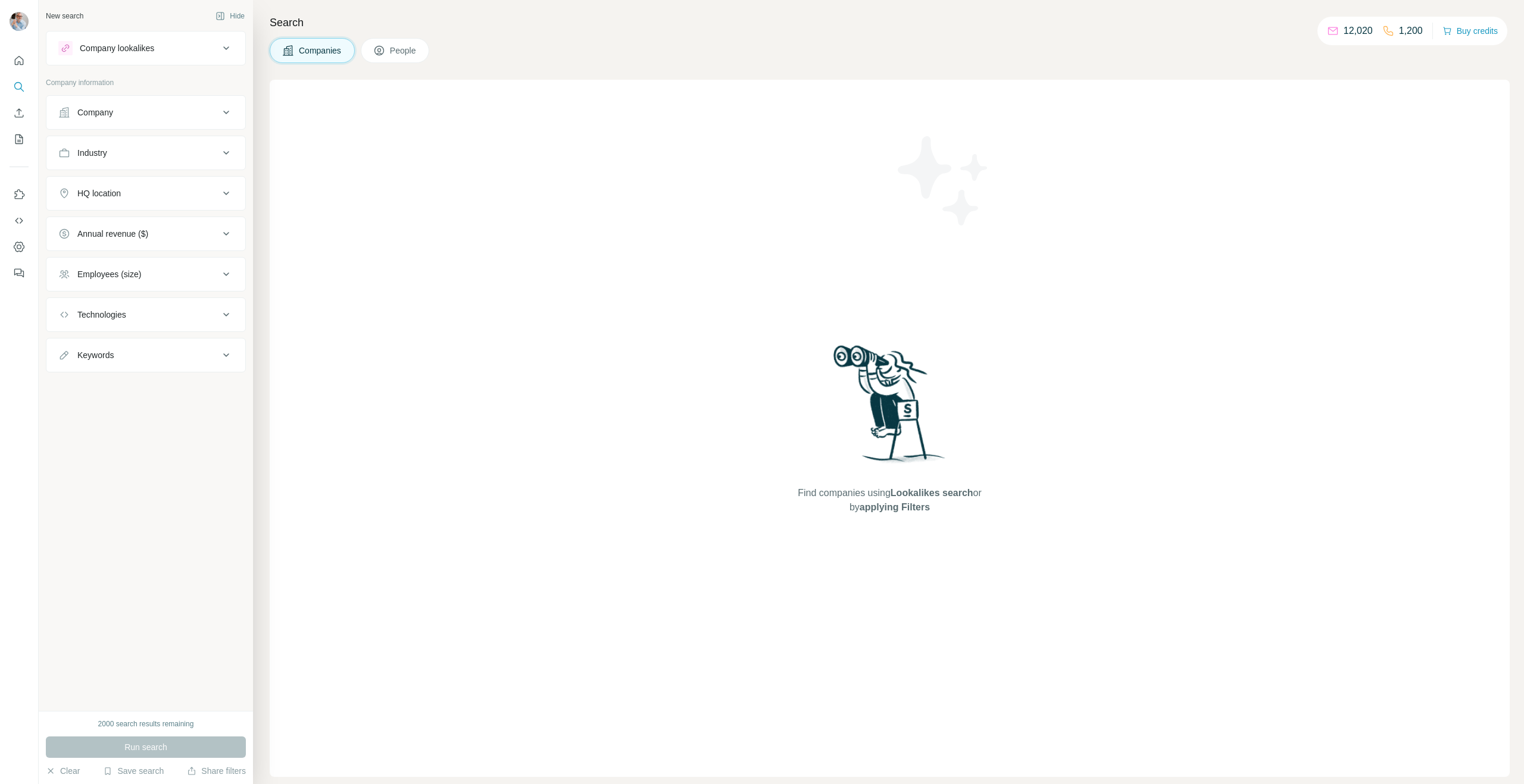
click at [402, 47] on span "People" at bounding box center [403, 51] width 27 height 12
click at [88, 111] on div "Job title" at bounding box center [91, 113] width 28 height 12
click at [115, 137] on input "text" at bounding box center [134, 142] width 152 height 21
type input "**********"
click at [99, 184] on div "Seniority" at bounding box center [93, 188] width 32 height 12
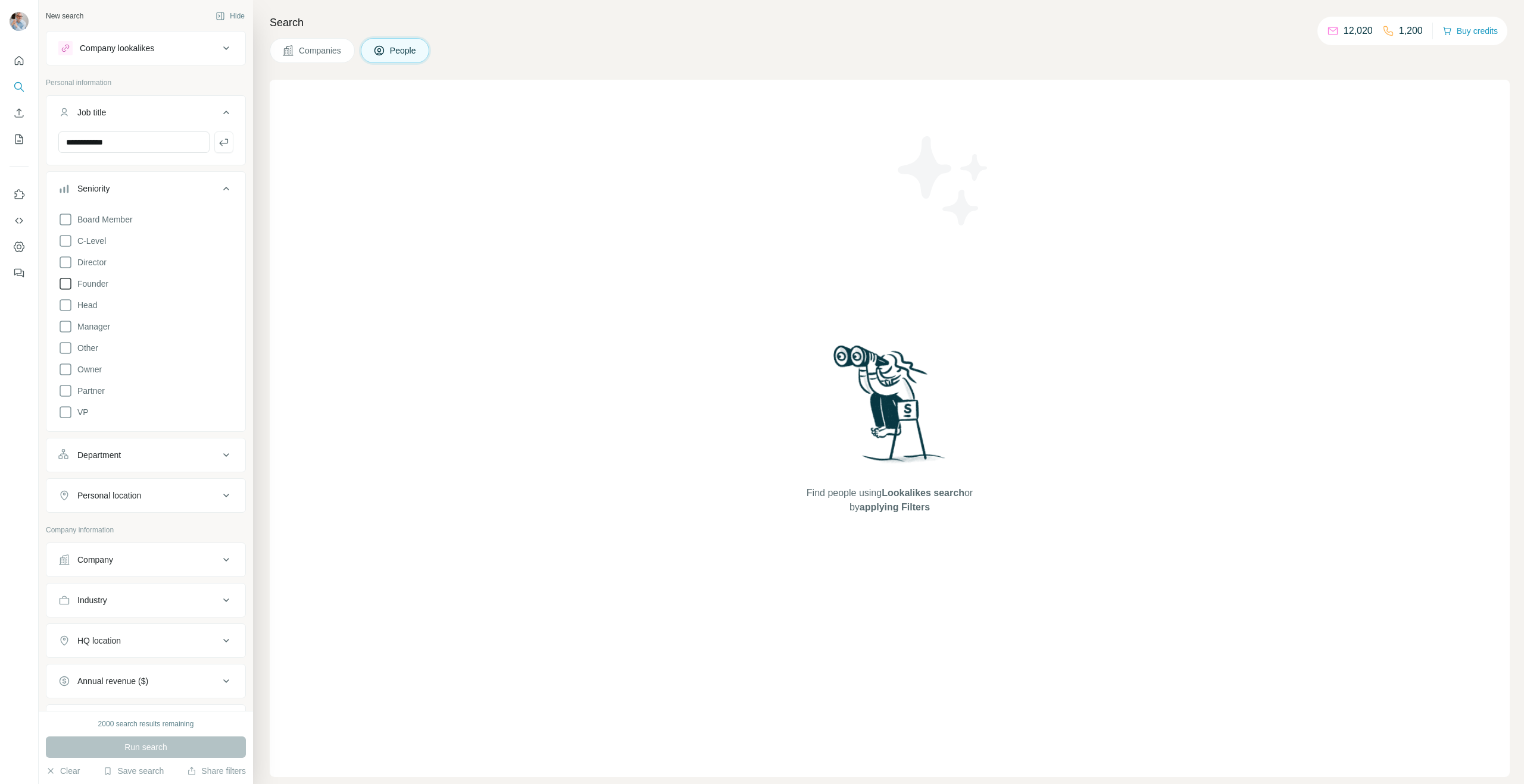
drag, startPoint x: 94, startPoint y: 303, endPoint x: 91, endPoint y: 290, distance: 13.3
click at [93, 303] on span "Head" at bounding box center [85, 305] width 24 height 12
click at [91, 262] on span "Director" at bounding box center [89, 262] width 34 height 12
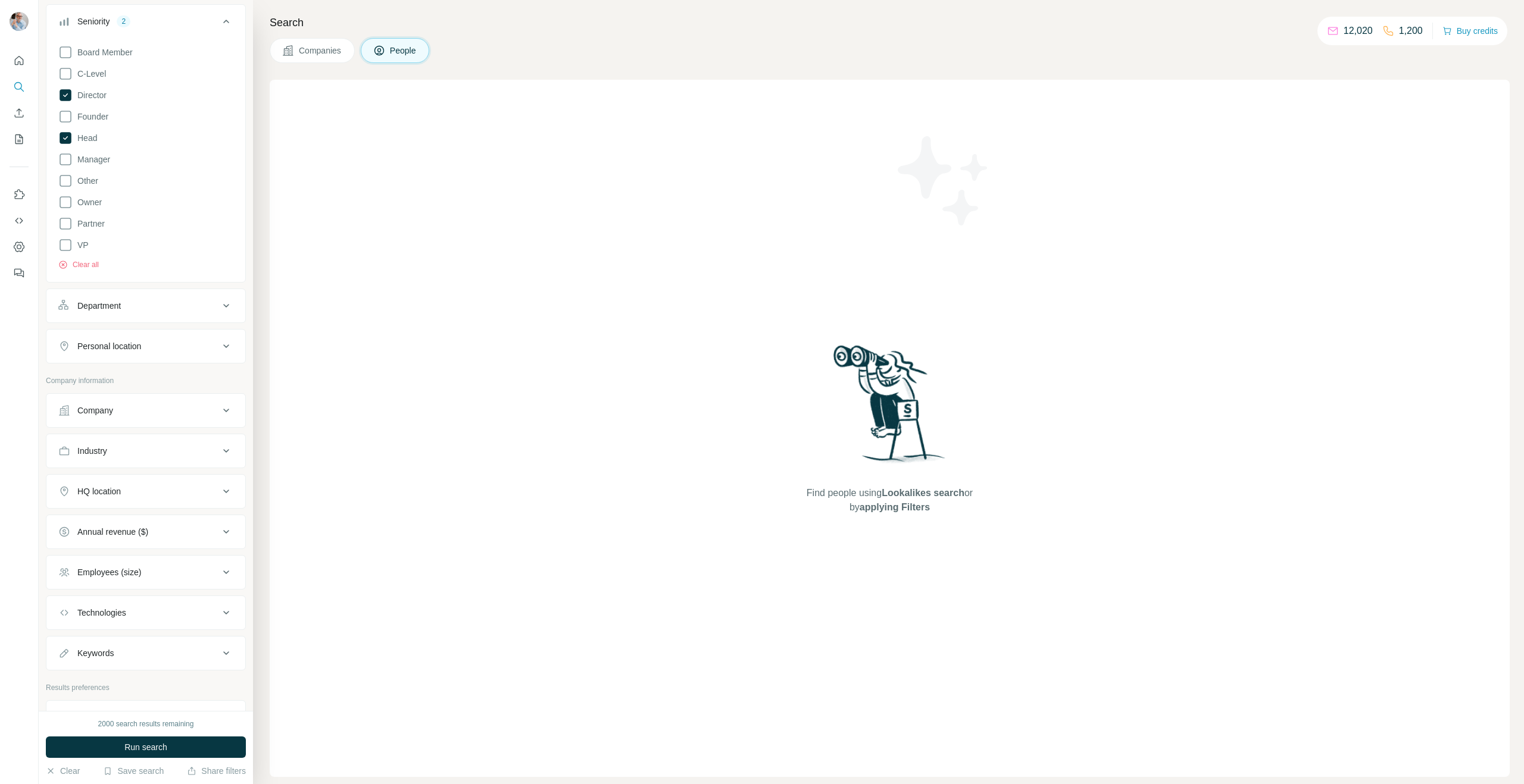
scroll to position [170, 0]
click at [109, 303] on div "Department" at bounding box center [99, 303] width 44 height 12
click at [102, 260] on button "Personal location" at bounding box center [146, 267] width 199 height 28
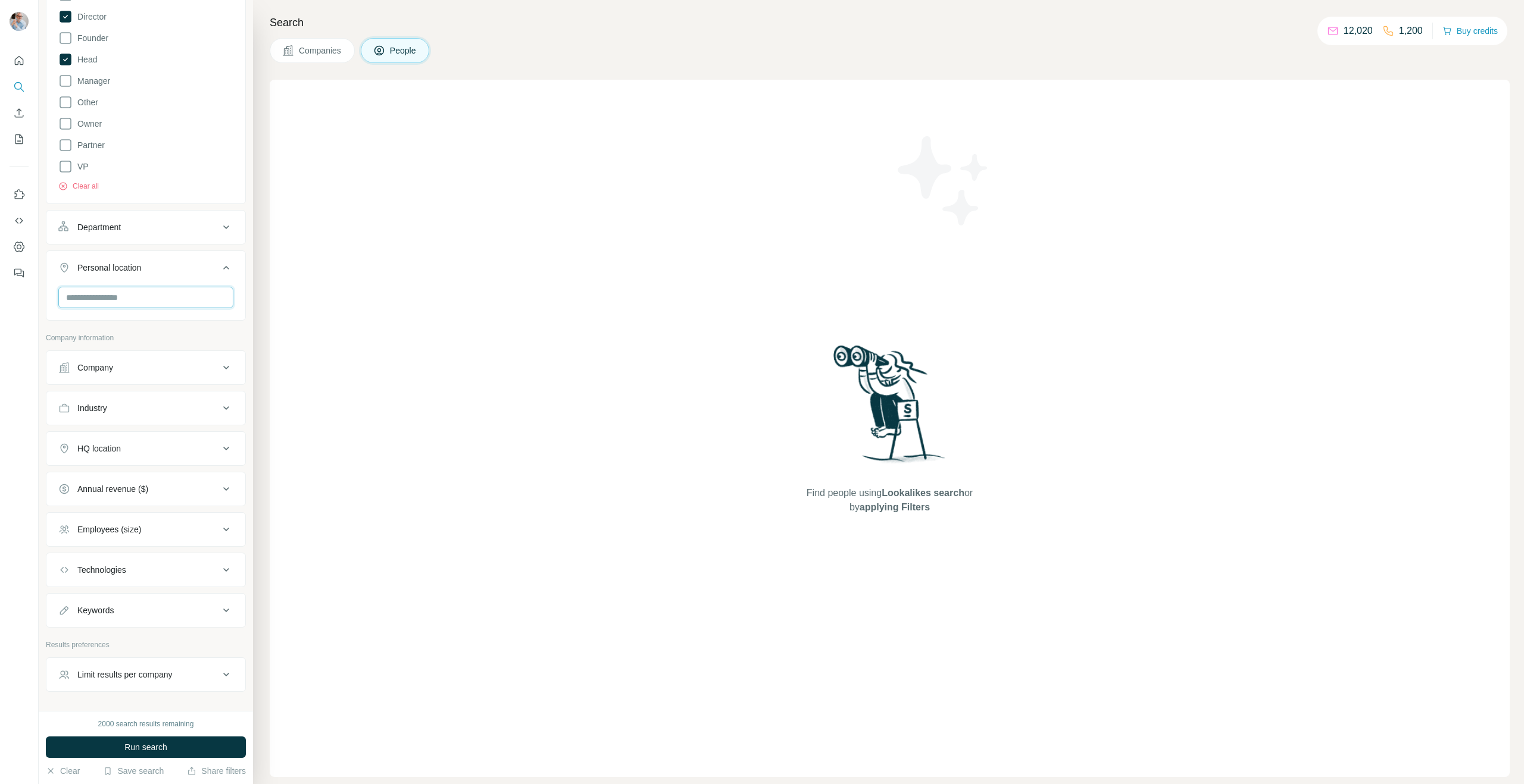
click at [121, 300] on input "text" at bounding box center [146, 297] width 175 height 21
type input "******"
click at [138, 363] on label "🇬🇧 United Kingdom" at bounding box center [118, 364] width 99 height 15
click at [209, 362] on icon at bounding box center [216, 364] width 15 height 15
click at [135, 574] on div "Employees (size)" at bounding box center [110, 571] width 64 height 12
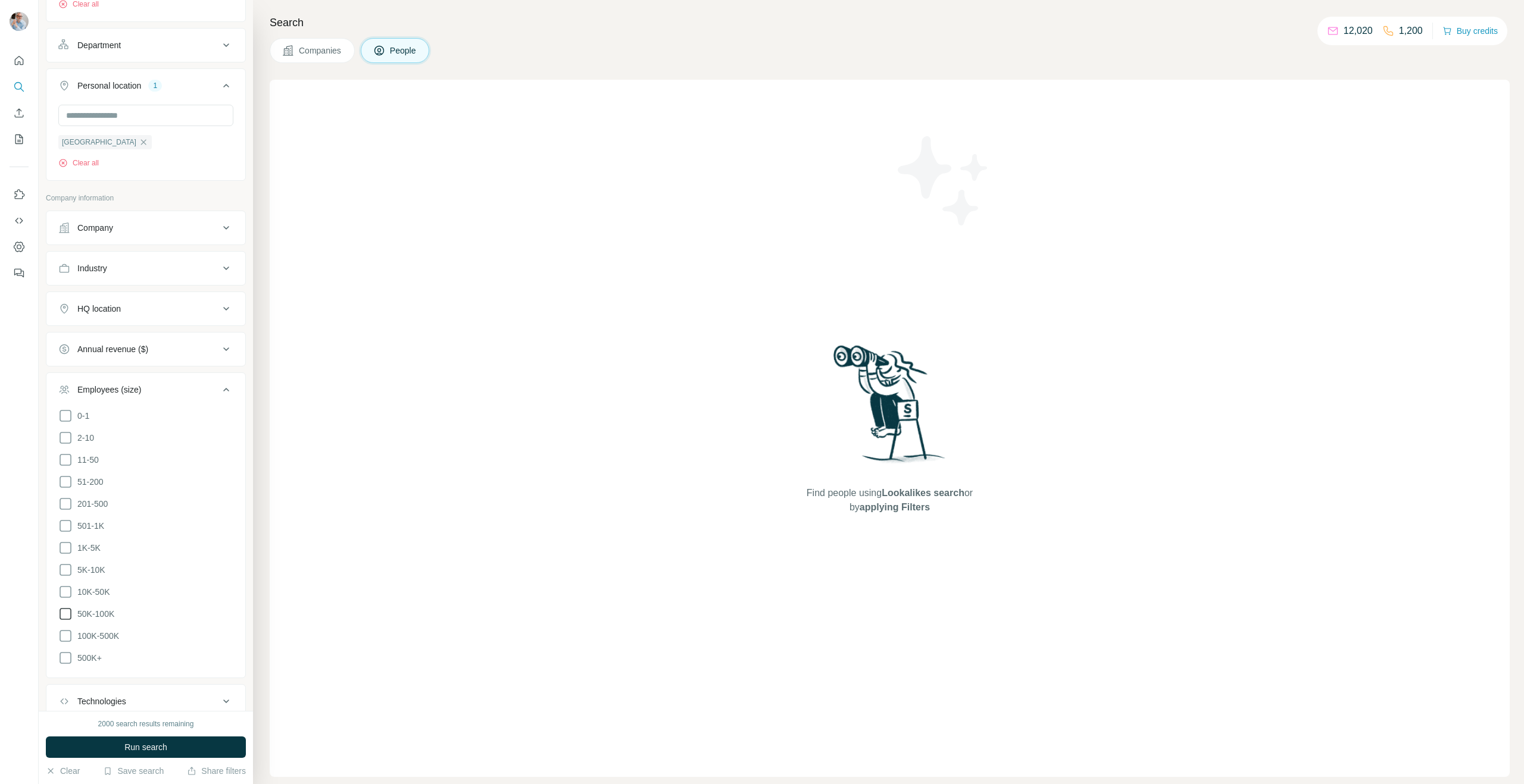
scroll to position [429, 0]
click at [65, 589] on icon at bounding box center [65, 590] width 15 height 15
click at [65, 608] on icon at bounding box center [65, 612] width 15 height 15
click at [128, 746] on span "Run search" at bounding box center [146, 747] width 43 height 12
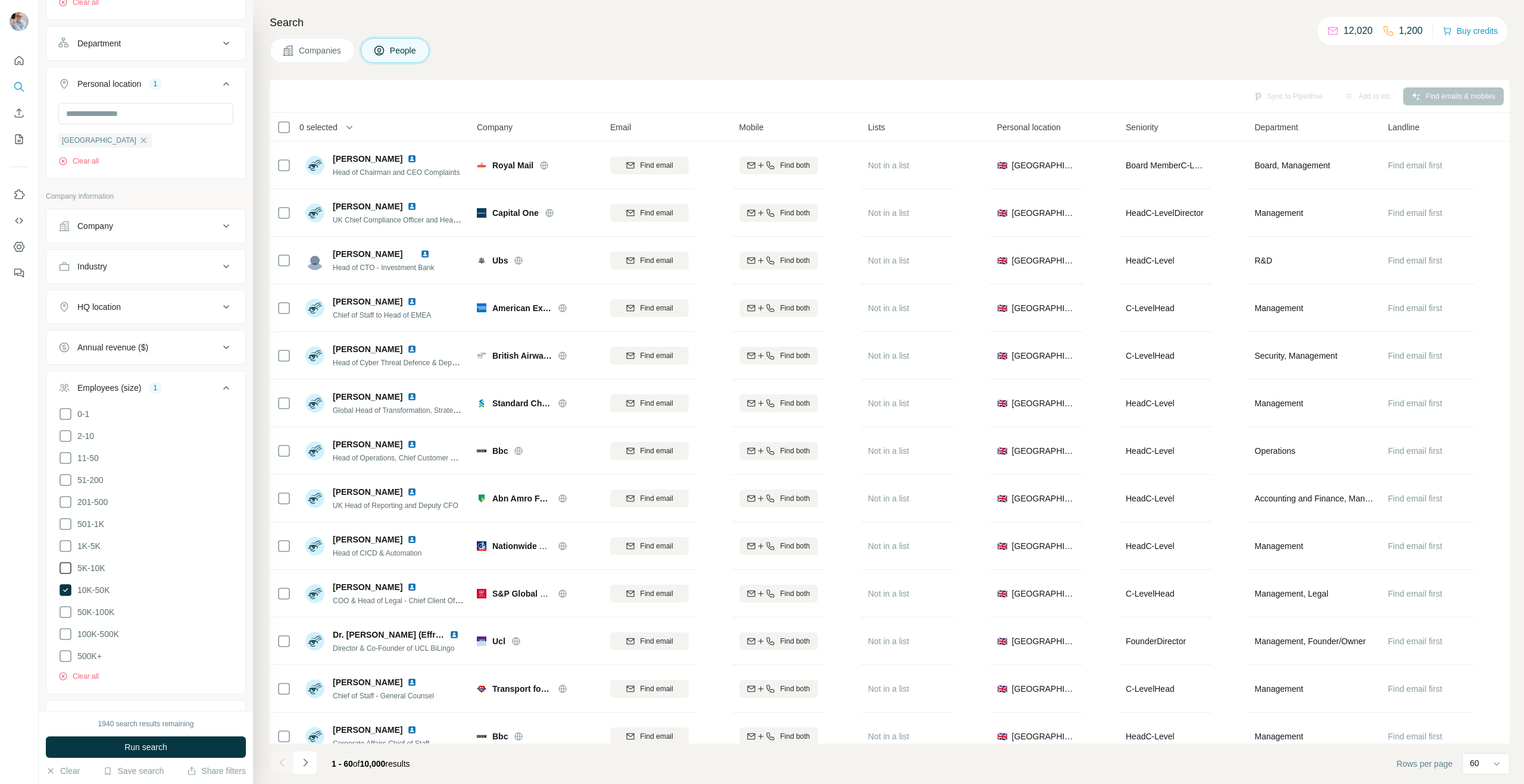
click at [69, 564] on icon at bounding box center [65, 568] width 15 height 15
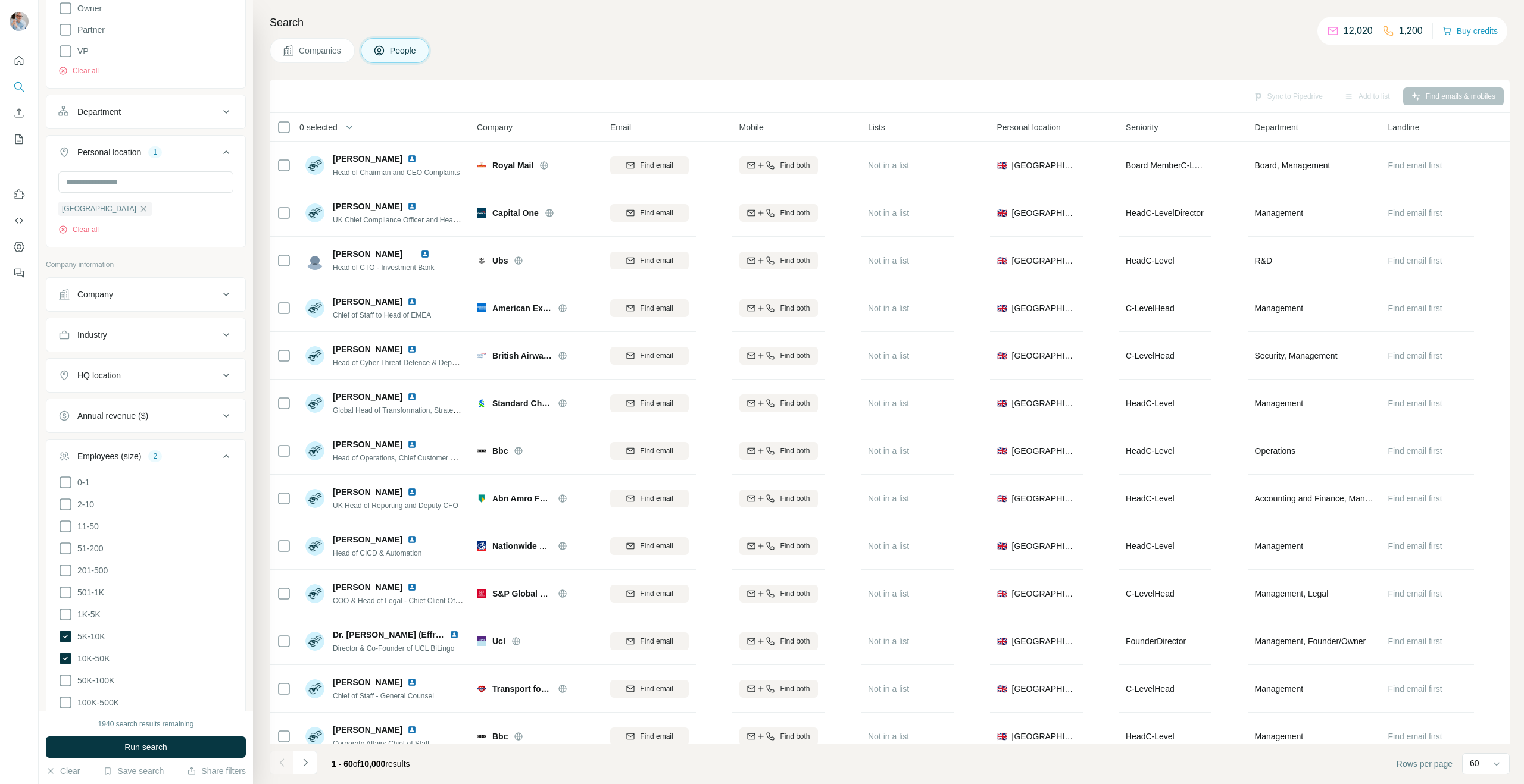
scroll to position [609, 0]
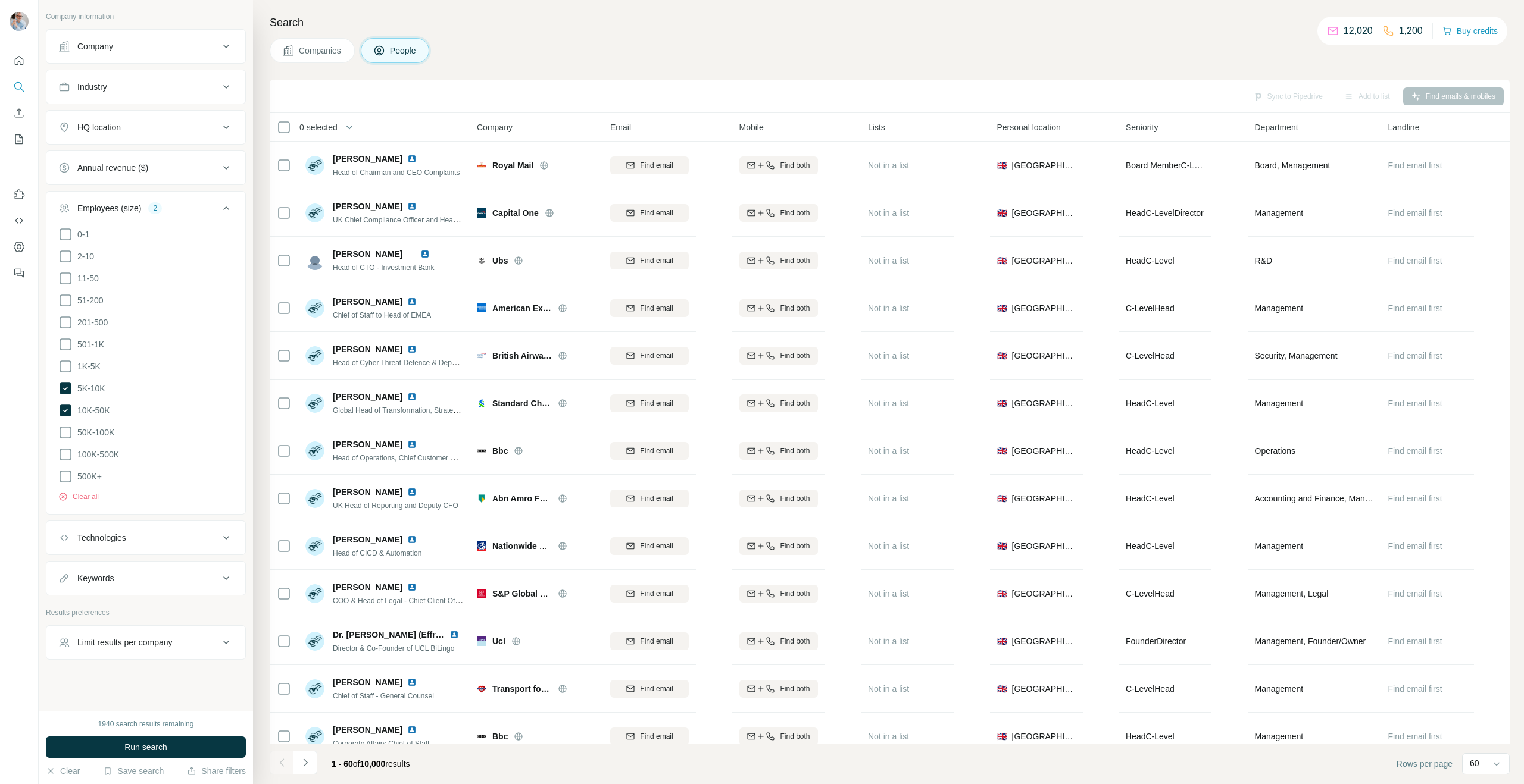
click at [130, 572] on div "Keywords" at bounding box center [138, 578] width 160 height 12
click at [136, 599] on input "text" at bounding box center [134, 608] width 152 height 21
type input "**********"
click at [122, 750] on button "Run search" at bounding box center [146, 747] width 200 height 21
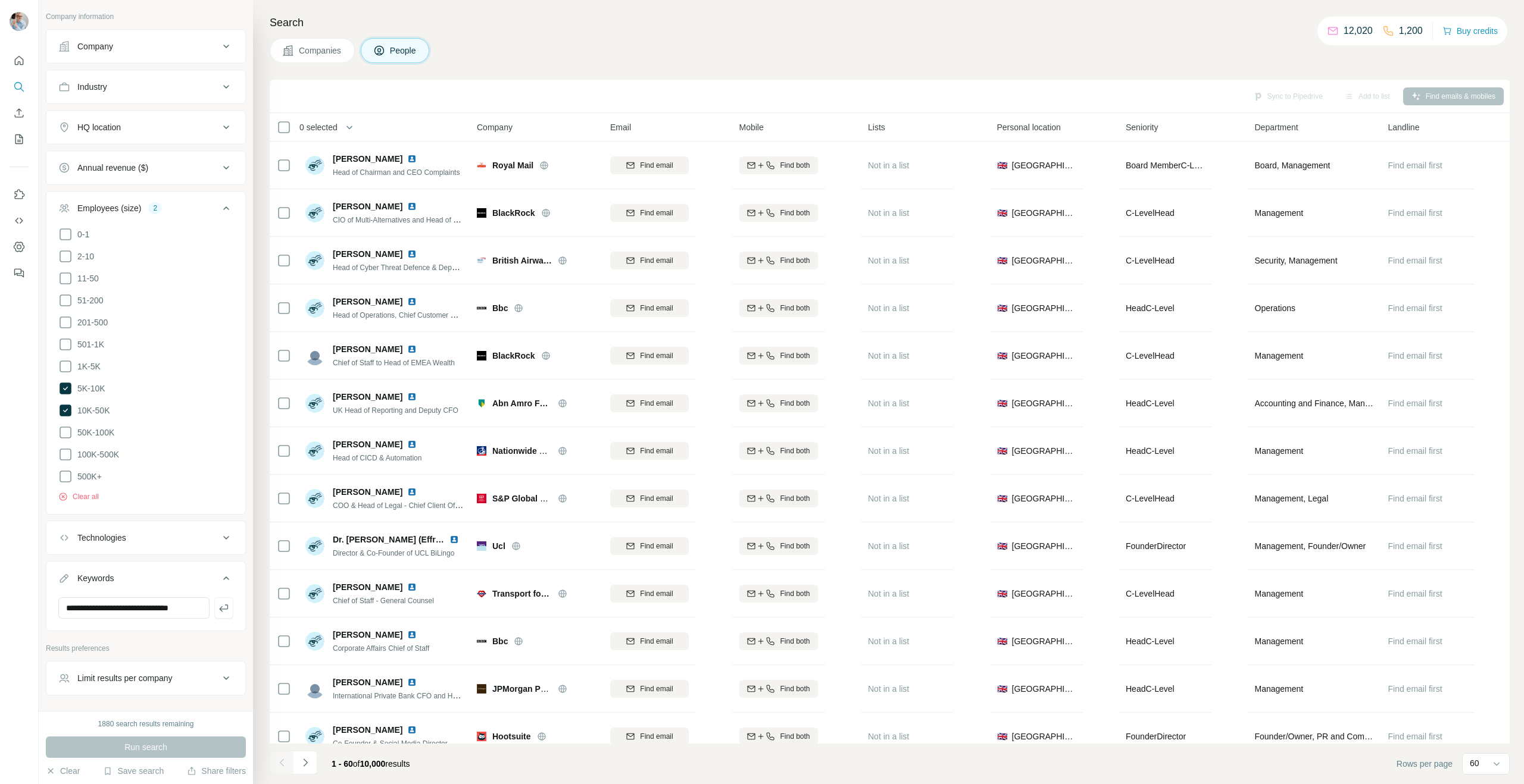
scroll to position [0, 0]
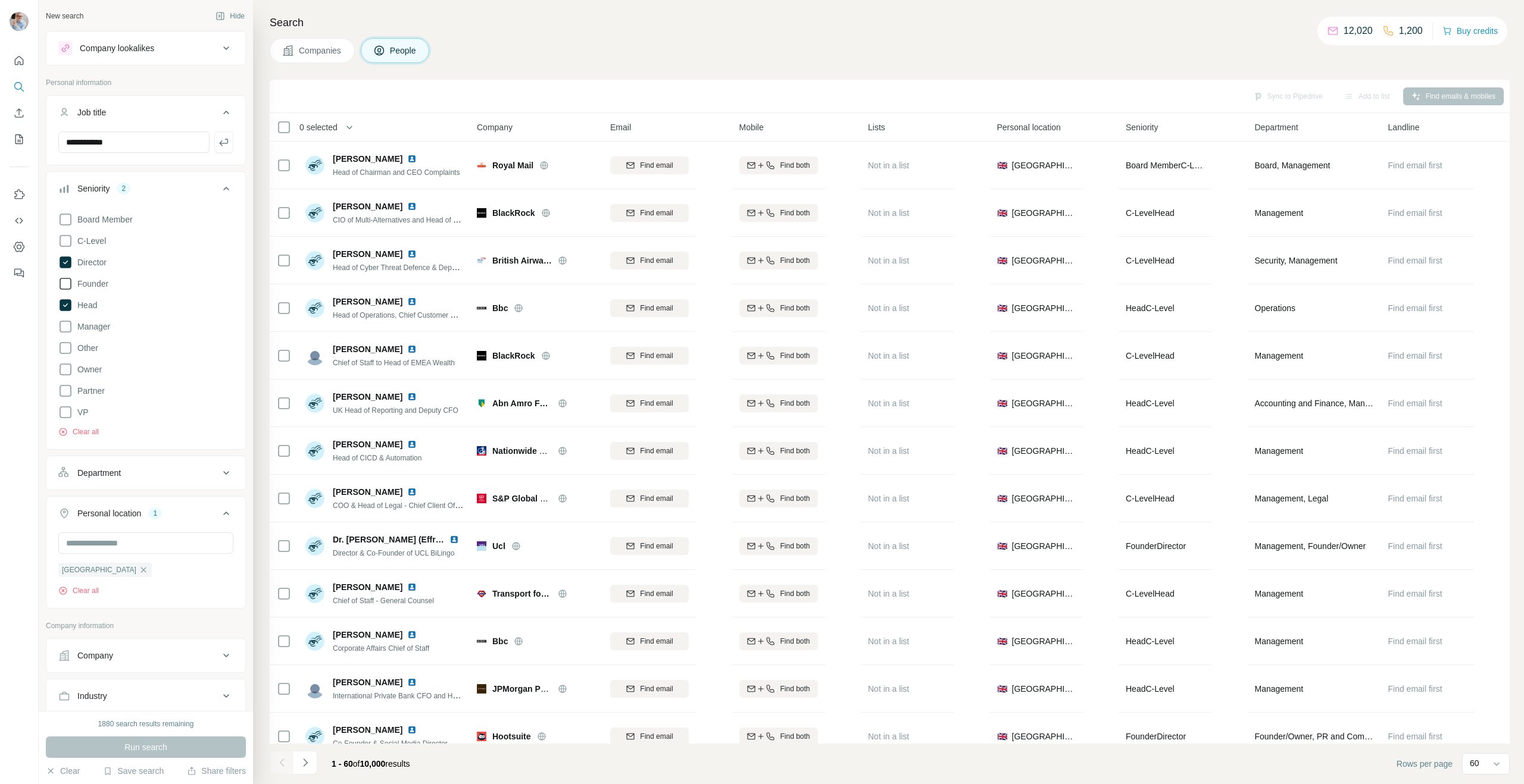
drag, startPoint x: 92, startPoint y: 261, endPoint x: 79, endPoint y: 277, distance: 20.6
click at [90, 261] on span "Director" at bounding box center [89, 262] width 34 height 12
click at [68, 305] on icon at bounding box center [65, 305] width 12 height 12
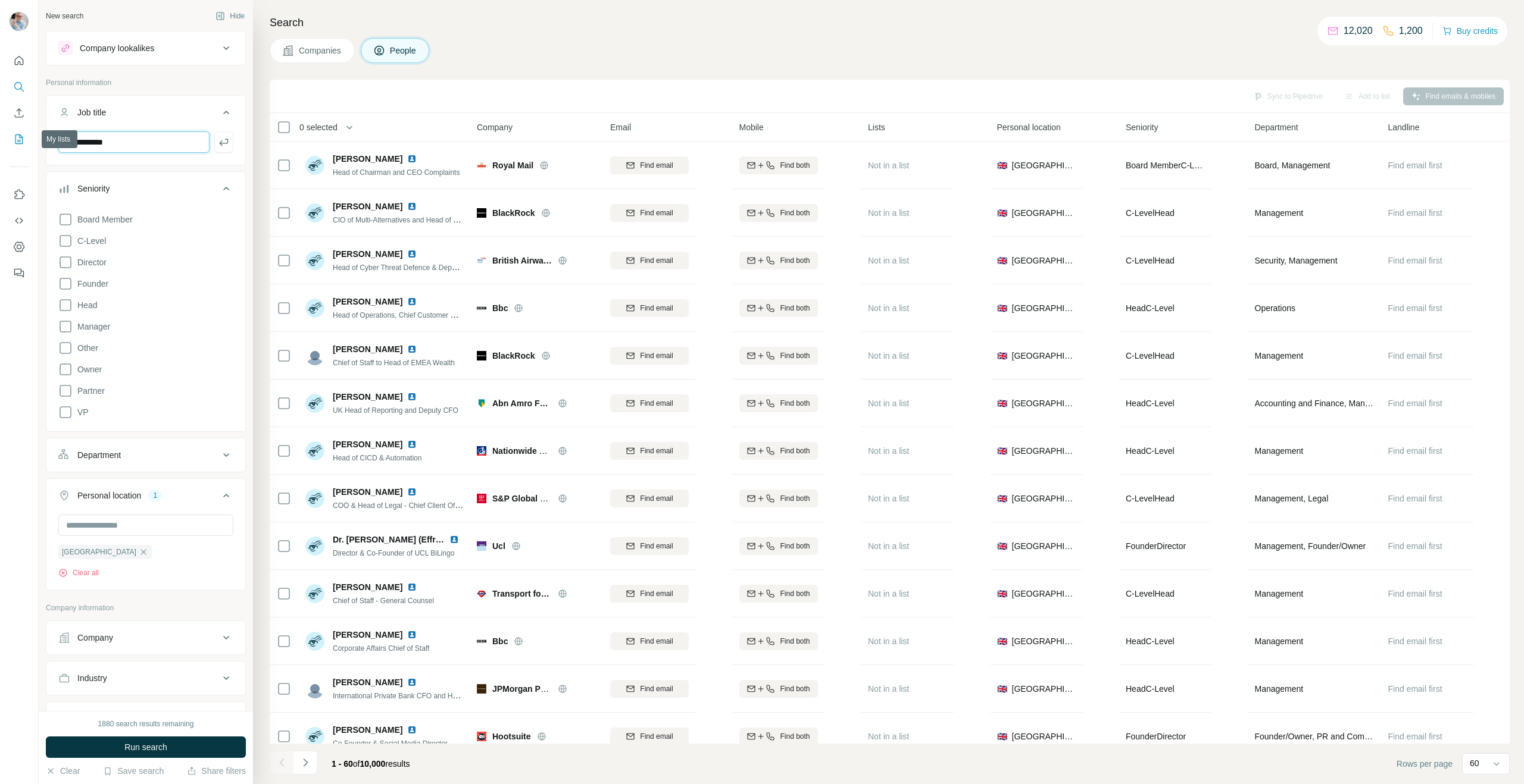
drag, startPoint x: 123, startPoint y: 140, endPoint x: 6, endPoint y: 133, distance: 117.2
click at [3, 133] on div "**********" at bounding box center [762, 392] width 1524 height 784
click at [141, 142] on input "***" at bounding box center [134, 142] width 152 height 21
type input "**********"
drag, startPoint x: 126, startPoint y: 750, endPoint x: 130, endPoint y: 736, distance: 14.6
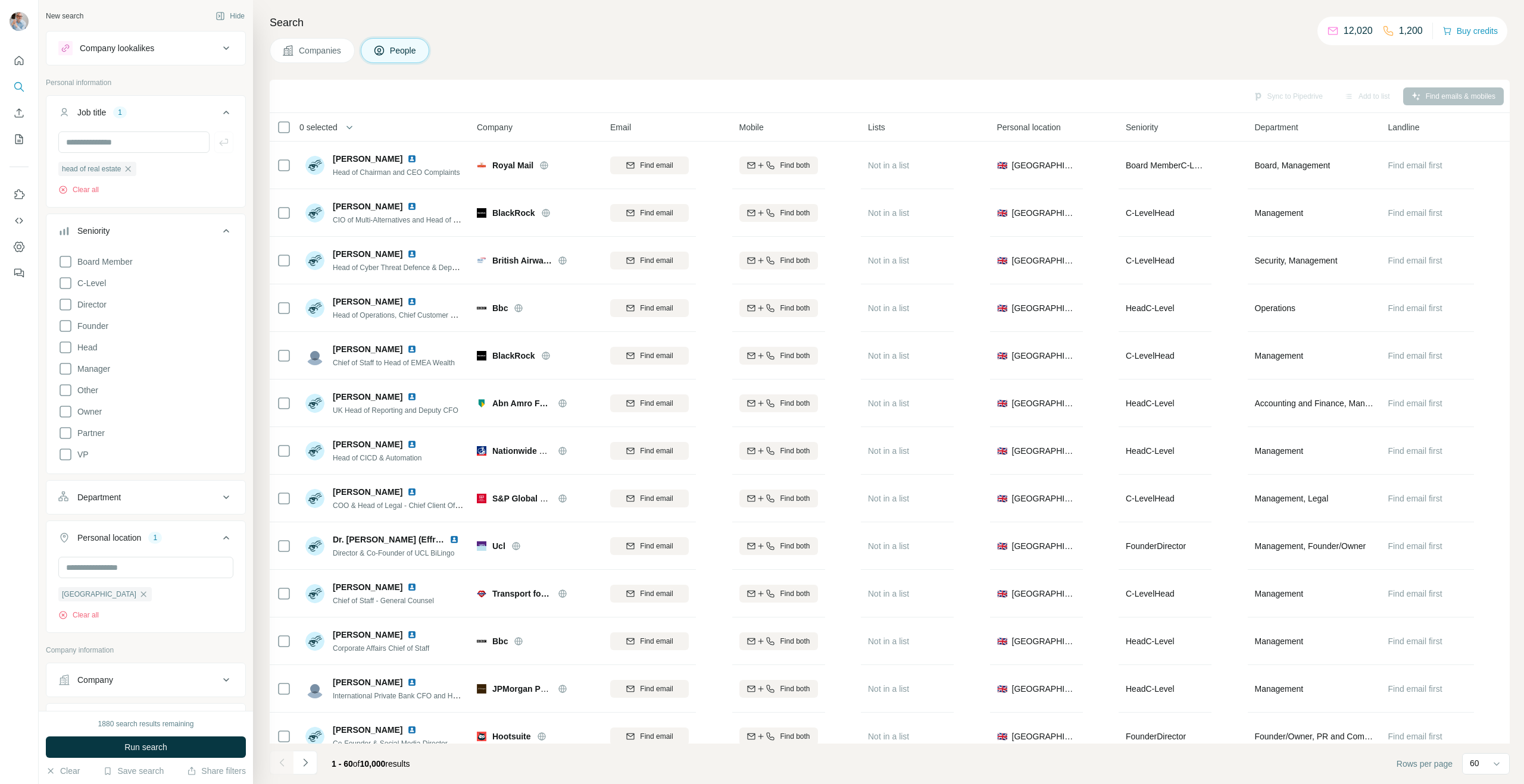
click at [126, 750] on span "Run search" at bounding box center [146, 747] width 43 height 12
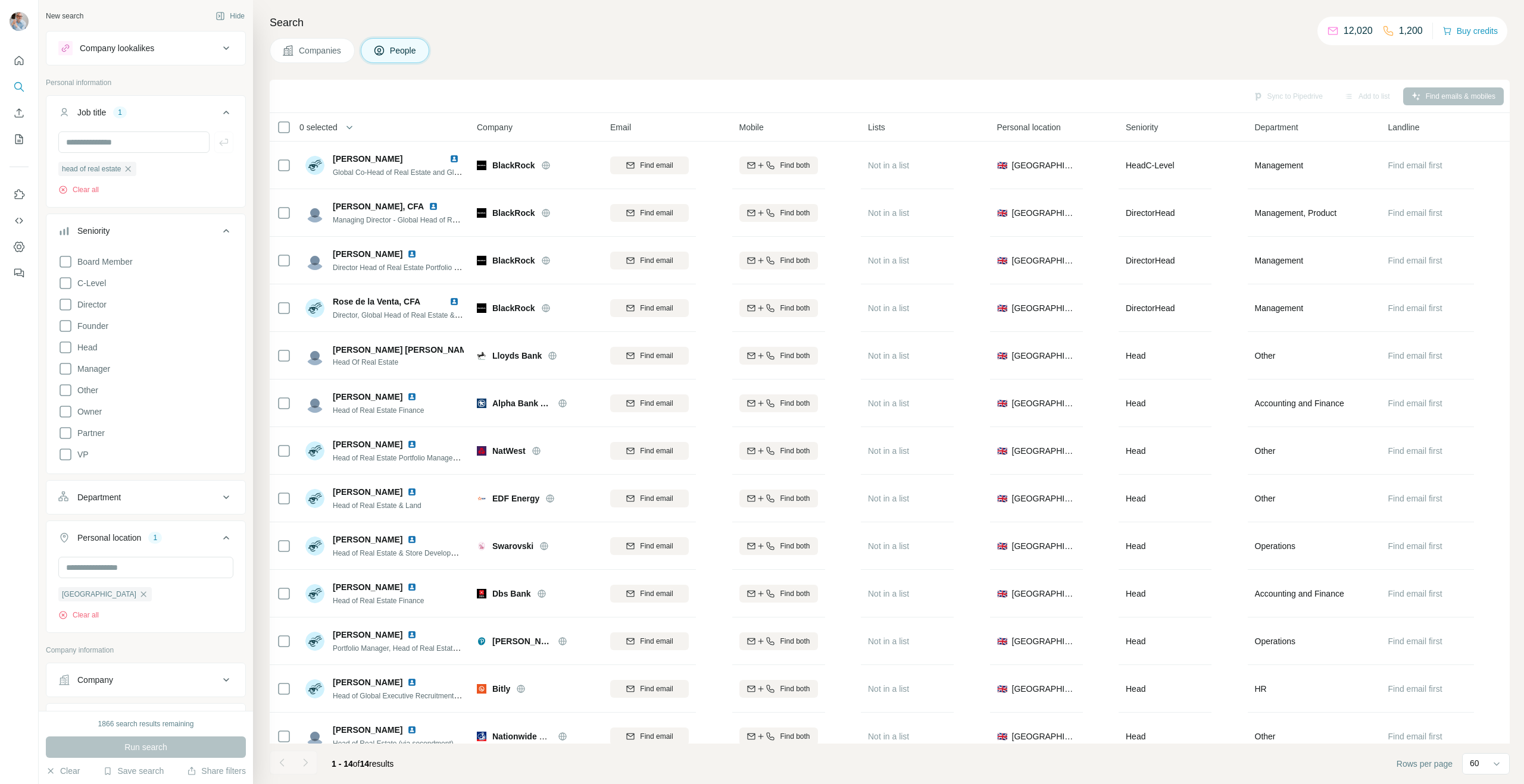
click at [304, 762] on div at bounding box center [305, 763] width 23 height 23
click at [369, 764] on span "14" at bounding box center [365, 764] width 10 height 10
click at [301, 765] on div at bounding box center [305, 763] width 23 height 23
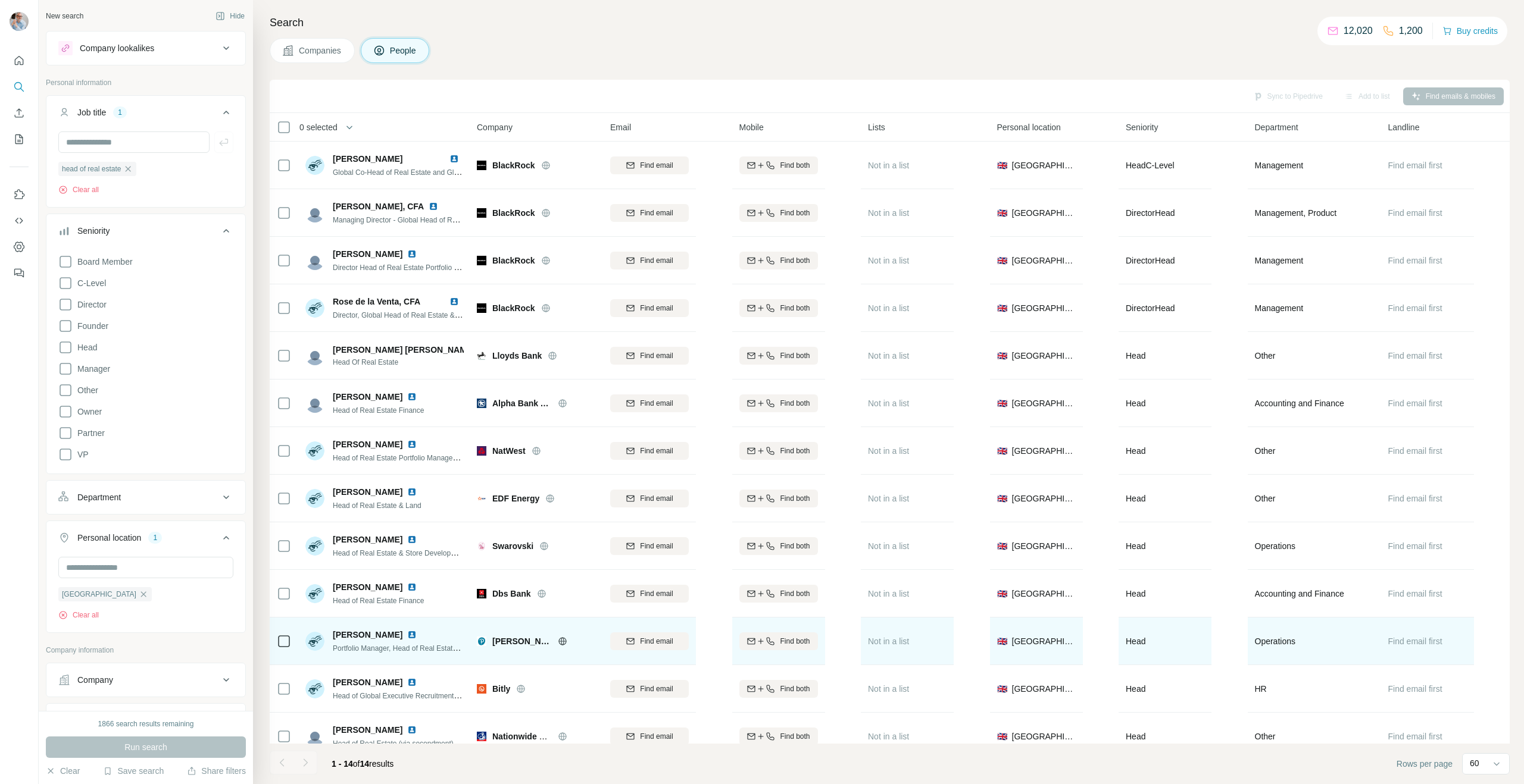
scroll to position [64, 0]
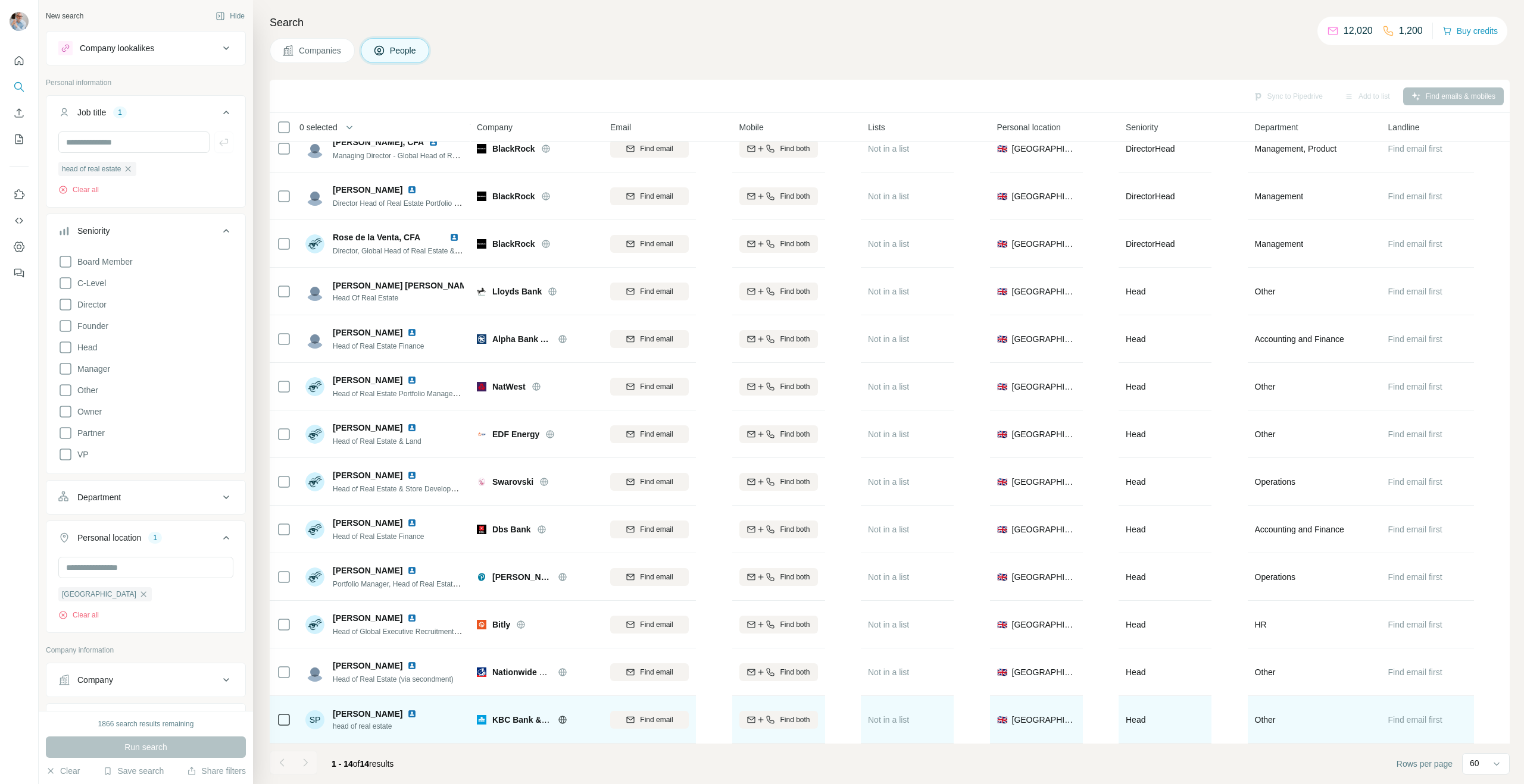
click at [362, 721] on span "head of real estate" at bounding box center [376, 726] width 88 height 11
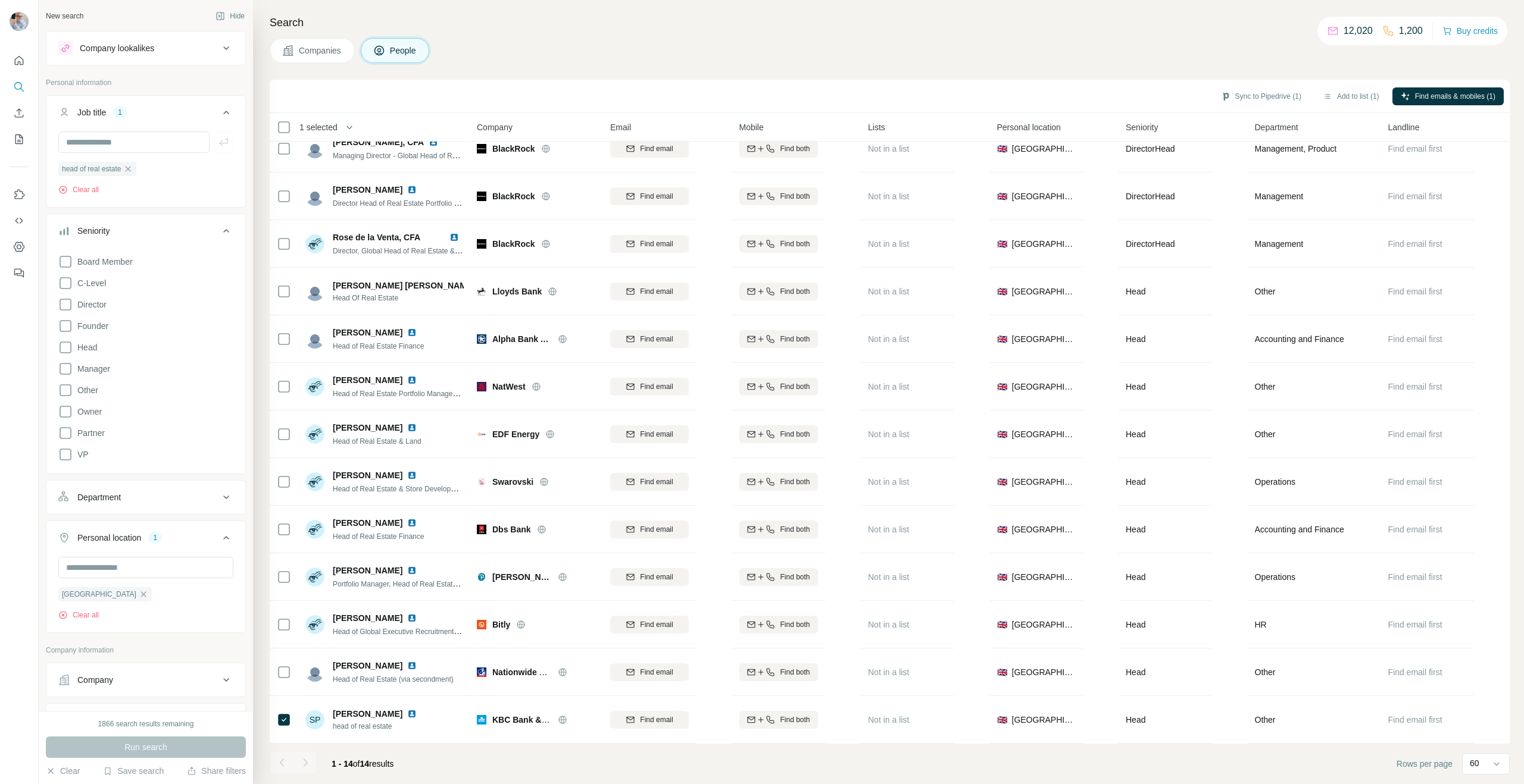
click at [348, 766] on span "1 - 14" at bounding box center [342, 764] width 21 height 10
click at [369, 763] on span "14" at bounding box center [365, 764] width 10 height 10
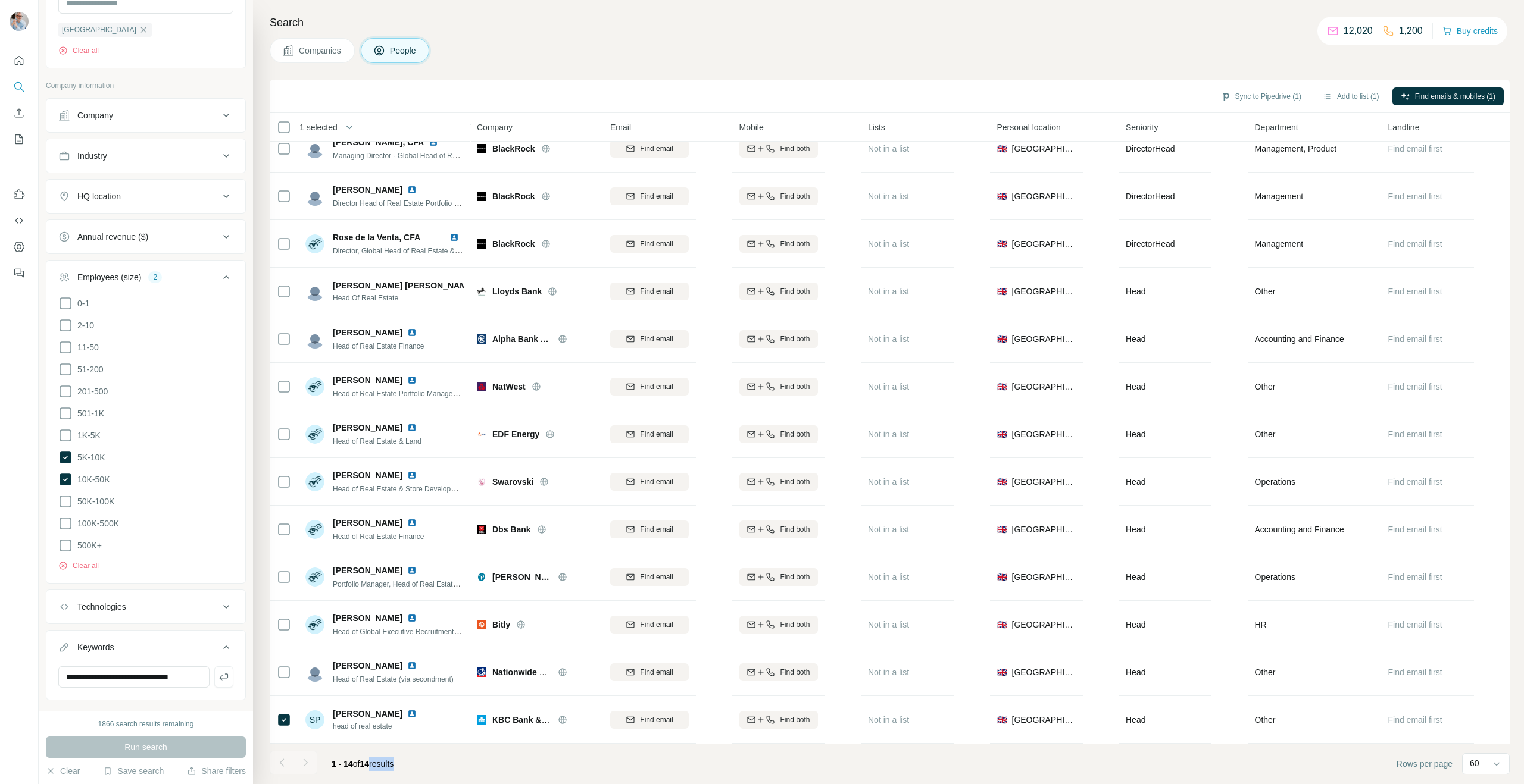
scroll to position [568, 0]
drag, startPoint x: 193, startPoint y: 668, endPoint x: 6, endPoint y: 667, distance: 187.0
click at [6, 667] on div "**********" at bounding box center [762, 392] width 1524 height 784
click at [190, 668] on input "**********" at bounding box center [134, 673] width 152 height 21
drag, startPoint x: 188, startPoint y: 668, endPoint x: 113, endPoint y: 670, distance: 75.0
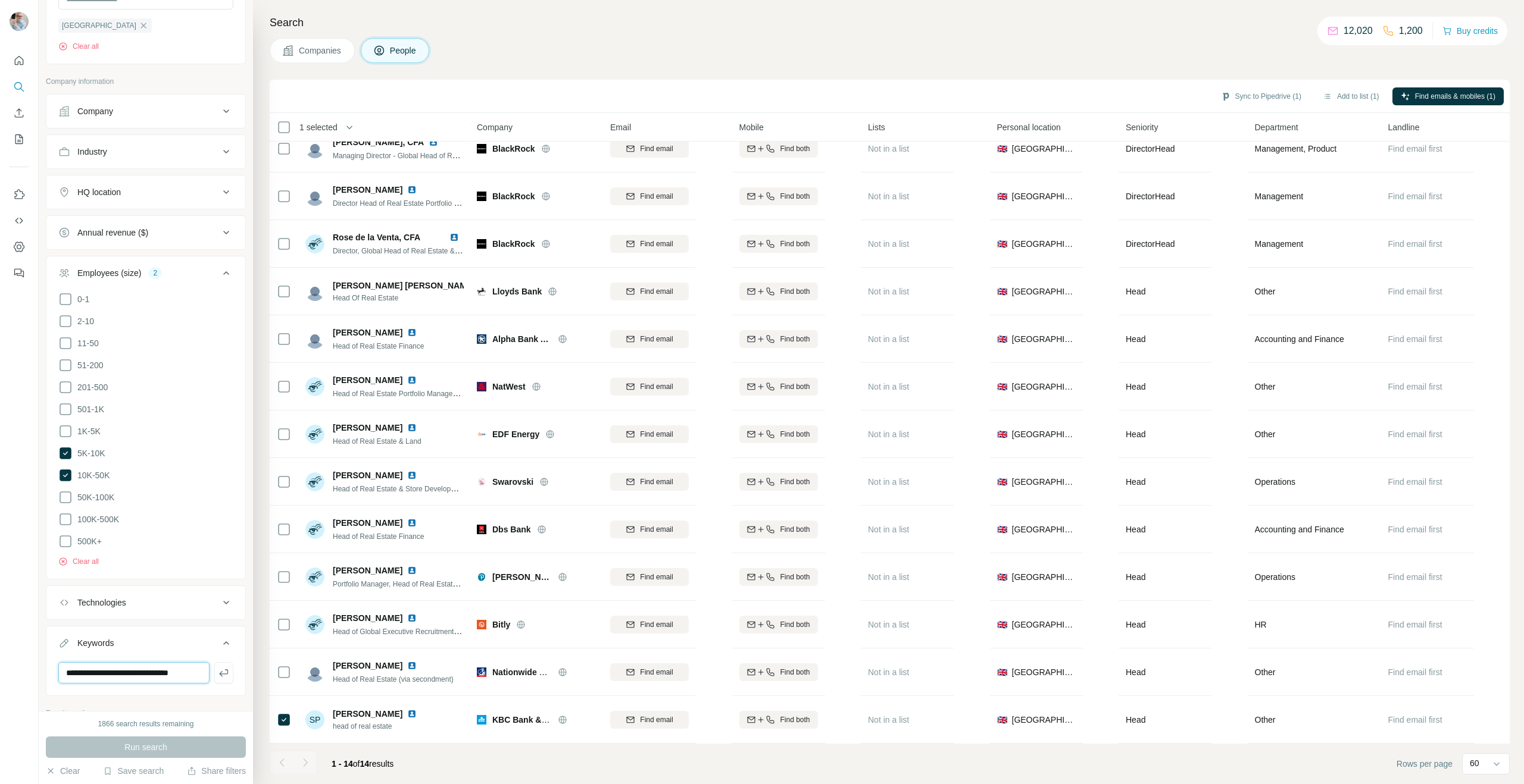
click at [113, 670] on input "**********" at bounding box center [134, 673] width 152 height 21
type input "**********"
click at [139, 748] on div "Run search" at bounding box center [146, 747] width 200 height 21
click at [136, 750] on div "Run search" at bounding box center [146, 747] width 200 height 21
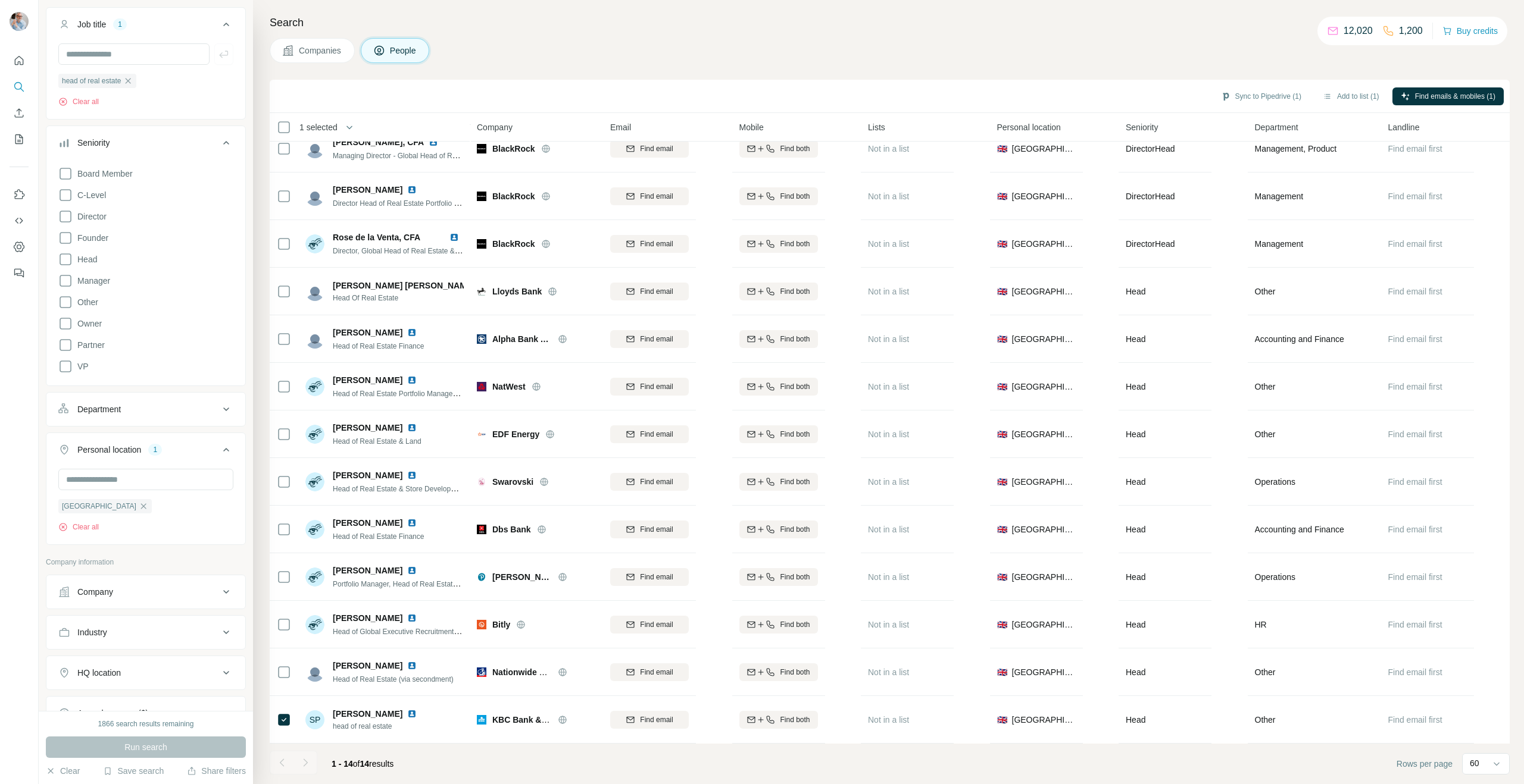
scroll to position [89, 0]
click at [133, 76] on icon "button" at bounding box center [128, 80] width 10 height 10
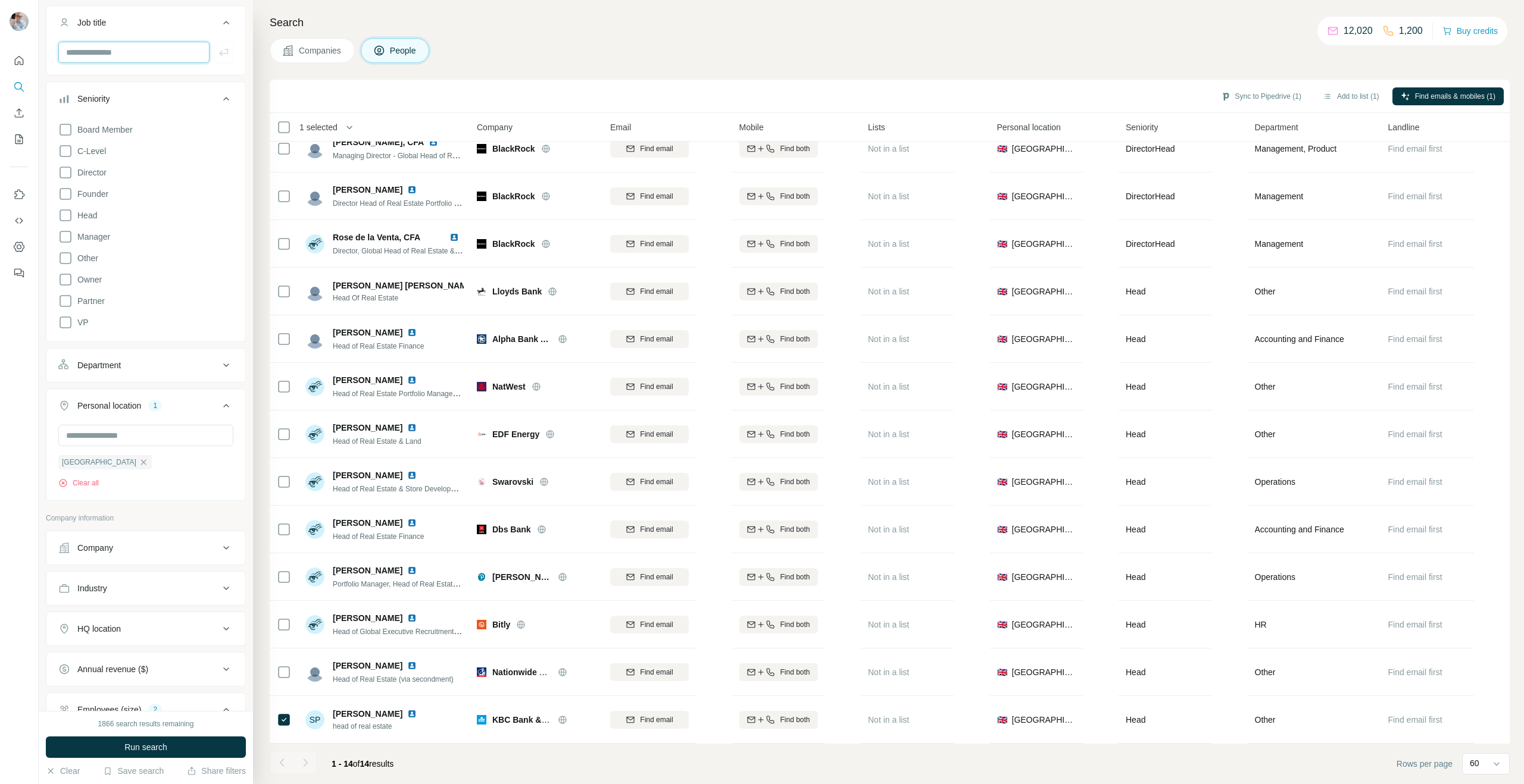
click at [112, 54] on input "text" at bounding box center [134, 52] width 152 height 21
type input "**********"
click at [121, 743] on button "Run search" at bounding box center [146, 747] width 200 height 21
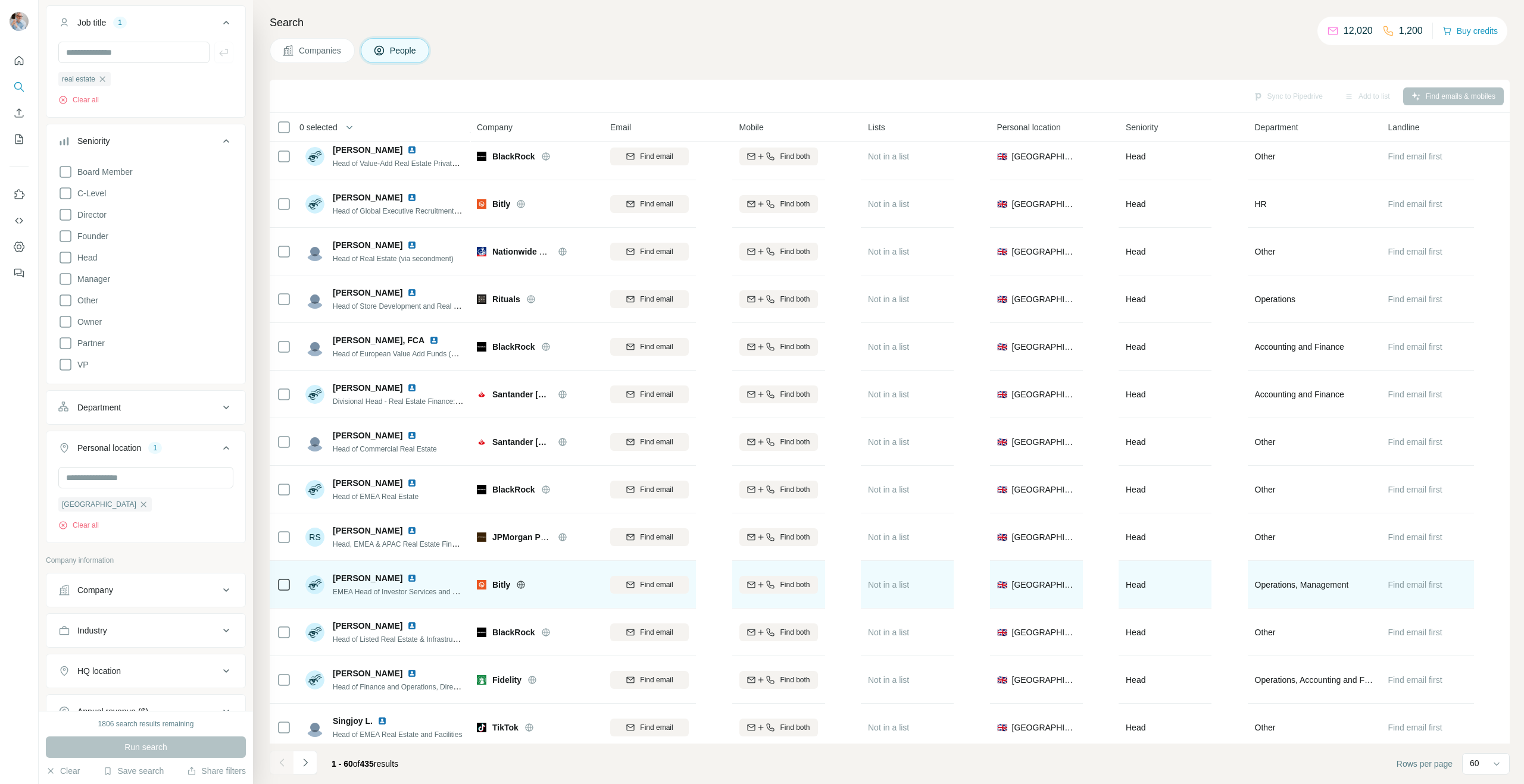
scroll to position [2254, 0]
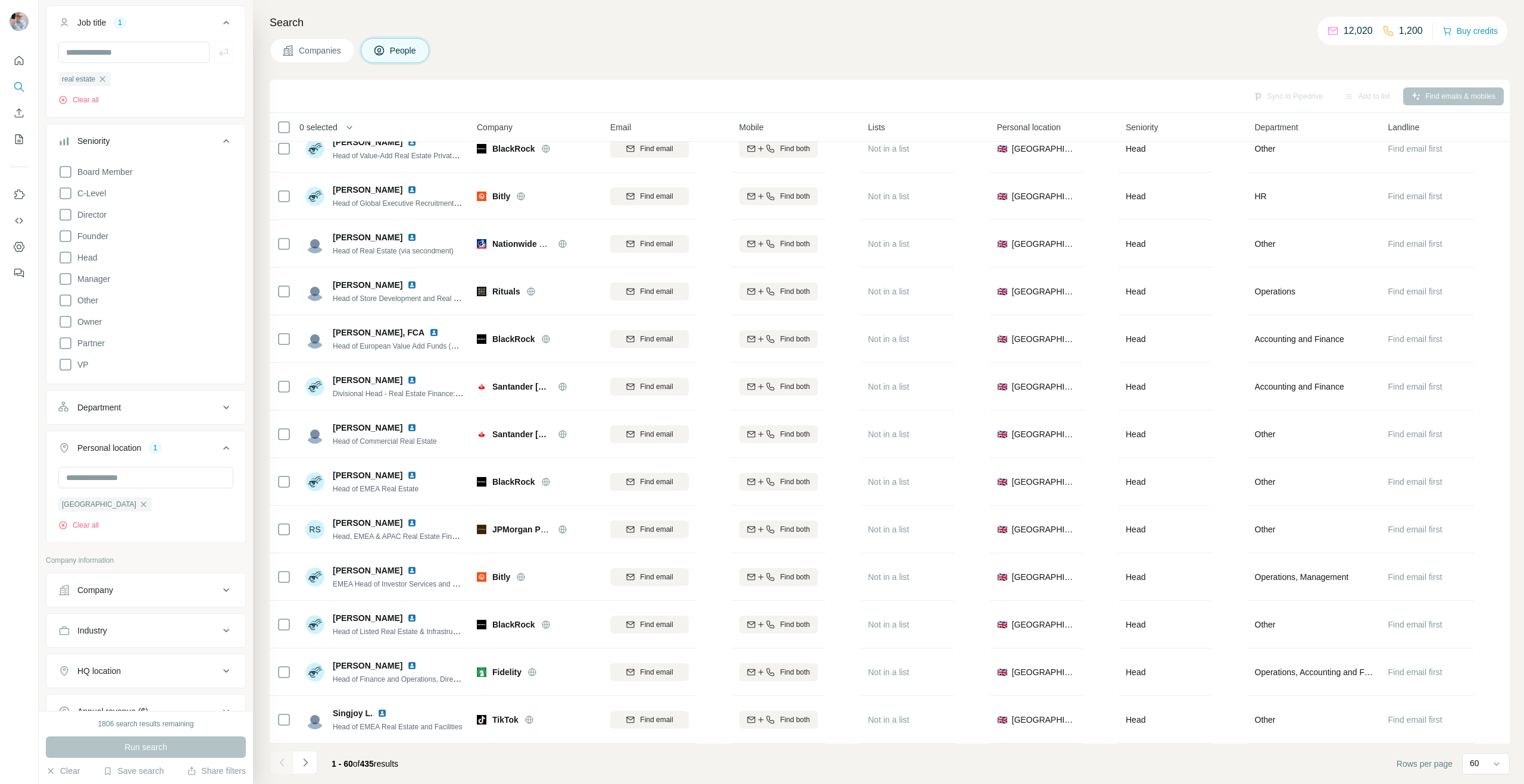
click at [303, 763] on icon "Navigate to next page" at bounding box center [305, 763] width 12 height 12
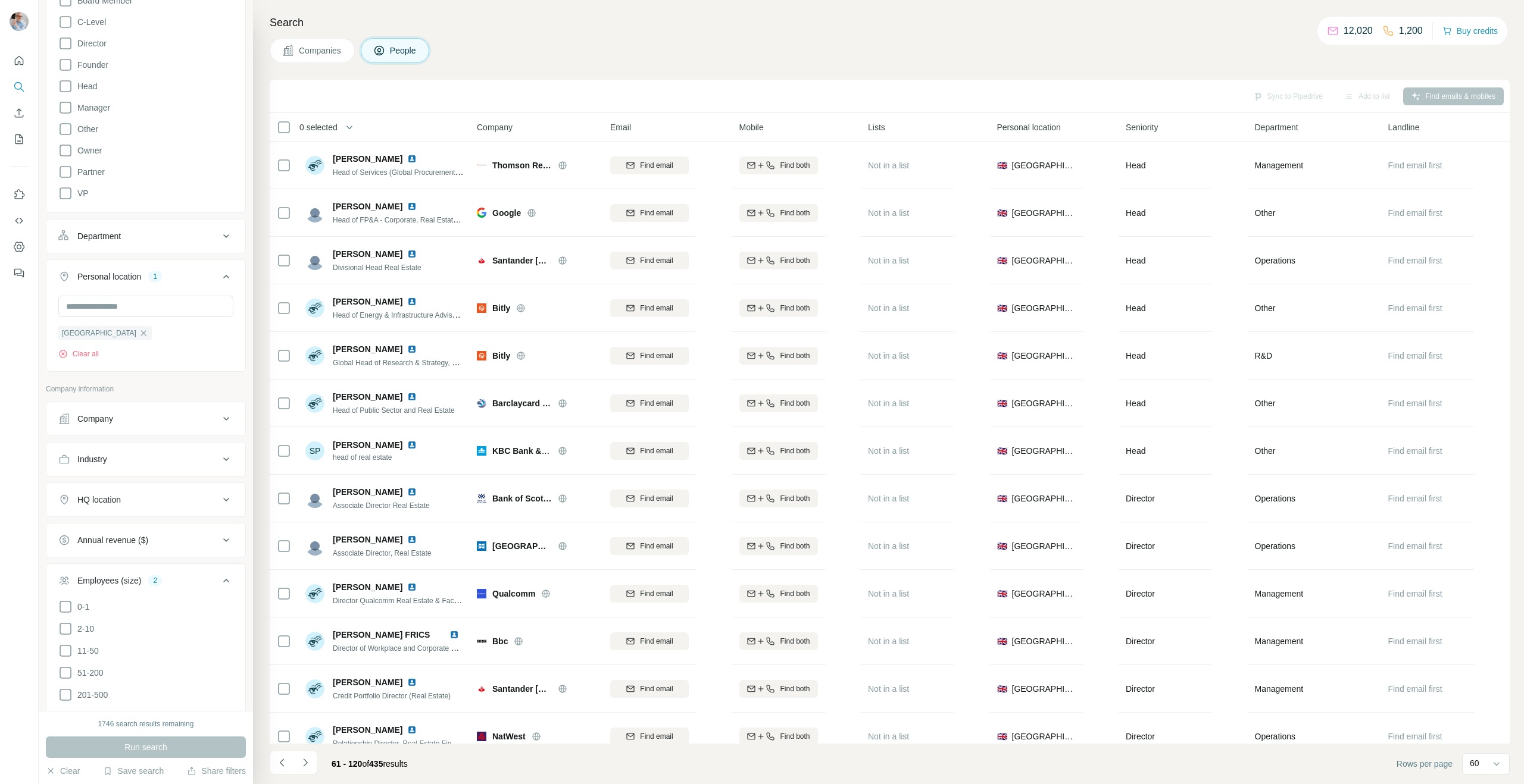
scroll to position [670, 0]
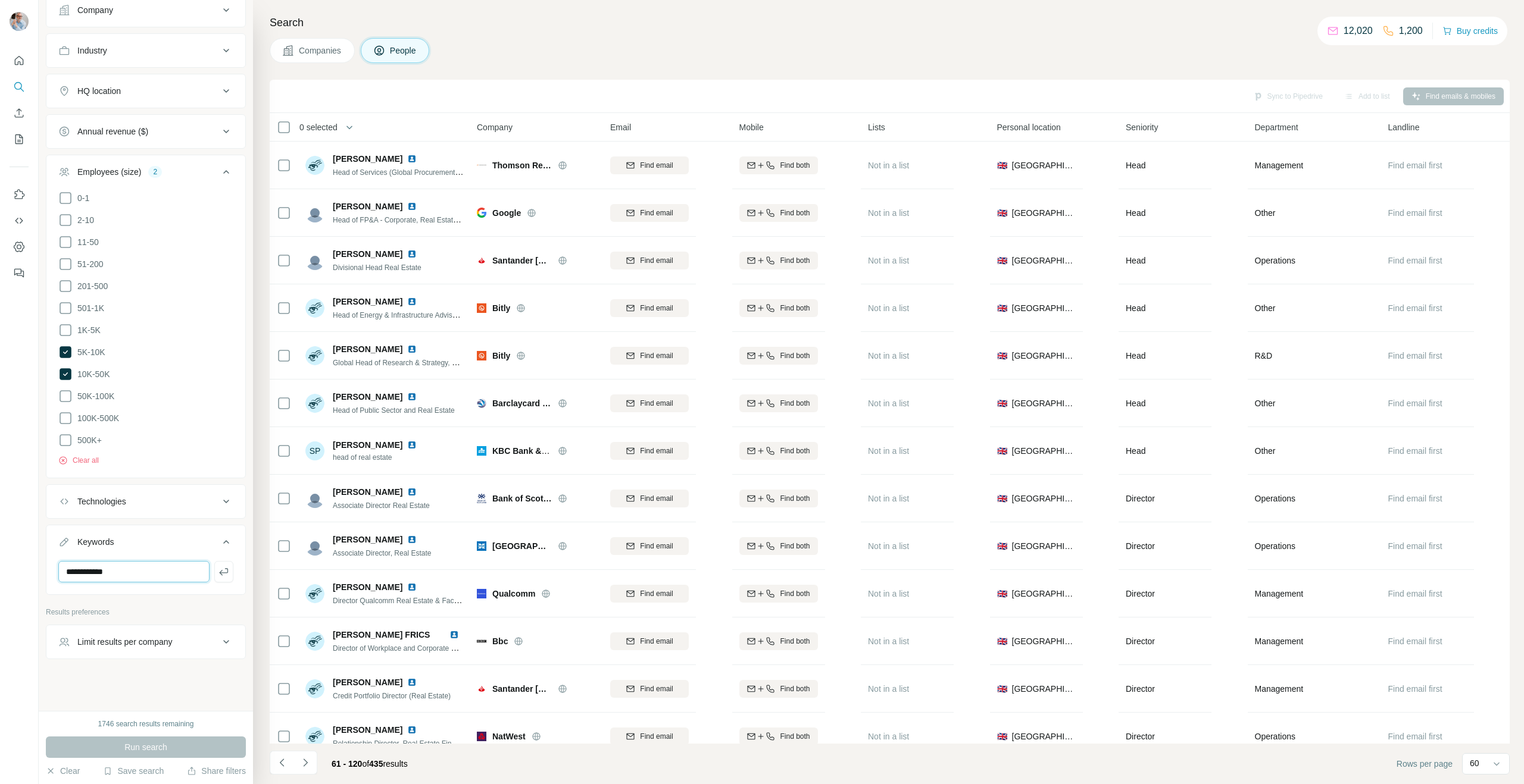
click at [67, 569] on input "**********" at bounding box center [134, 572] width 152 height 21
type input "**********"
click at [158, 747] on div "Run search" at bounding box center [146, 747] width 200 height 21
click at [147, 744] on div "Run search" at bounding box center [146, 747] width 200 height 21
click at [166, 575] on input "**********" at bounding box center [134, 572] width 152 height 21
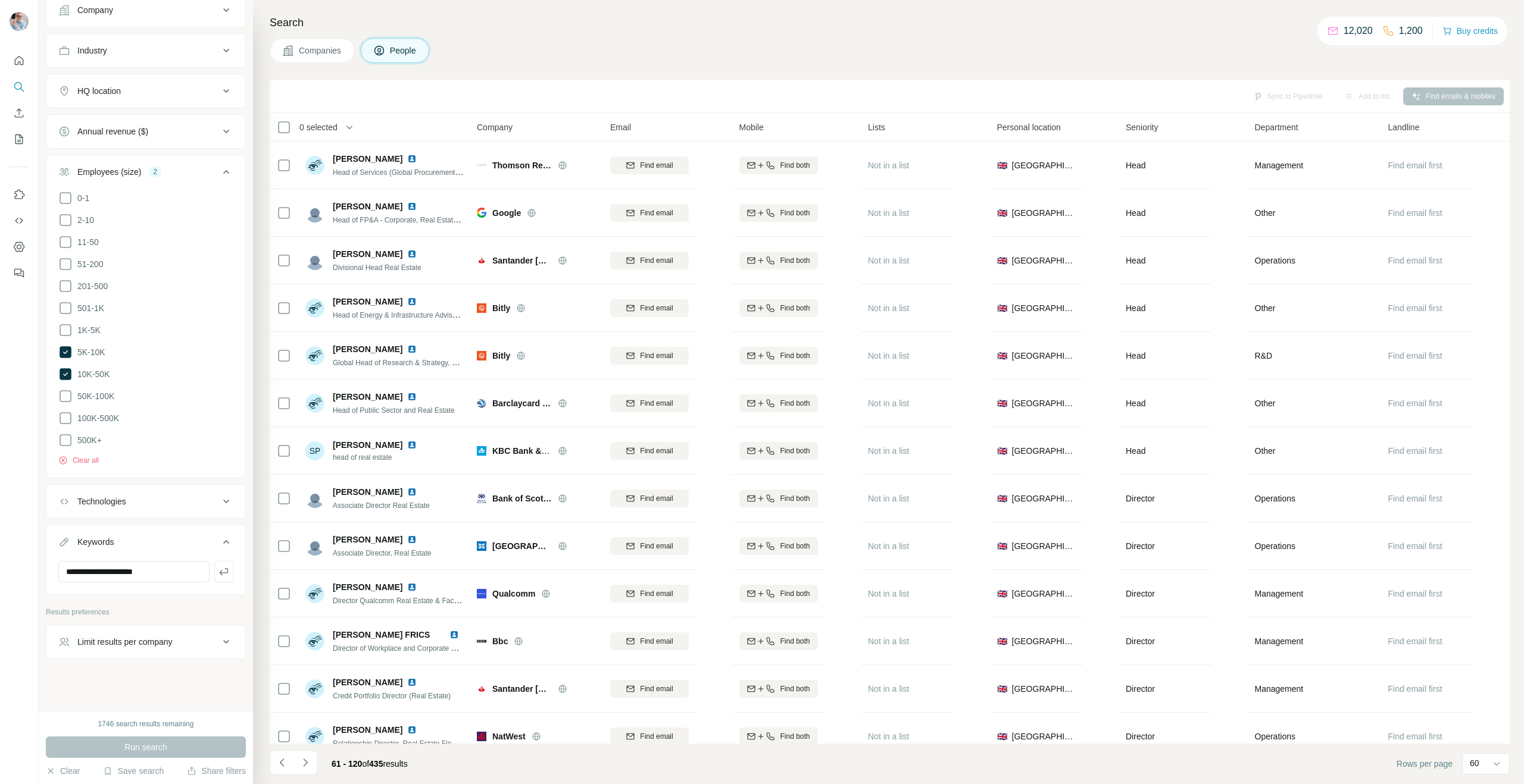
click at [136, 744] on div "Run search" at bounding box center [146, 747] width 200 height 21
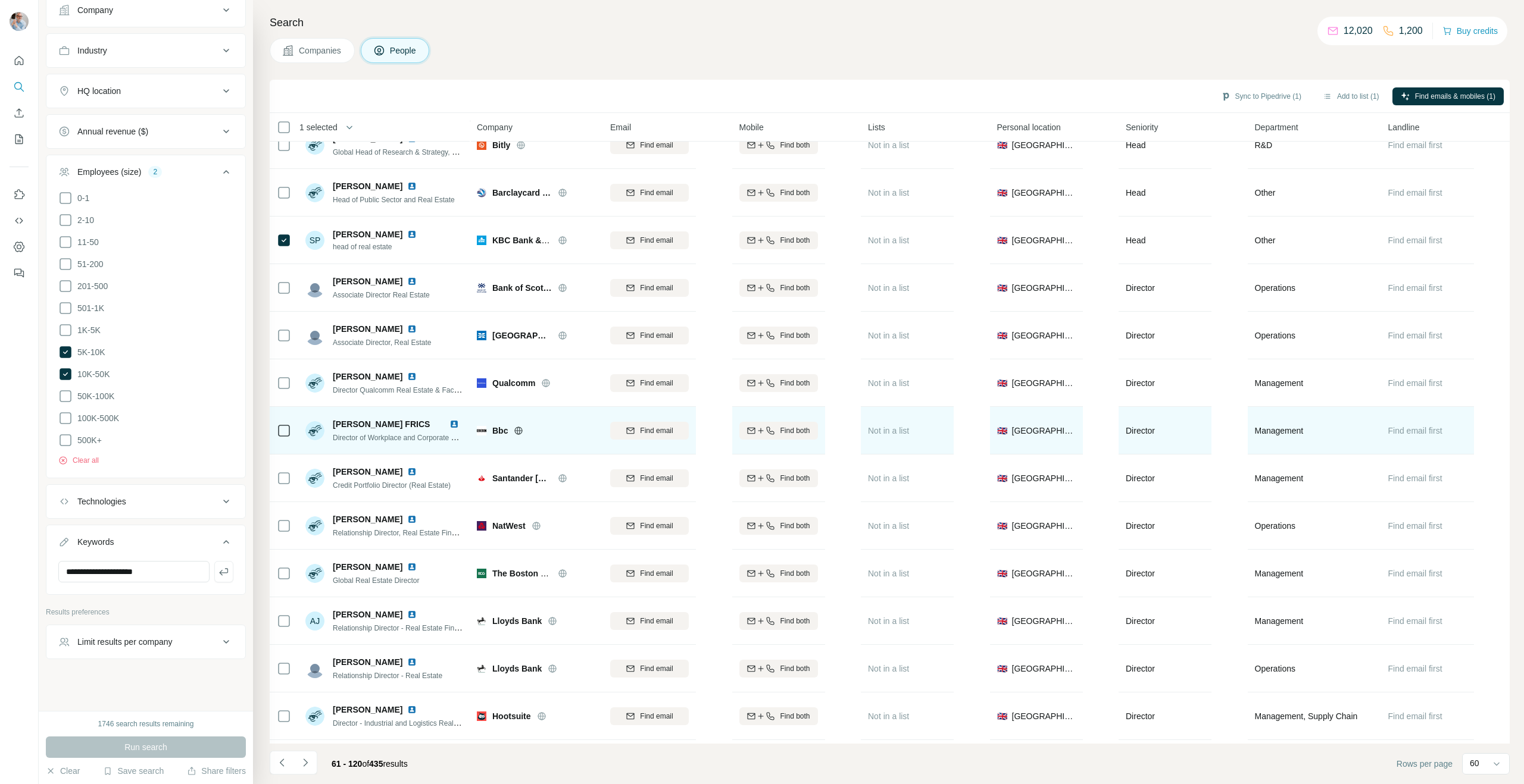
scroll to position [212, 0]
